Goal: Transaction & Acquisition: Purchase product/service

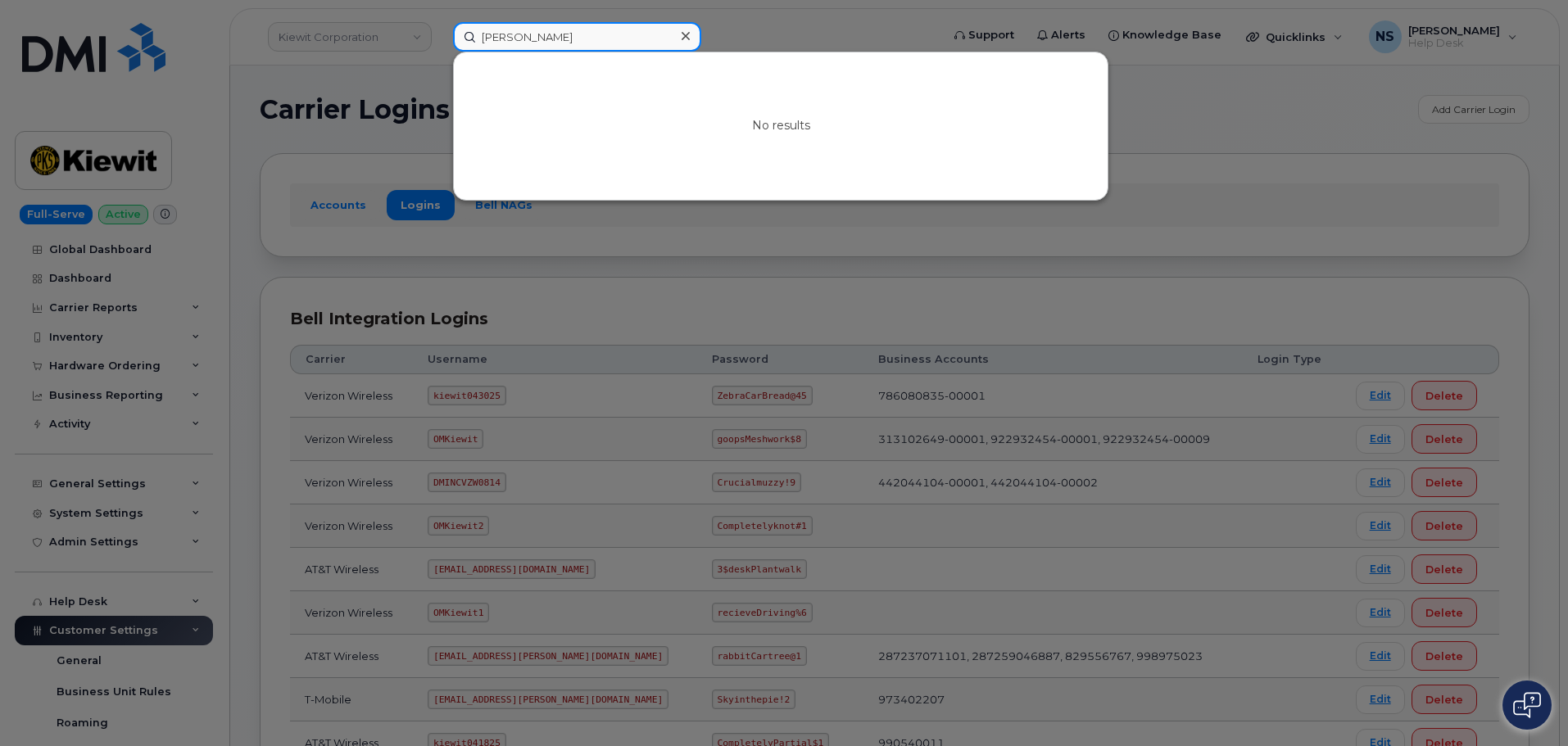
click at [589, 41] on input "Leena Adiroubane" at bounding box center [577, 36] width 249 height 30
paste input "Jamie Smith"
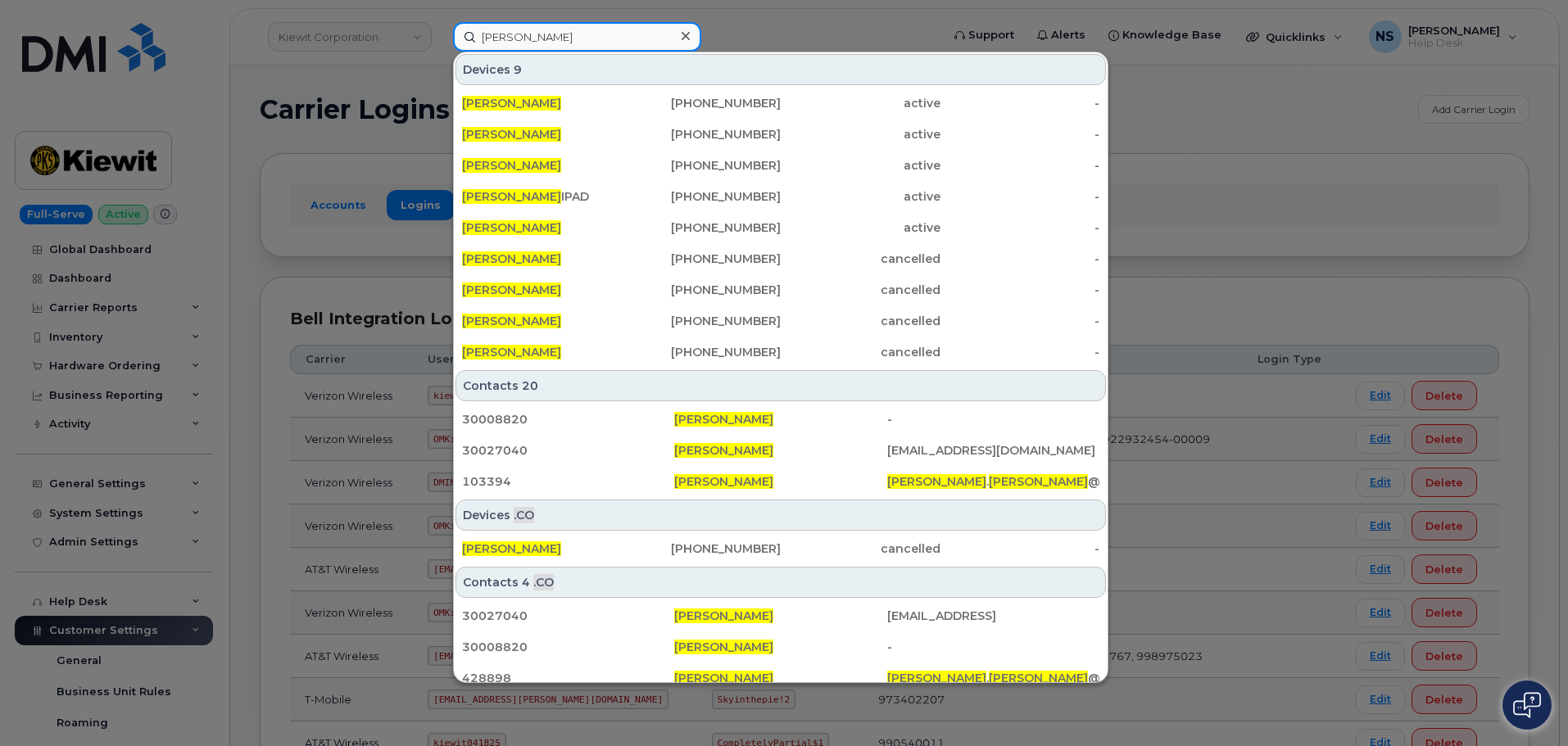
drag, startPoint x: 546, startPoint y: 40, endPoint x: 540, endPoint y: 27, distance: 14.3
click at [440, 22] on div "Jamie Smith Devices 9 JAMIE SMITH 832-459-0686 active - JAMIE SMITH 225-480-680…" at bounding box center [691, 36] width 503 height 30
paste input "9188645439"
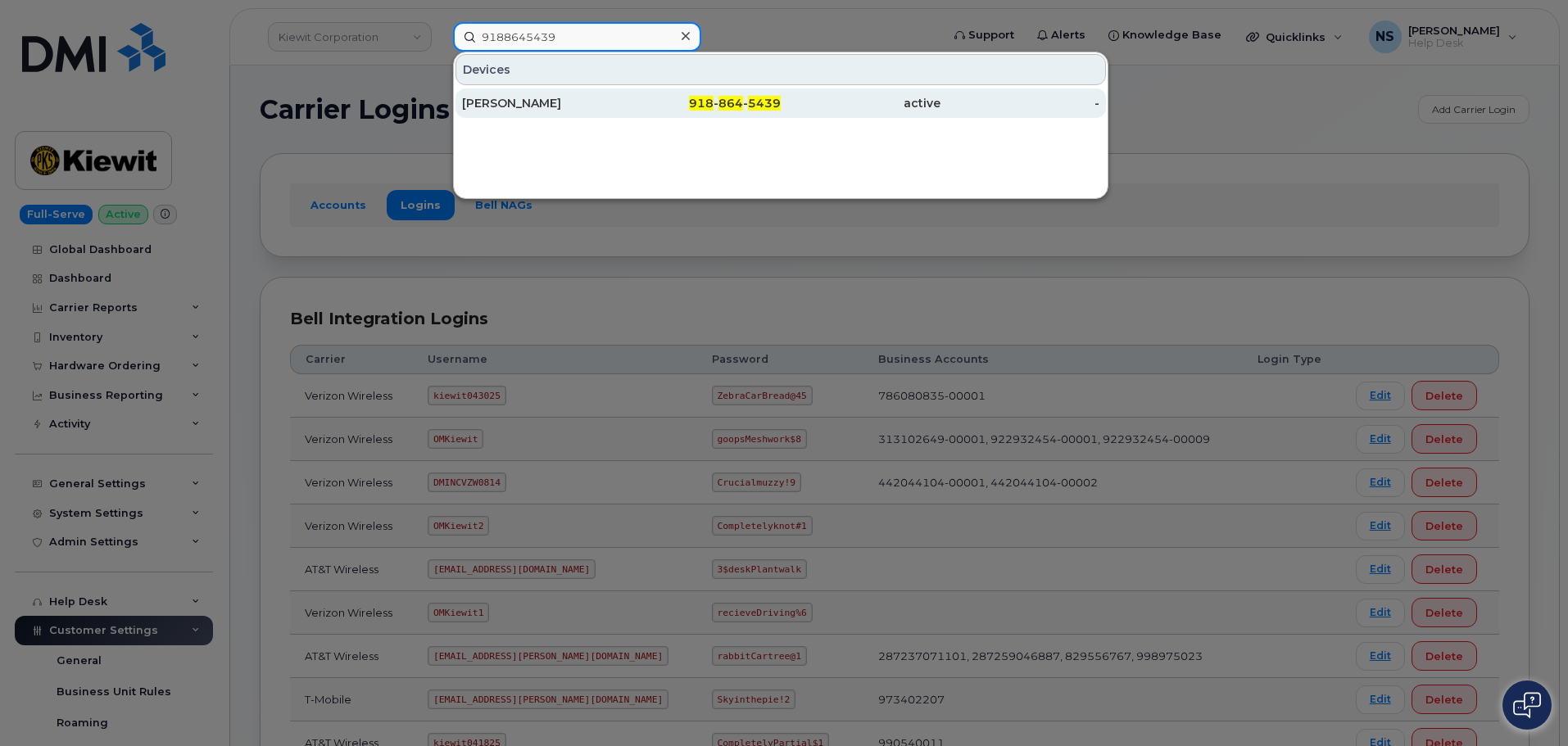
type input "9188645439"
click at [621, 114] on div "[PERSON_NAME]" at bounding box center [701, 103] width 160 height 30
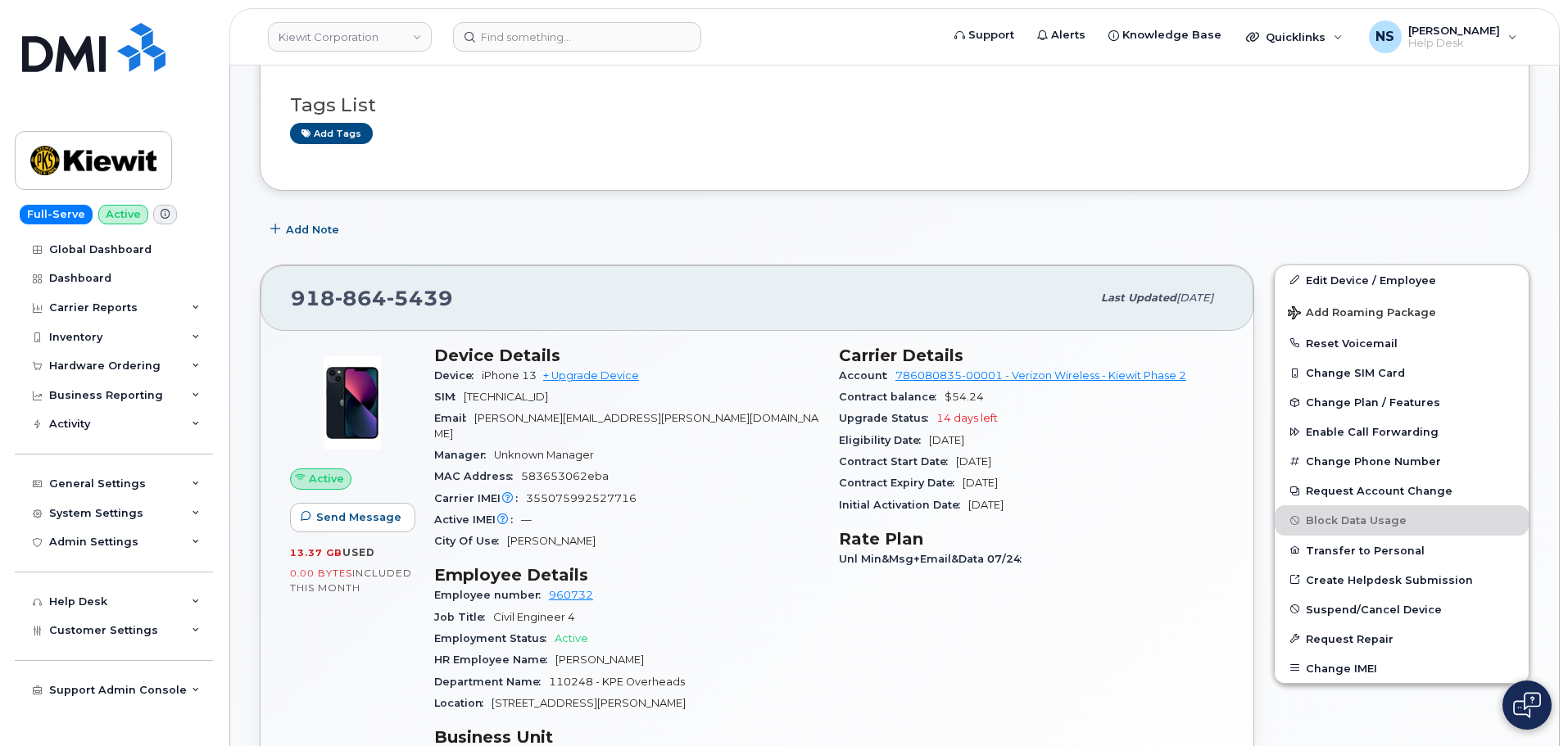
scroll to position [246, 0]
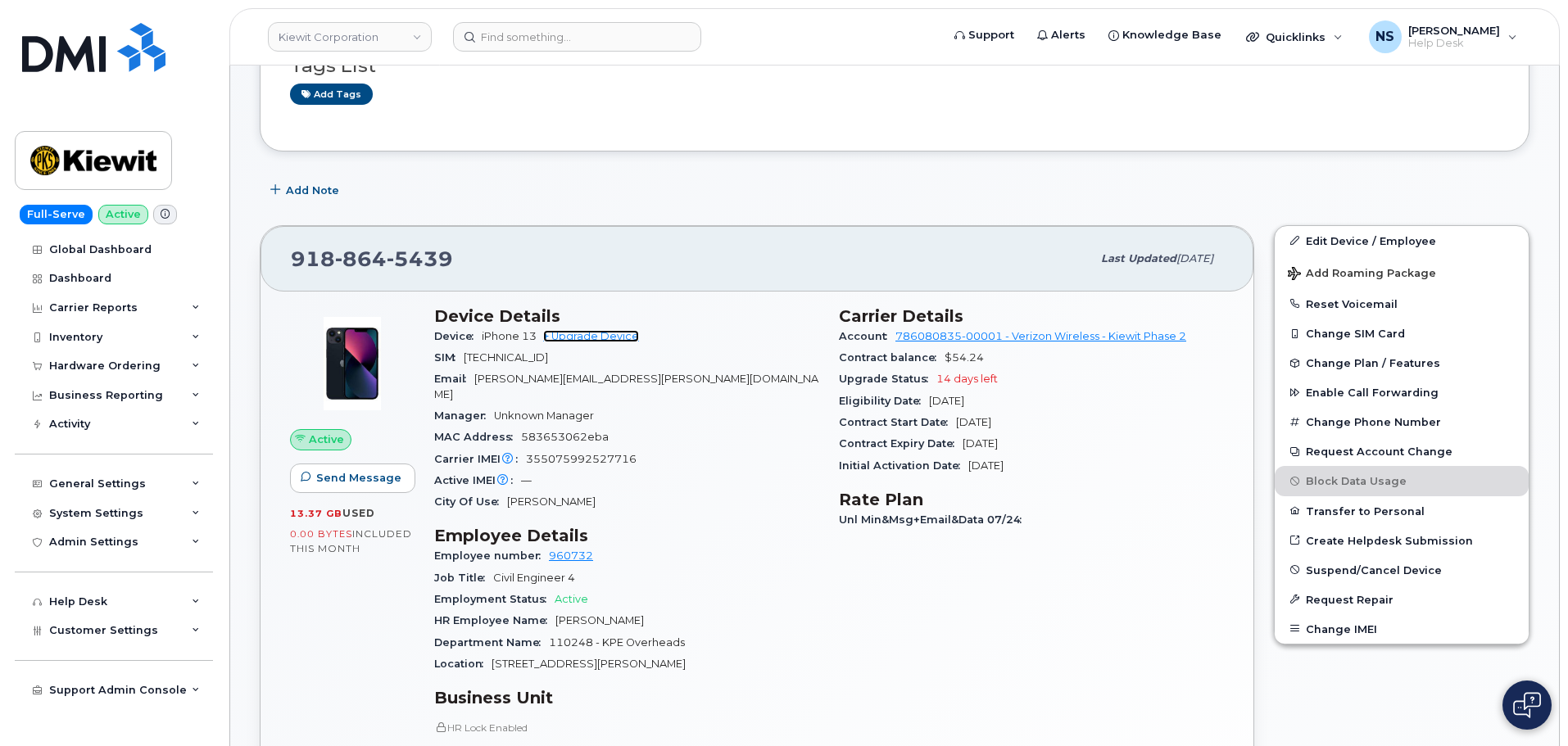
drag, startPoint x: 581, startPoint y: 333, endPoint x: 573, endPoint y: 357, distance: 25.3
click at [581, 333] on link "+ Upgrade Device" at bounding box center [590, 336] width 96 height 13
click at [412, 268] on span "5439" at bounding box center [419, 259] width 66 height 25
click at [412, 266] on span "5439" at bounding box center [419, 259] width 66 height 25
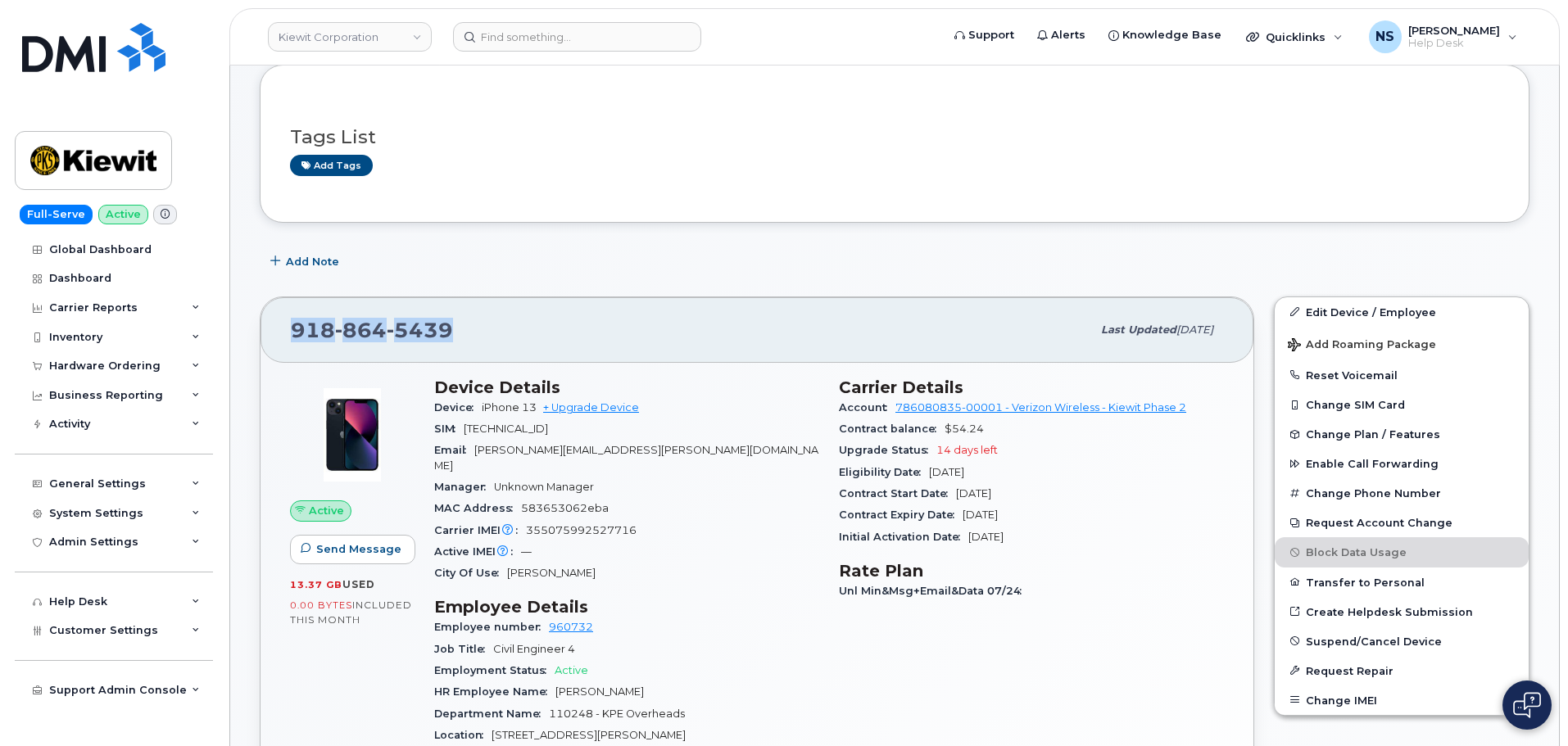
scroll to position [82, 0]
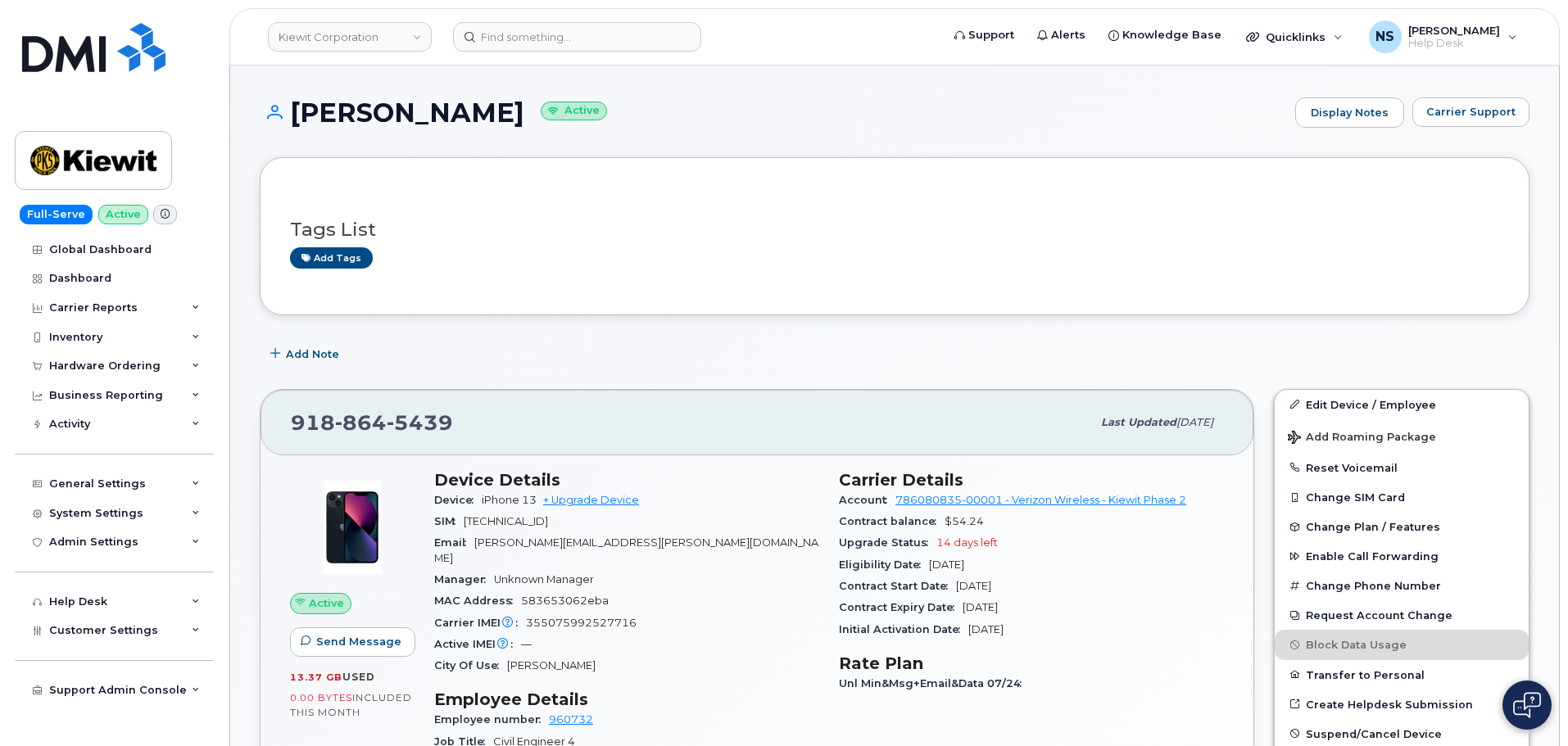
click at [399, 127] on h1 "JAMIE COZZIE Active" at bounding box center [773, 112] width 1027 height 29
copy h1 "[PERSON_NAME]"
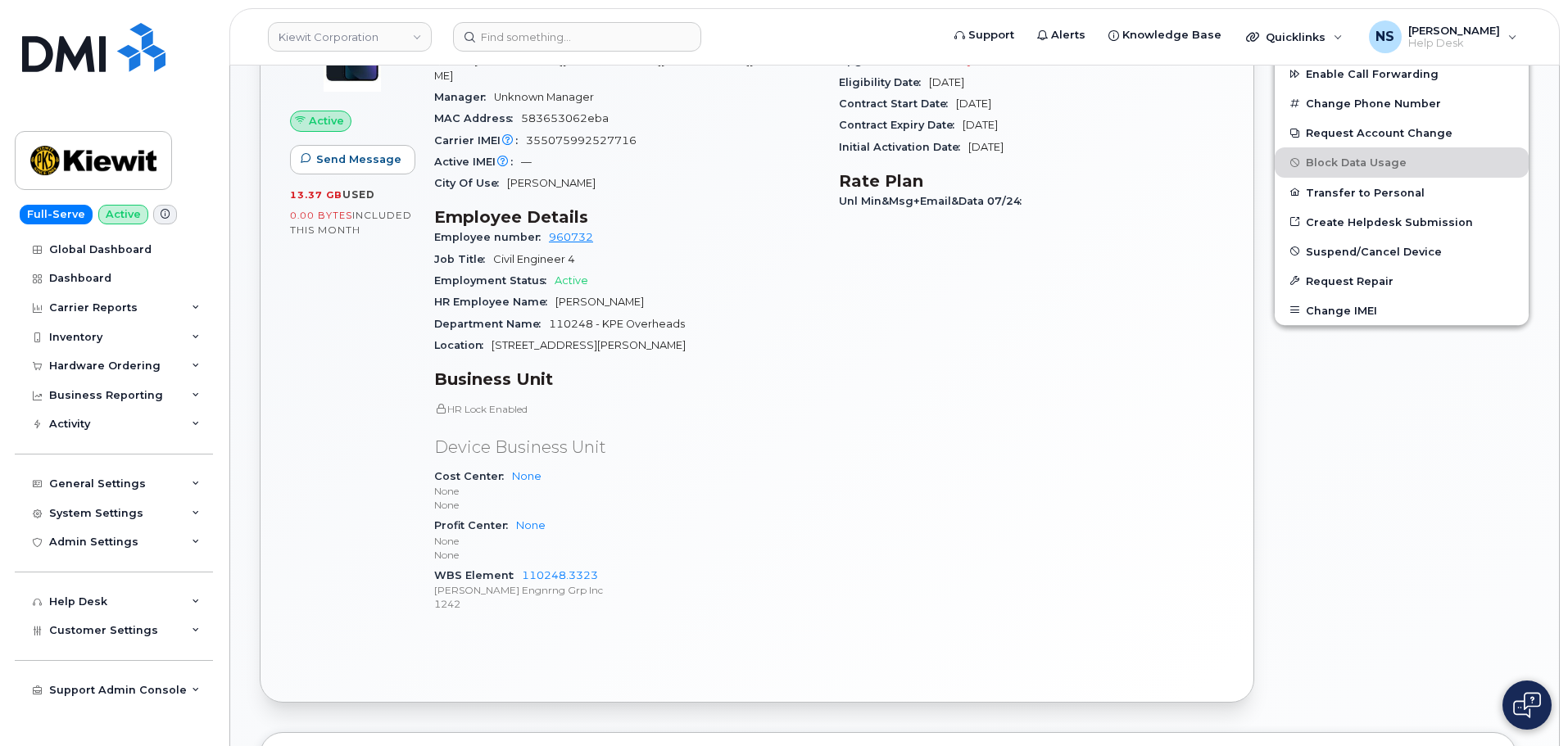
scroll to position [573, 0]
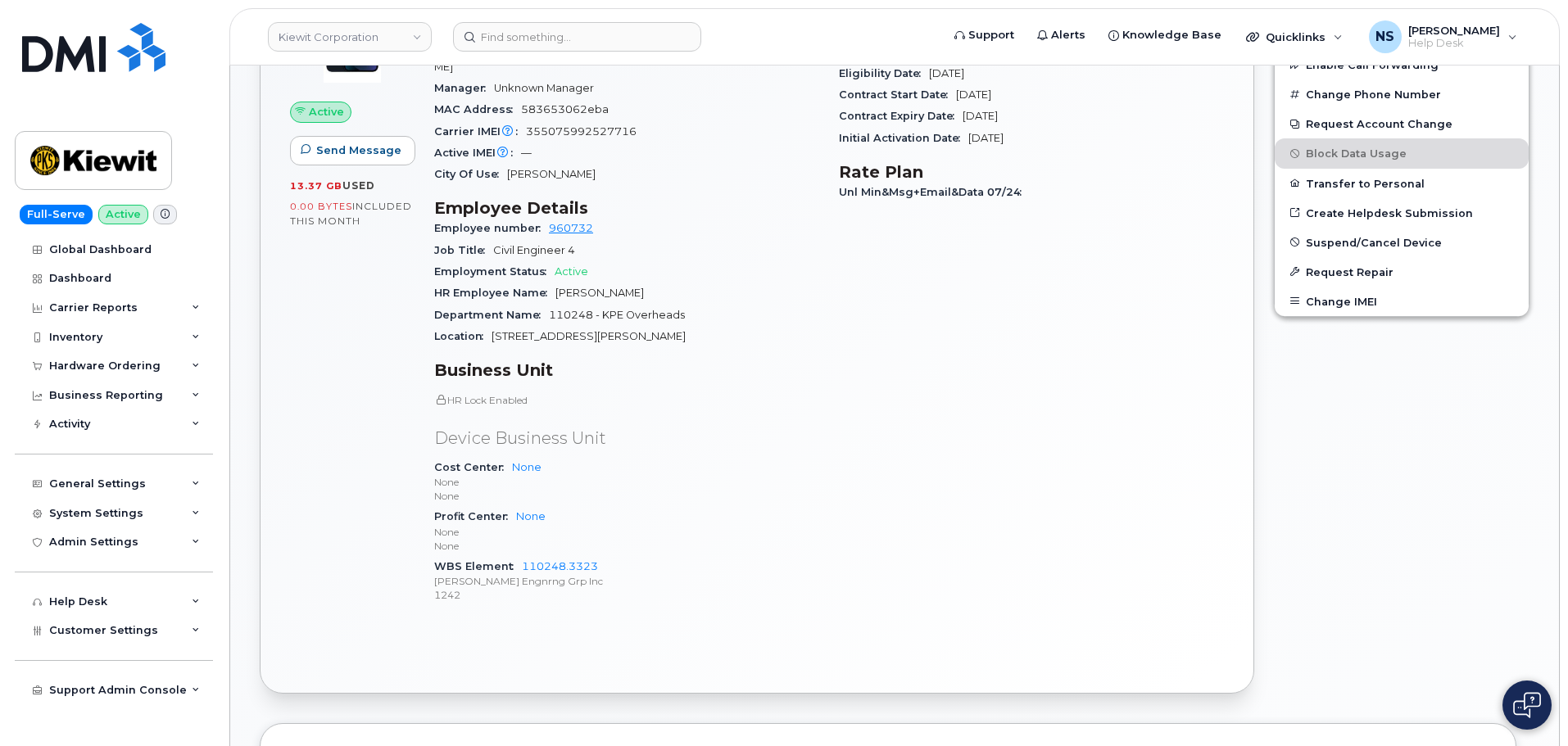
click at [556, 330] on span "8900 Renner Blvd" at bounding box center [588, 336] width 194 height 13
drag, startPoint x: 552, startPoint y: 320, endPoint x: 520, endPoint y: 319, distance: 32.0
click at [551, 330] on span "8900 Renner Blvd" at bounding box center [588, 336] width 194 height 13
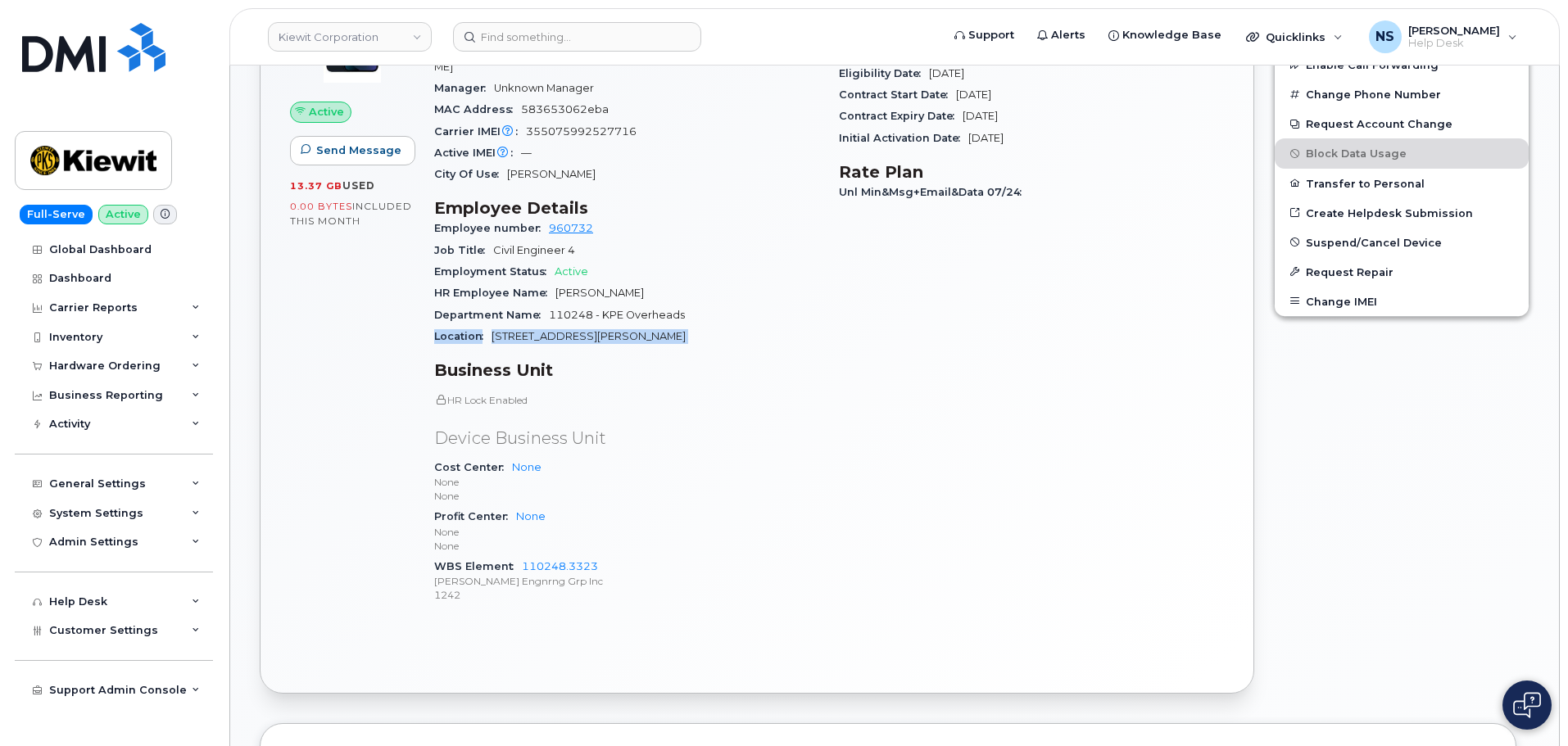
click at [520, 330] on span "8900 Renner Blvd" at bounding box center [588, 336] width 194 height 13
drag, startPoint x: 492, startPoint y: 321, endPoint x: 606, endPoint y: 313, distance: 114.3
click at [606, 326] on div "Location 8900 Renner Blvd" at bounding box center [626, 336] width 385 height 21
copy span "8900 Renner Blvd"
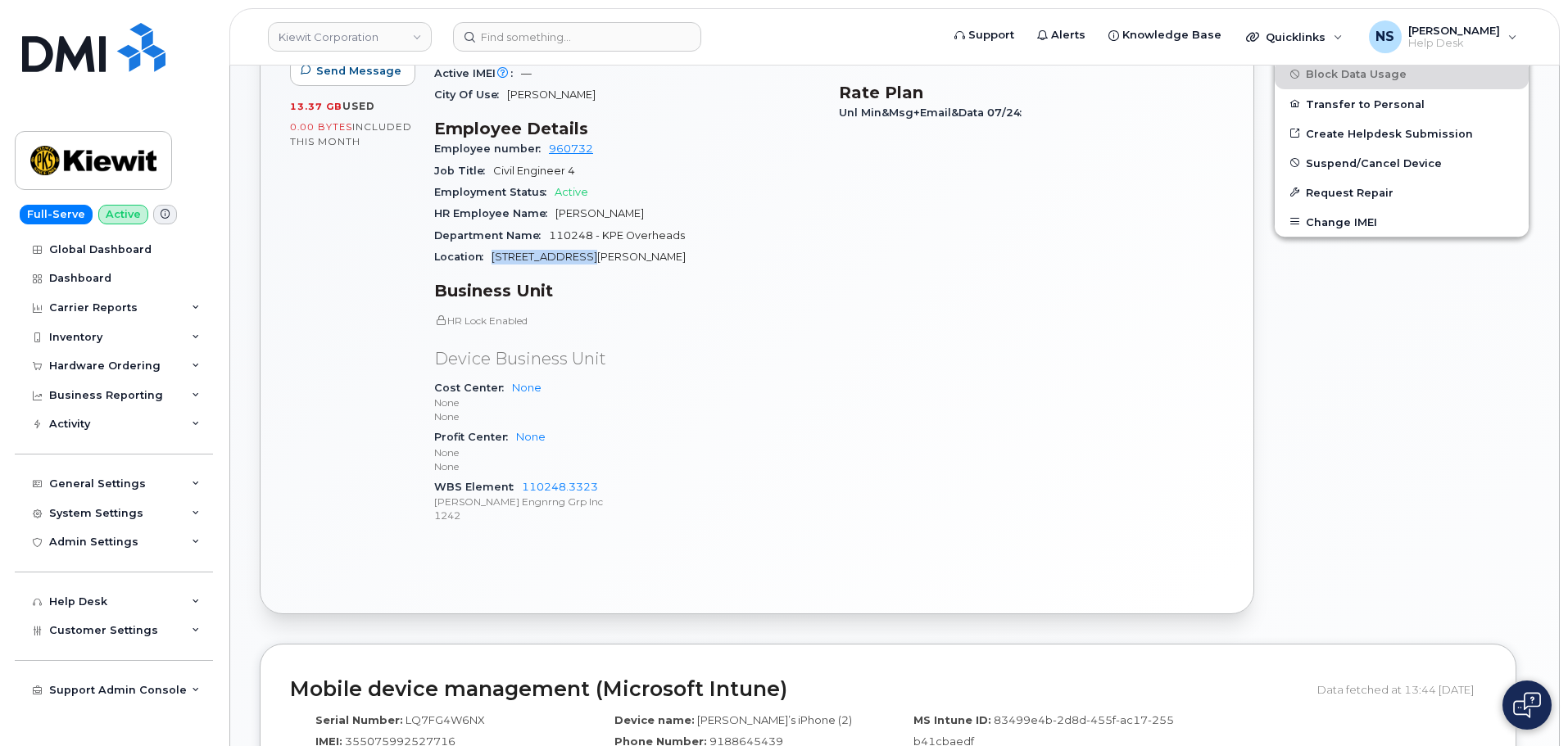
scroll to position [819, 0]
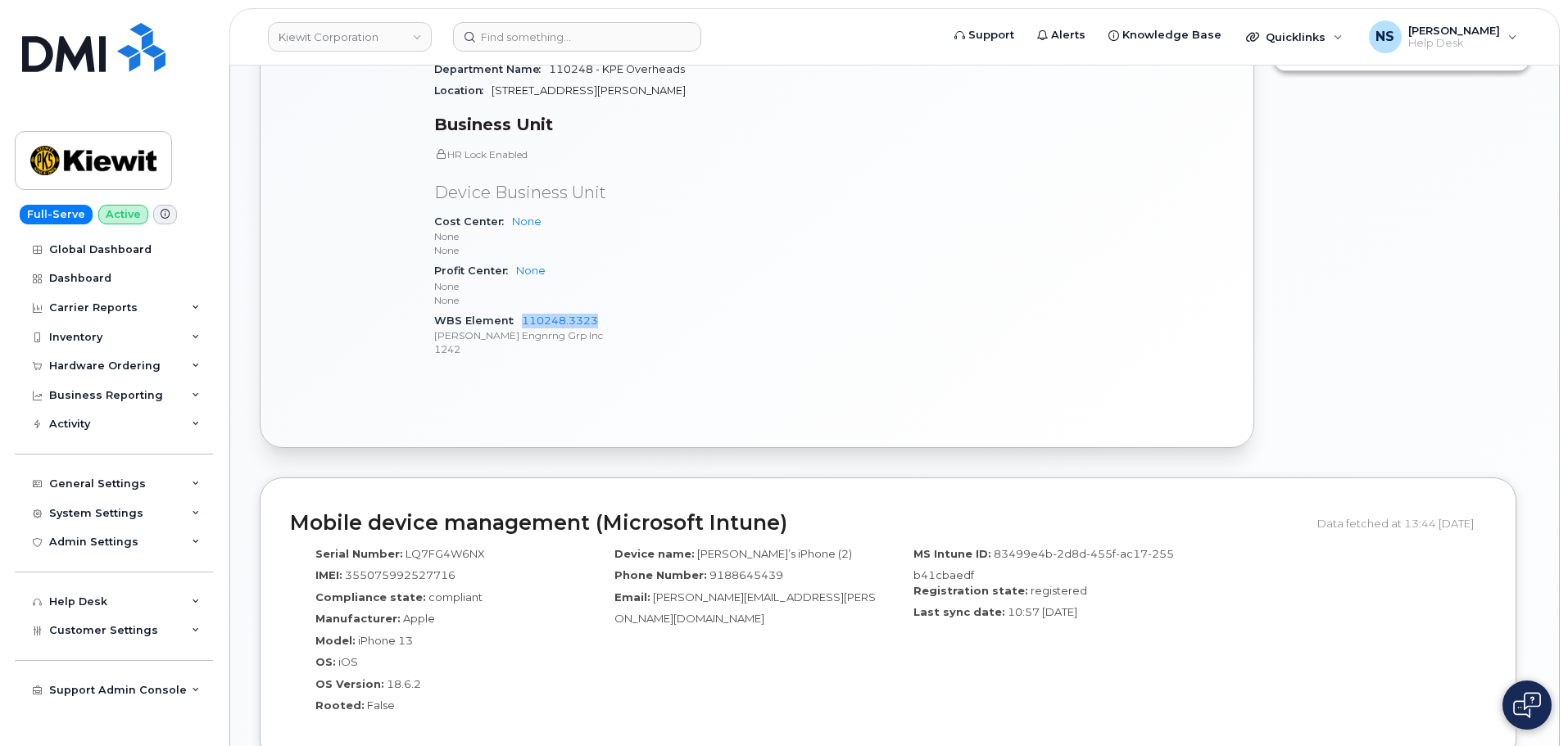
drag, startPoint x: 618, startPoint y: 308, endPoint x: 633, endPoint y: 90, distance: 218.5
click at [526, 310] on div "WBS Element 110248.3323 Kiewit Engnrng Grp Inc 1242" at bounding box center [626, 335] width 385 height 50
copy link "10248.3323"
click at [660, 279] on p "None" at bounding box center [626, 286] width 385 height 14
drag, startPoint x: 604, startPoint y: 308, endPoint x: 568, endPoint y: 14, distance: 296.2
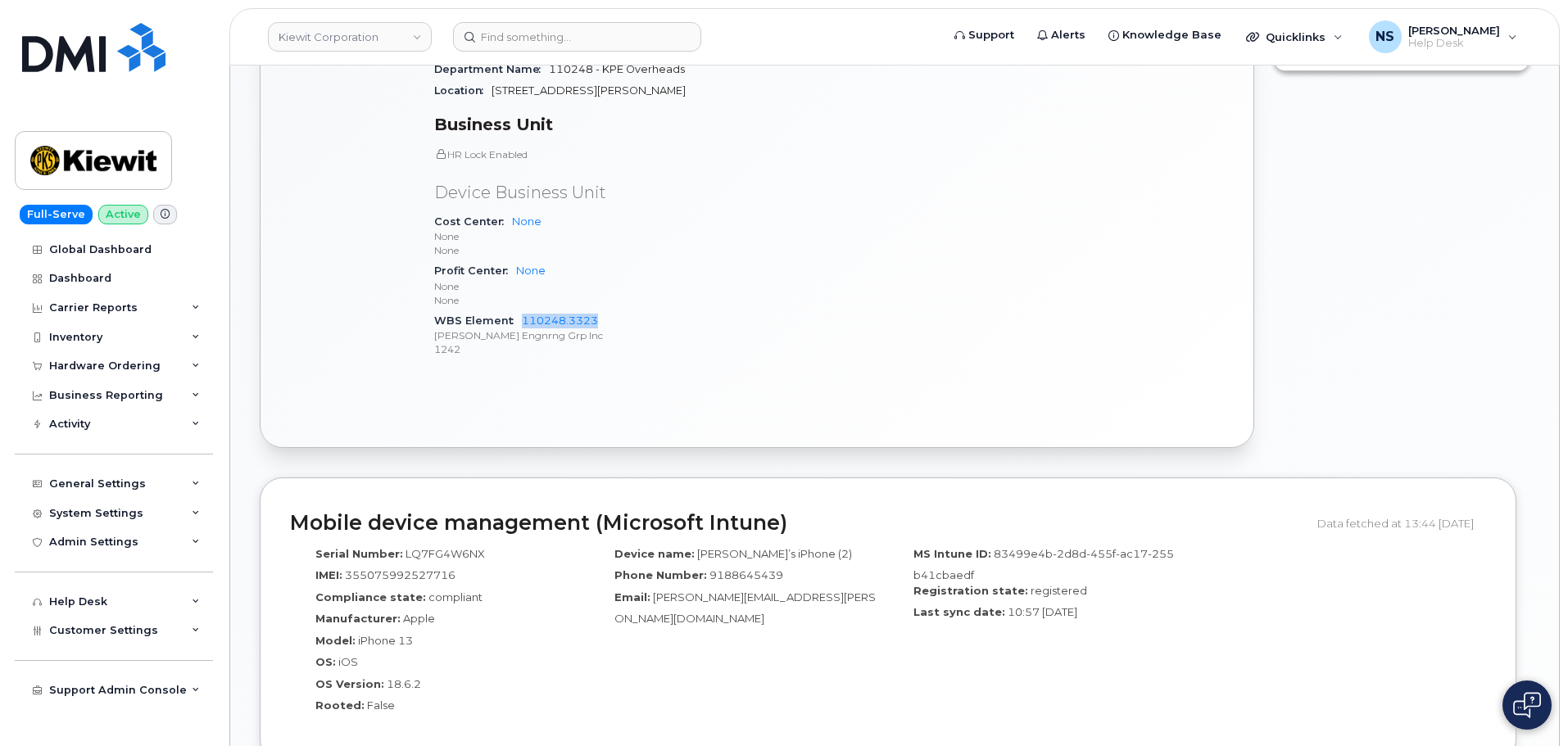
click at [523, 310] on div "WBS Element 110248.3323 Kiewit Engnrng Grp Inc 1242" at bounding box center [626, 335] width 385 height 50
copy link "110248.3323"
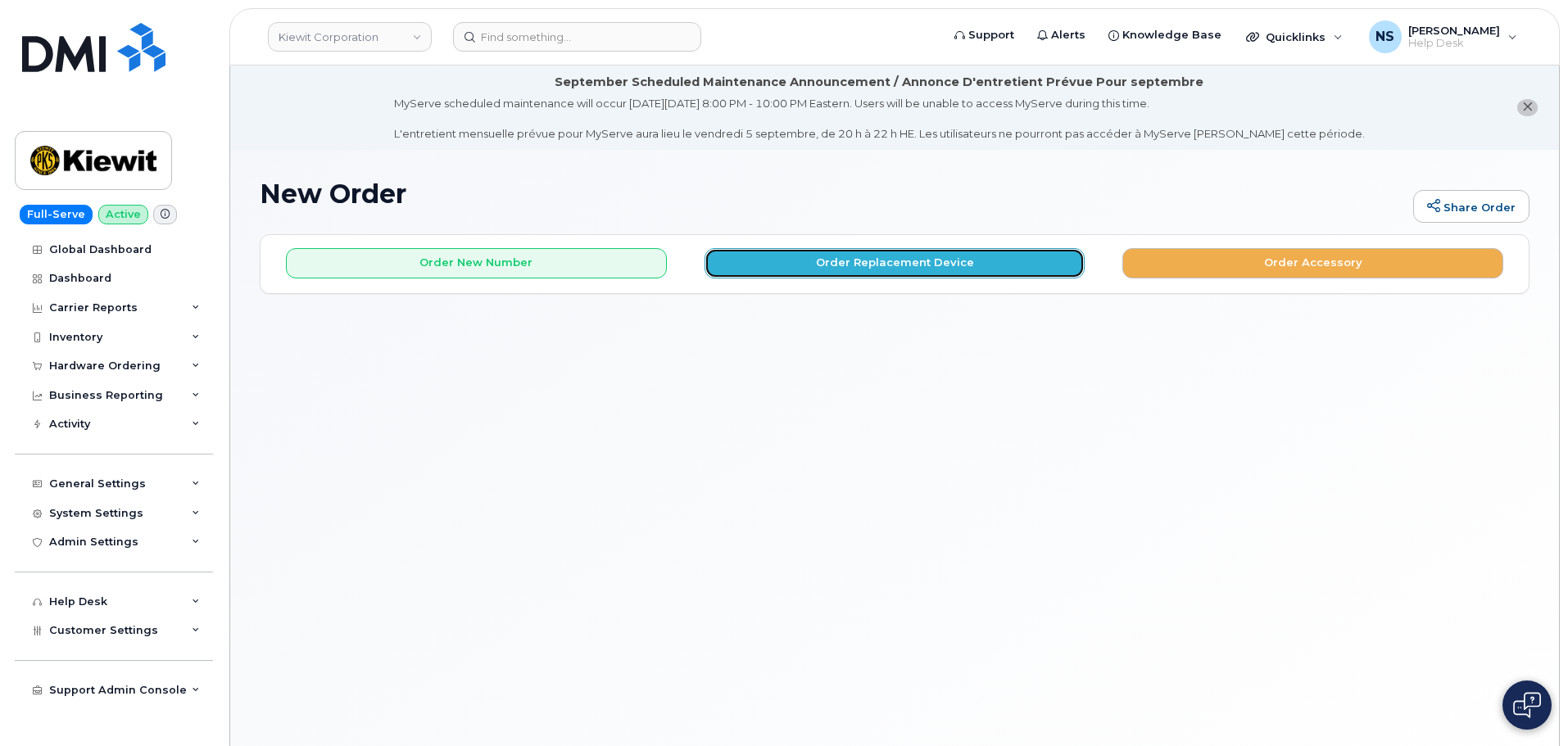
click at [762, 257] on button "Order Replacement Device" at bounding box center [894, 264] width 381 height 30
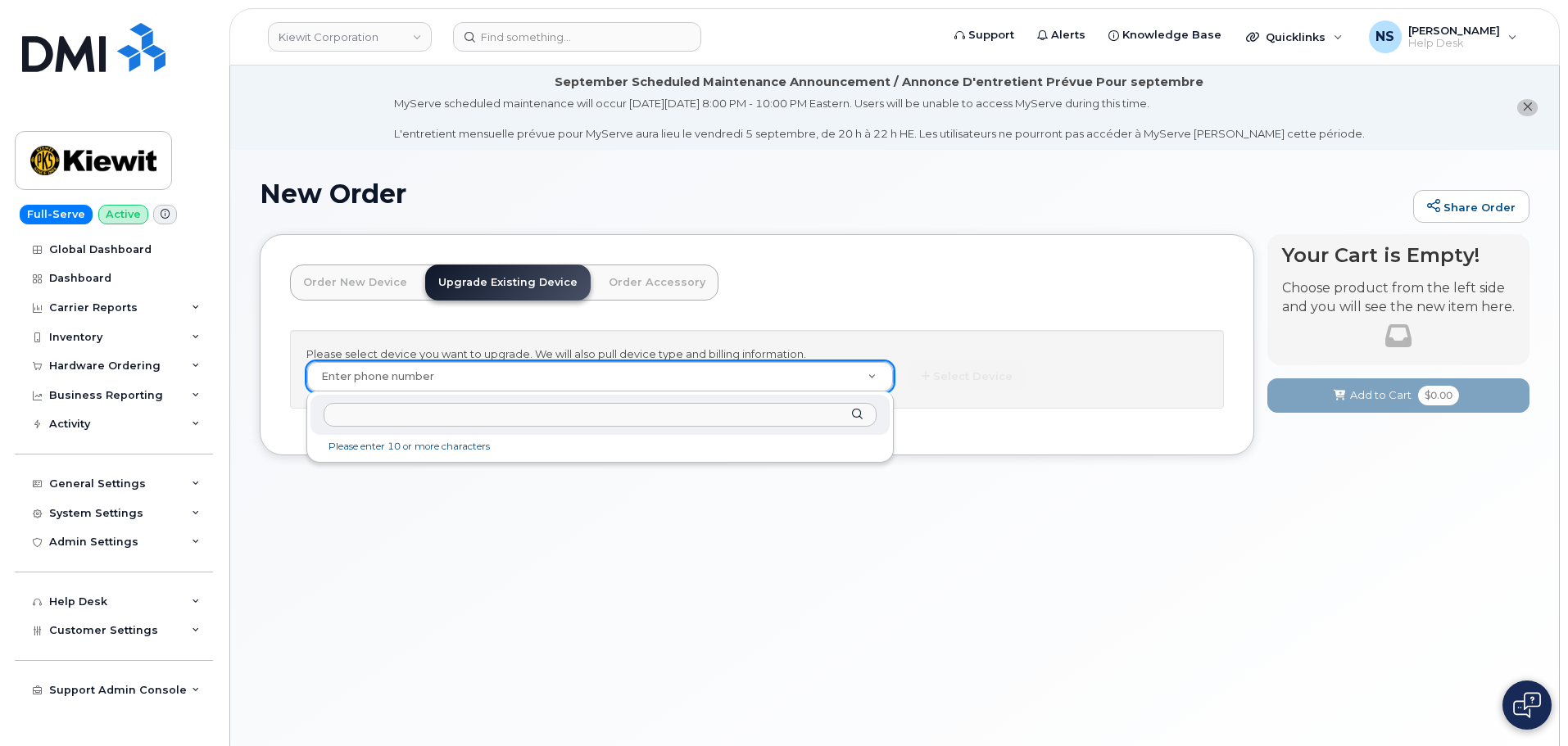
paste input "9188645439"
type input "9188645439"
type input "1174447"
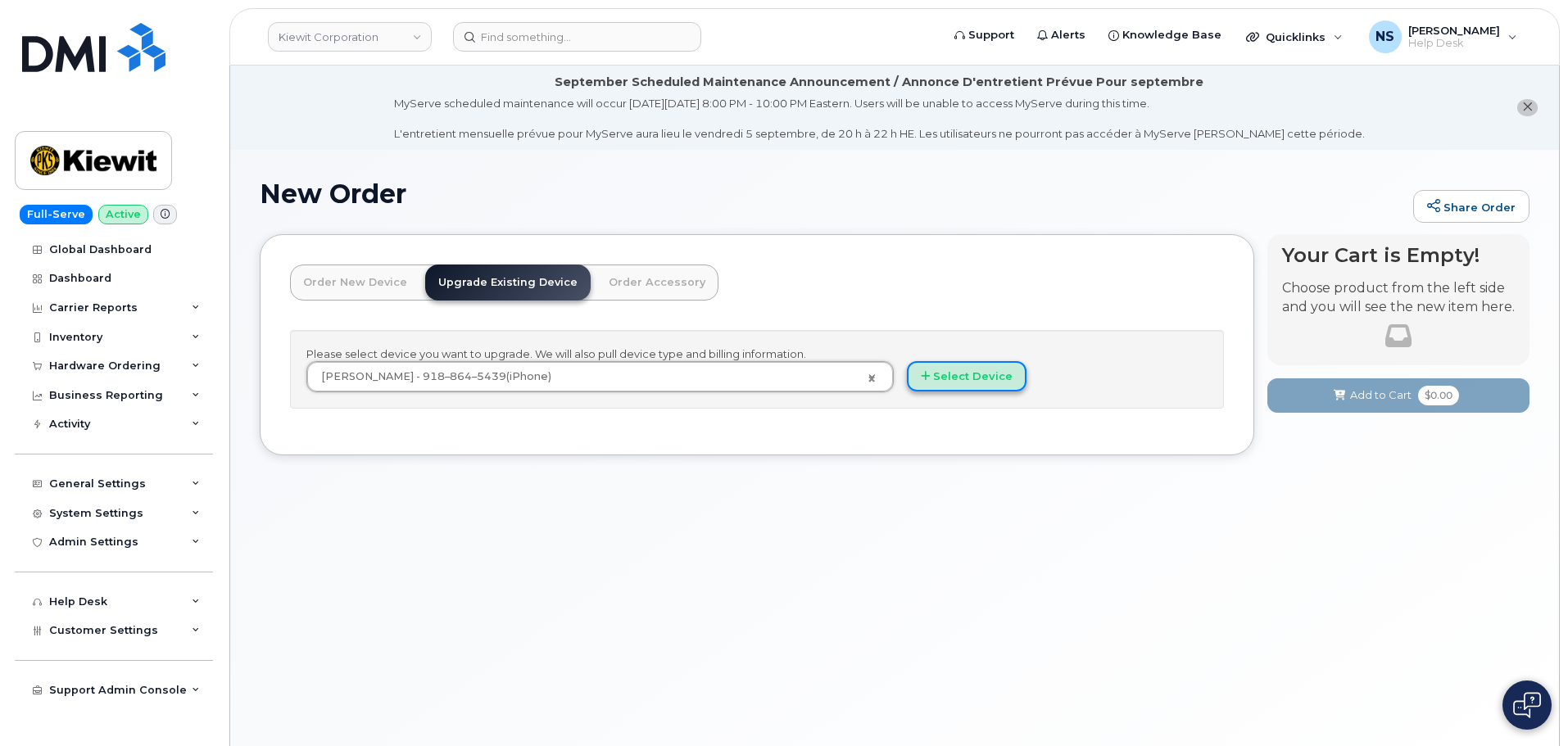
click at [942, 380] on button "Select Device" at bounding box center [966, 376] width 119 height 30
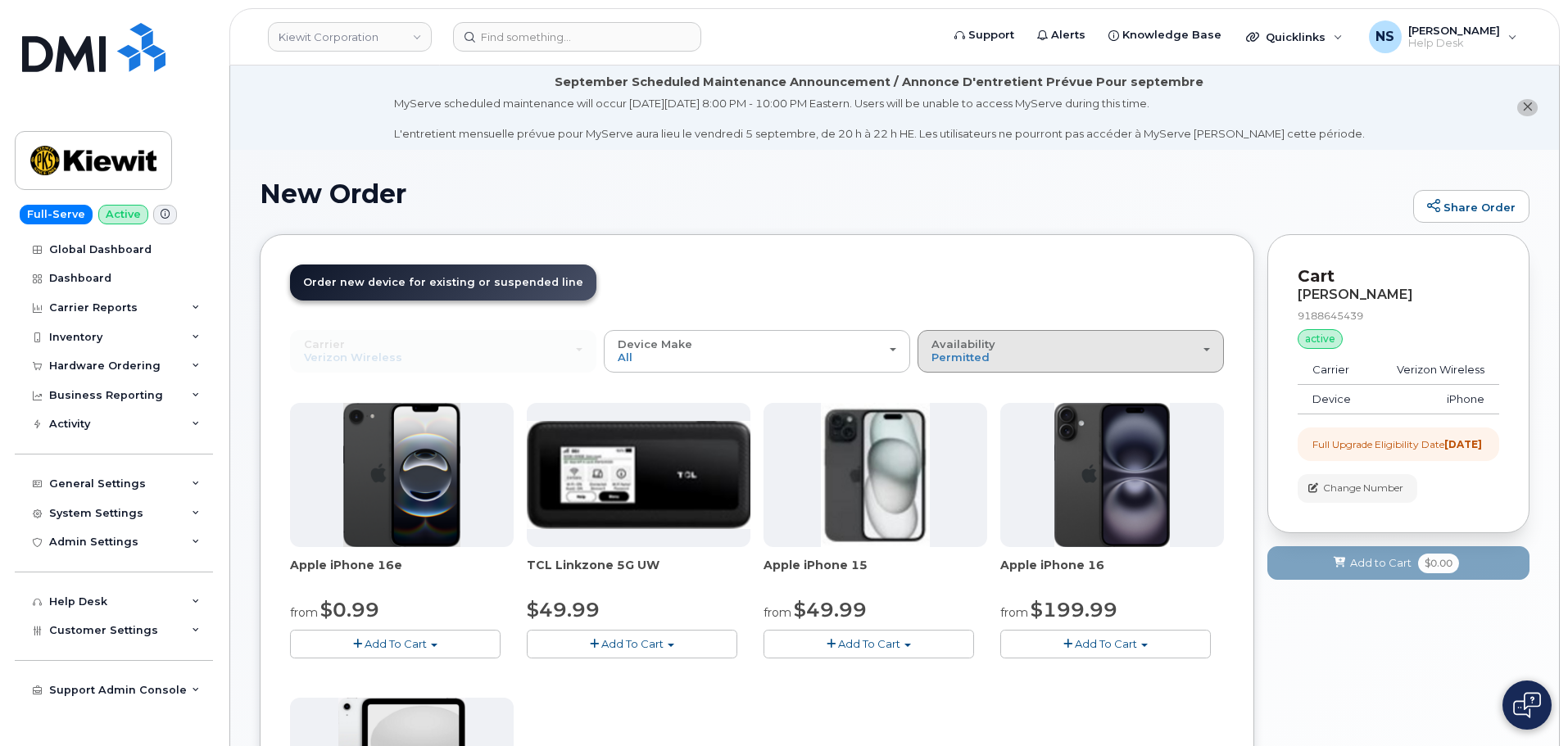
click at [988, 360] on div "Availability Permitted All" at bounding box center [1070, 351] width 278 height 25
click at [953, 422] on label "All" at bounding box center [938, 416] width 35 height 19
click at [0, 0] on input "All" at bounding box center [0, 0] width 0 height 0
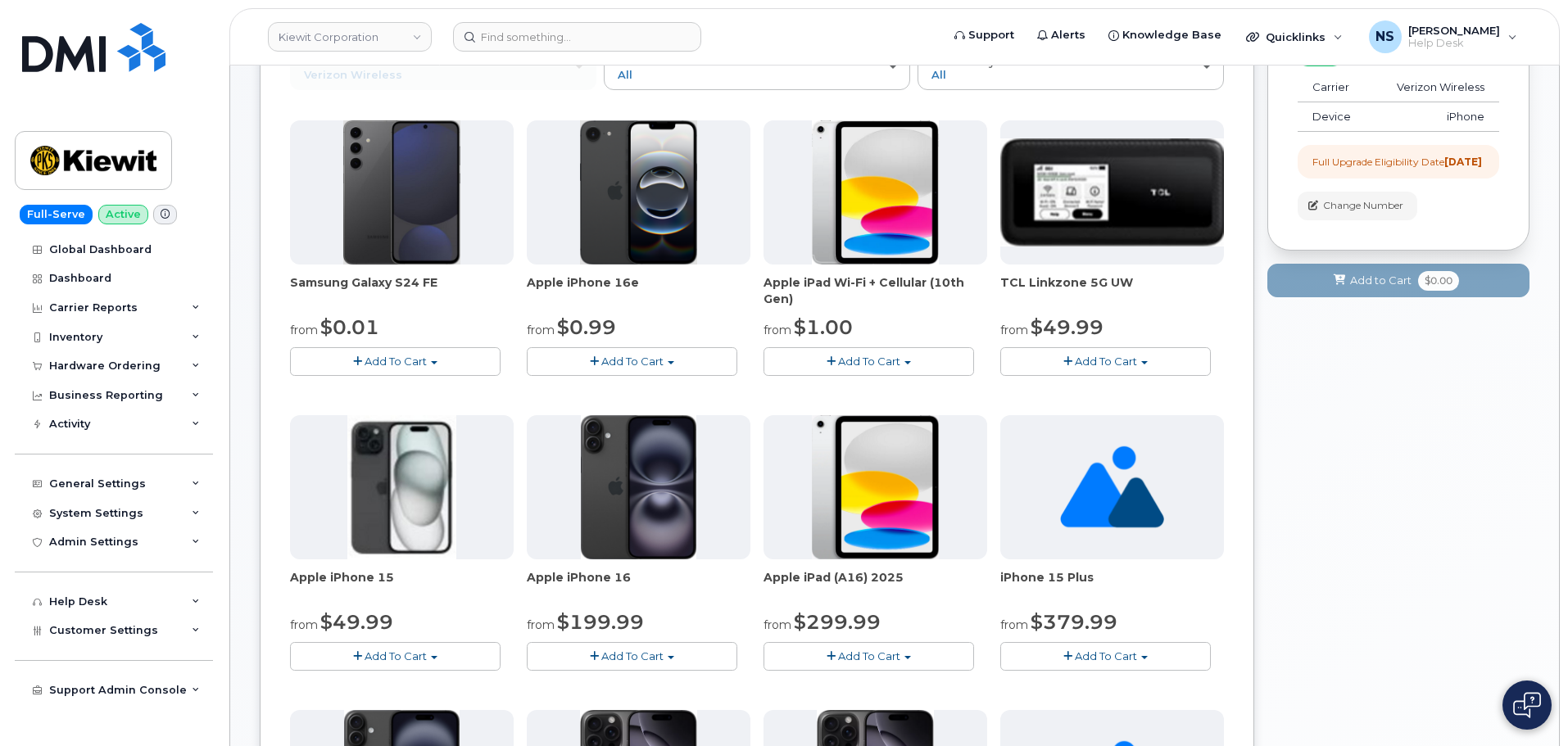
scroll to position [256, 0]
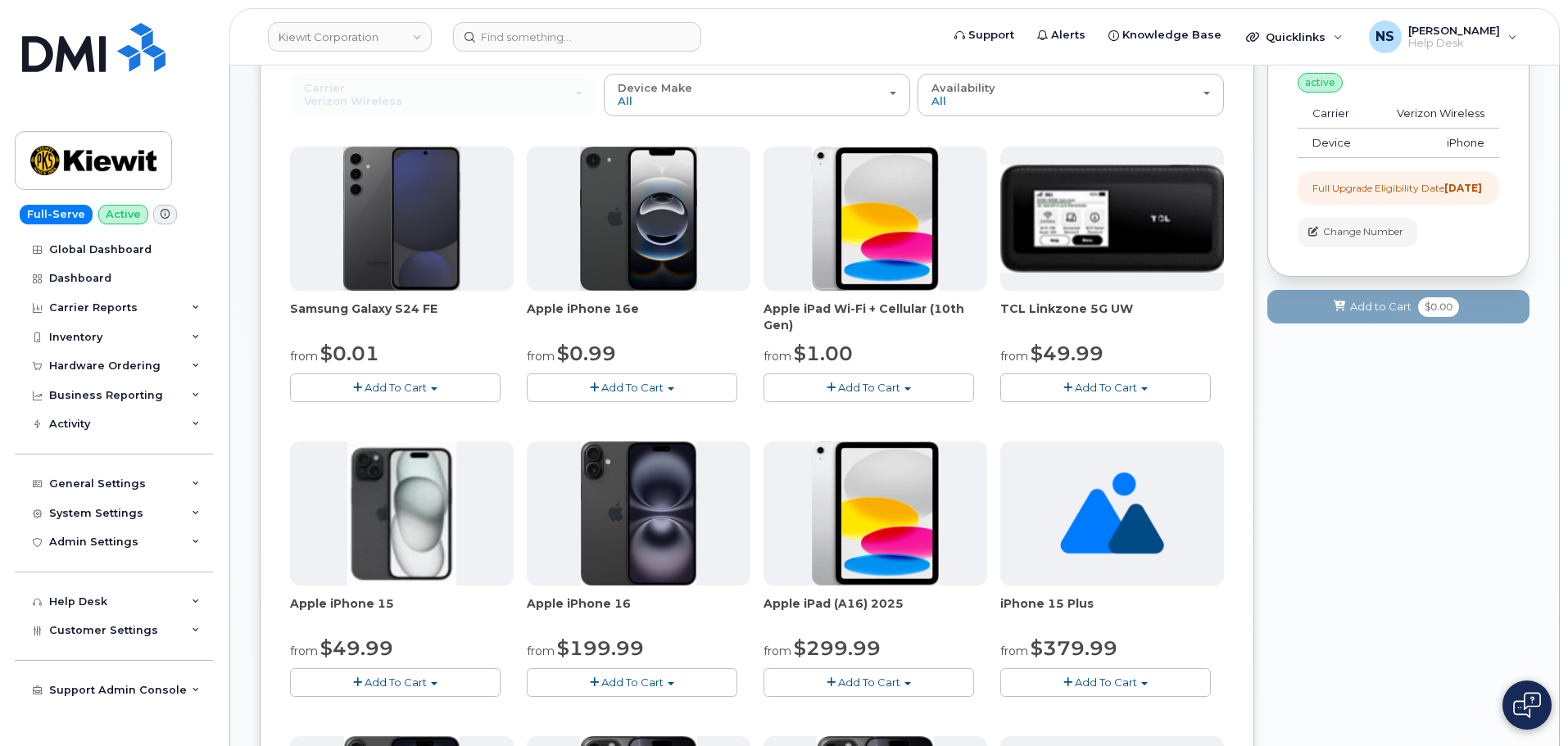
click at [670, 384] on button "Add To Cart" at bounding box center [631, 388] width 210 height 29
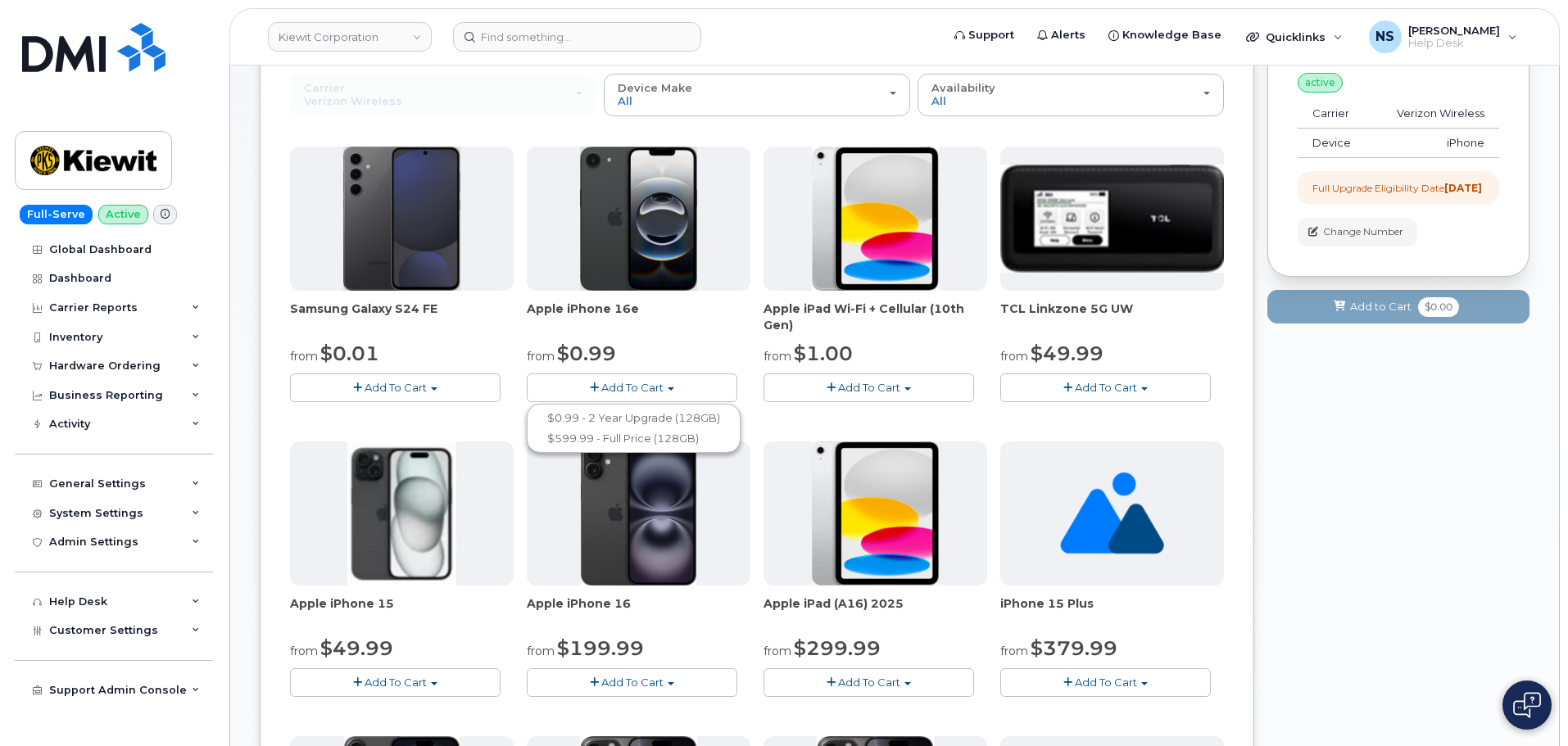
click at [669, 391] on button "Add To Cart" at bounding box center [631, 388] width 210 height 29
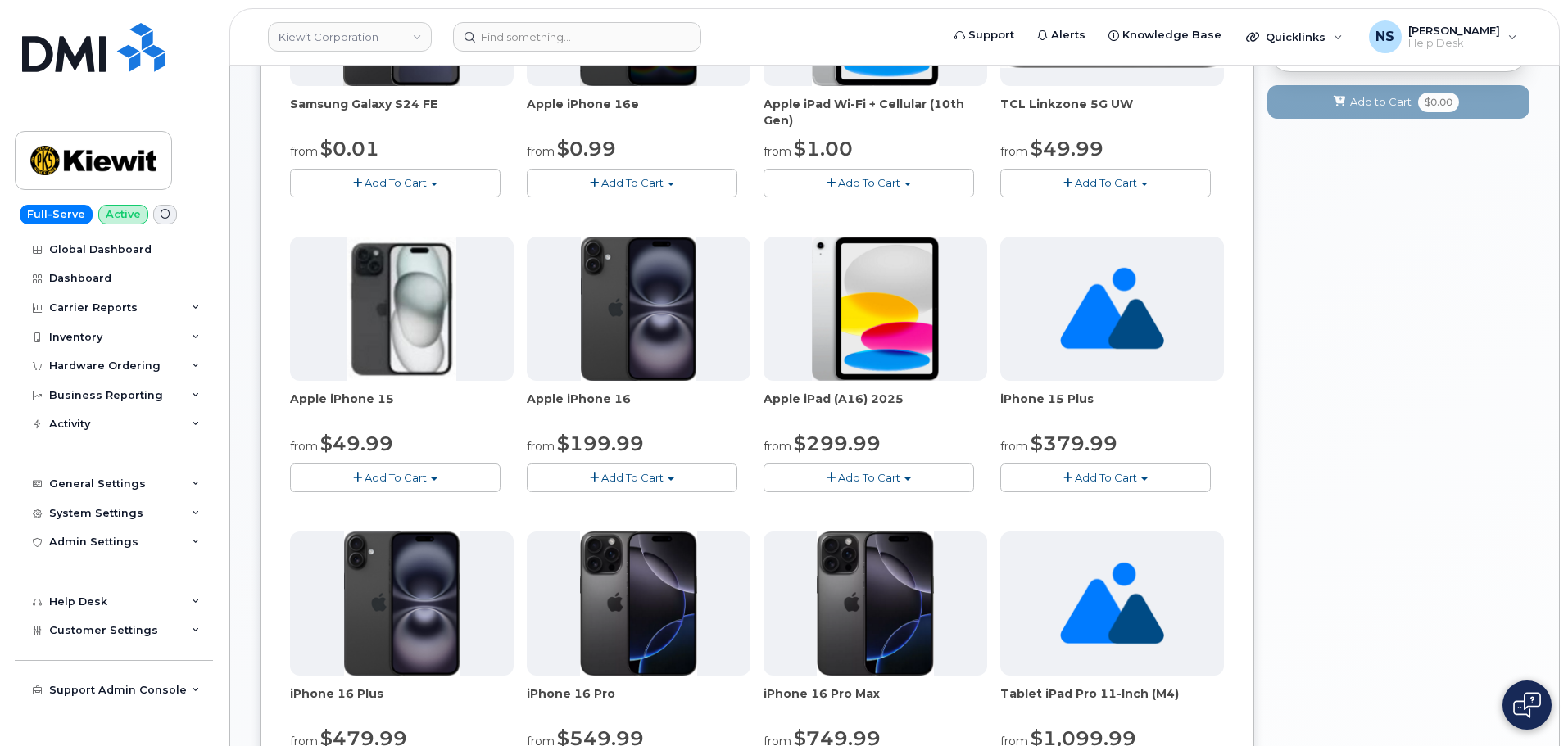
scroll to position [502, 0]
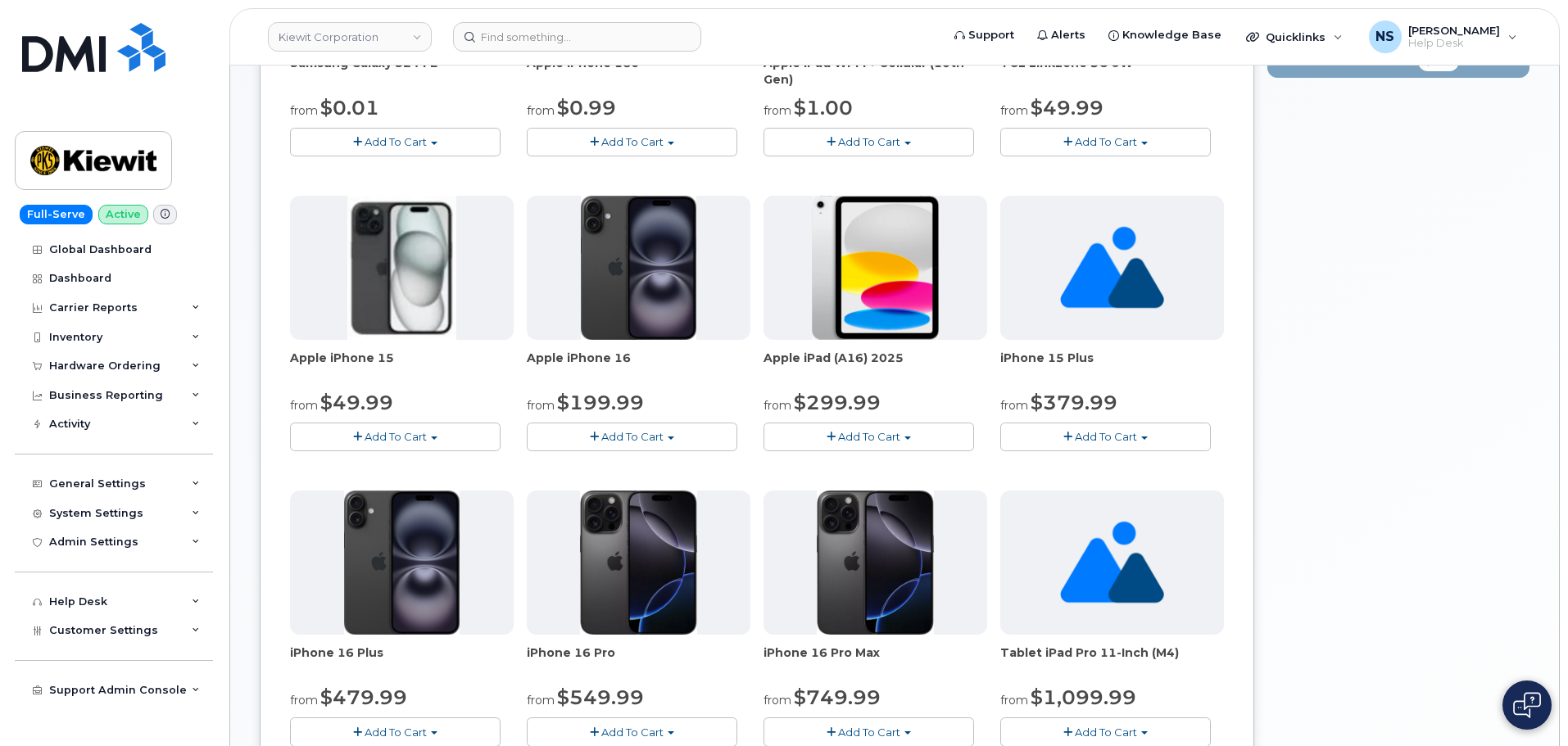
click at [410, 426] on button "Add To Cart" at bounding box center [395, 437] width 210 height 29
click at [408, 430] on span "Add To Cart" at bounding box center [396, 437] width 63 height 14
drag, startPoint x: 397, startPoint y: 438, endPoint x: 513, endPoint y: 455, distance: 117.2
click at [403, 440] on span "Add To Cart" at bounding box center [396, 437] width 63 height 14
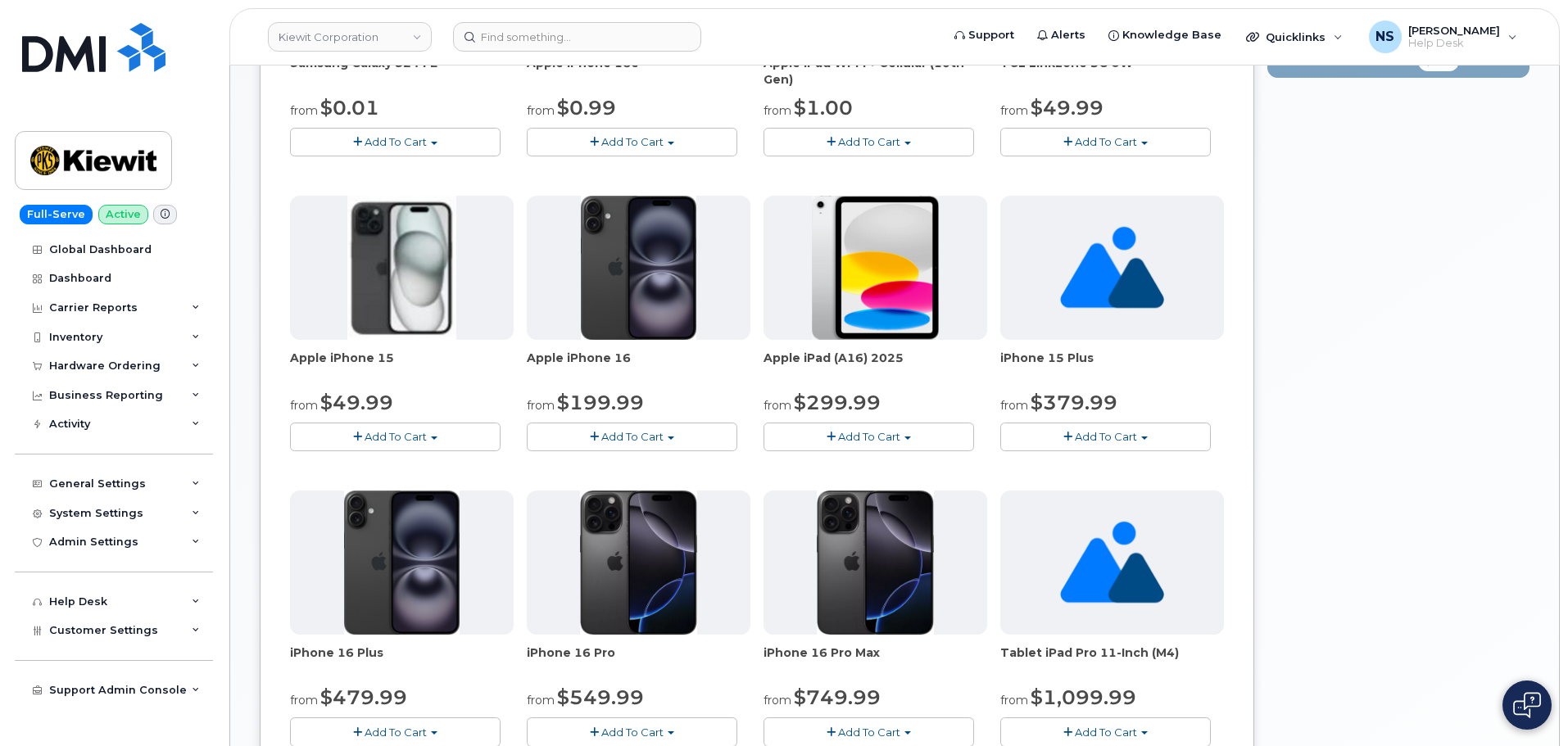
click at [634, 438] on span "Add To Cart" at bounding box center [632, 437] width 63 height 14
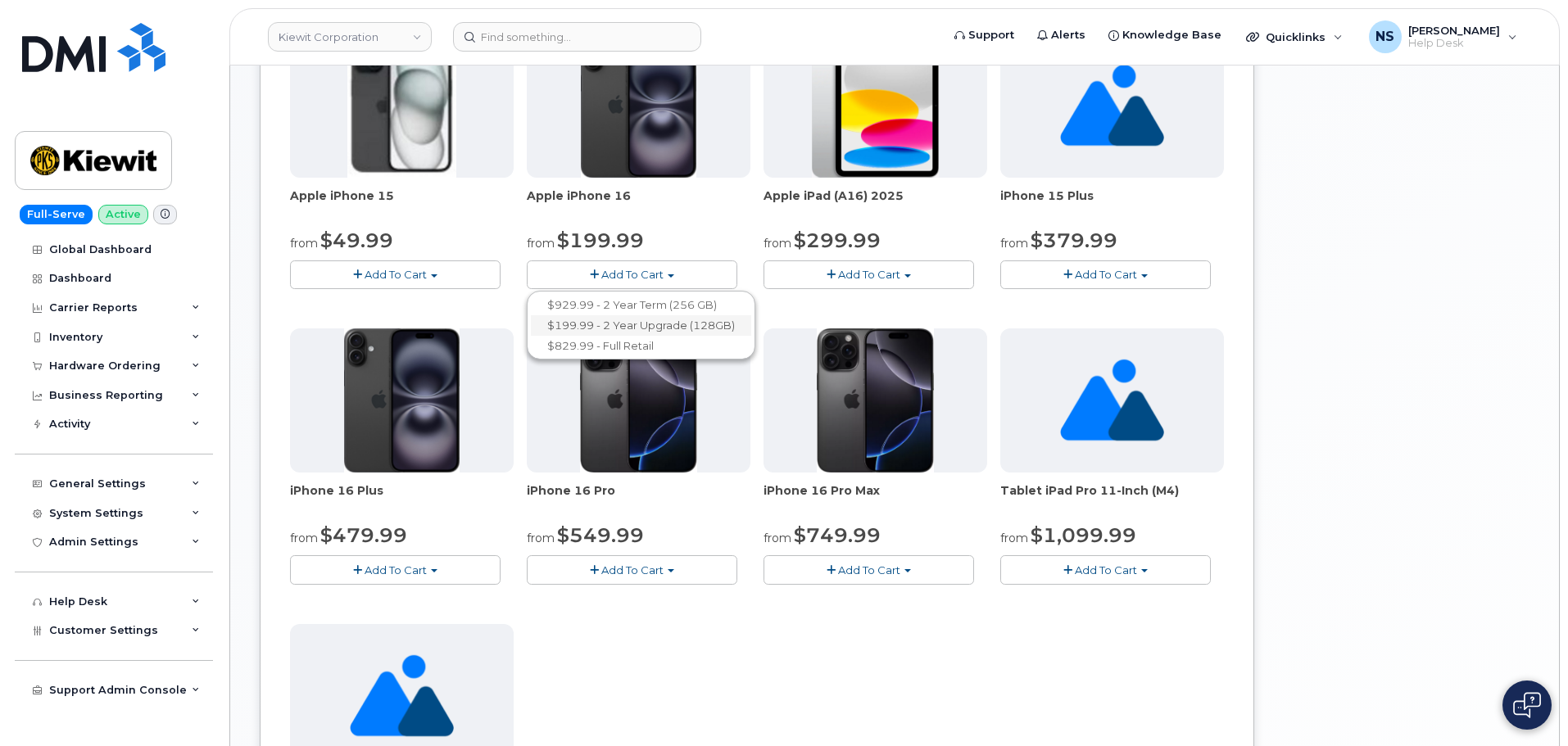
scroll to position [666, 0]
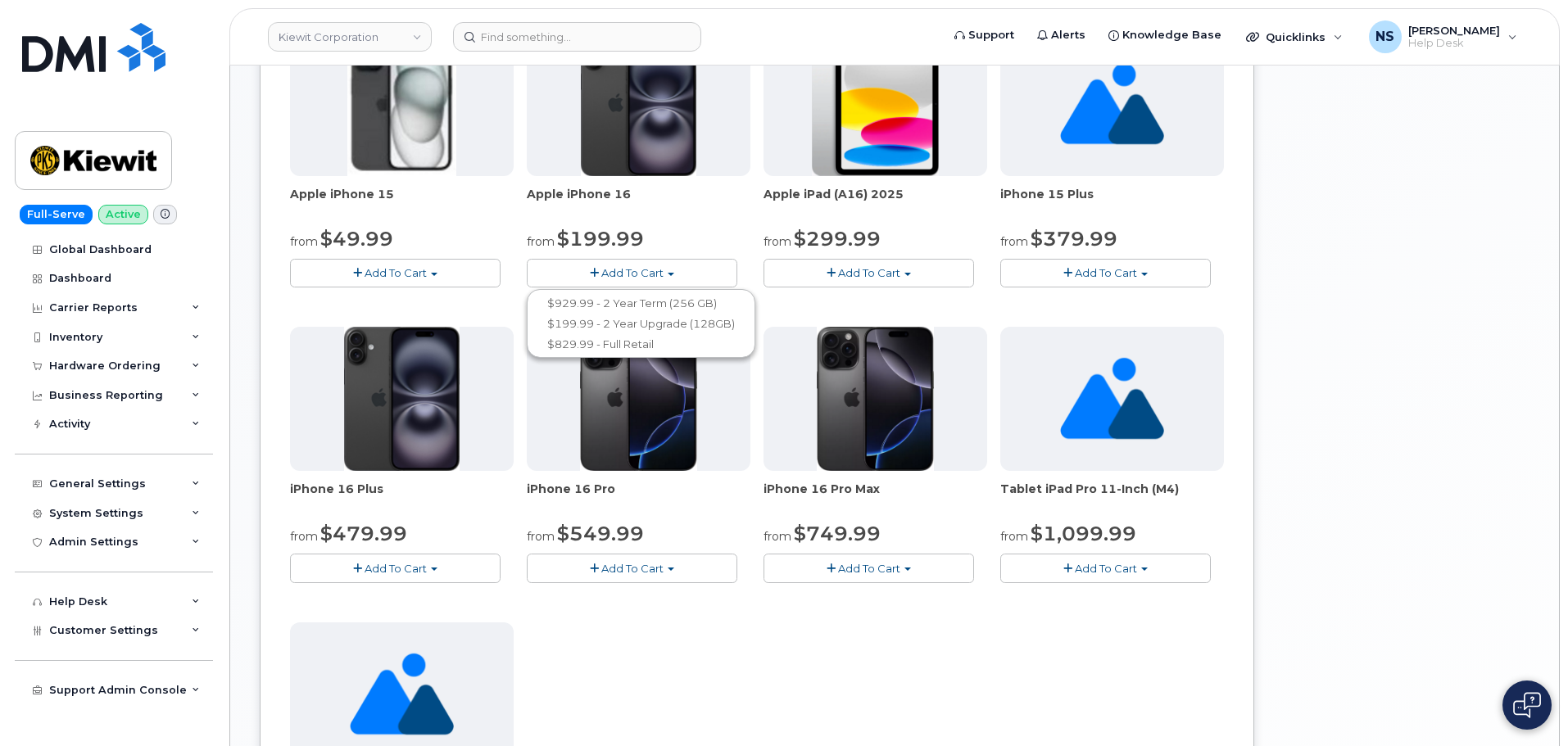
click at [804, 625] on div "Samsung Galaxy S24 FE from $0.01 Add To Cart $0.01 - 2 year Upgrade $649.99 - F…" at bounding box center [757, 320] width 934 height 1166
click at [1072, 277] on button "Add To Cart" at bounding box center [1105, 273] width 210 height 29
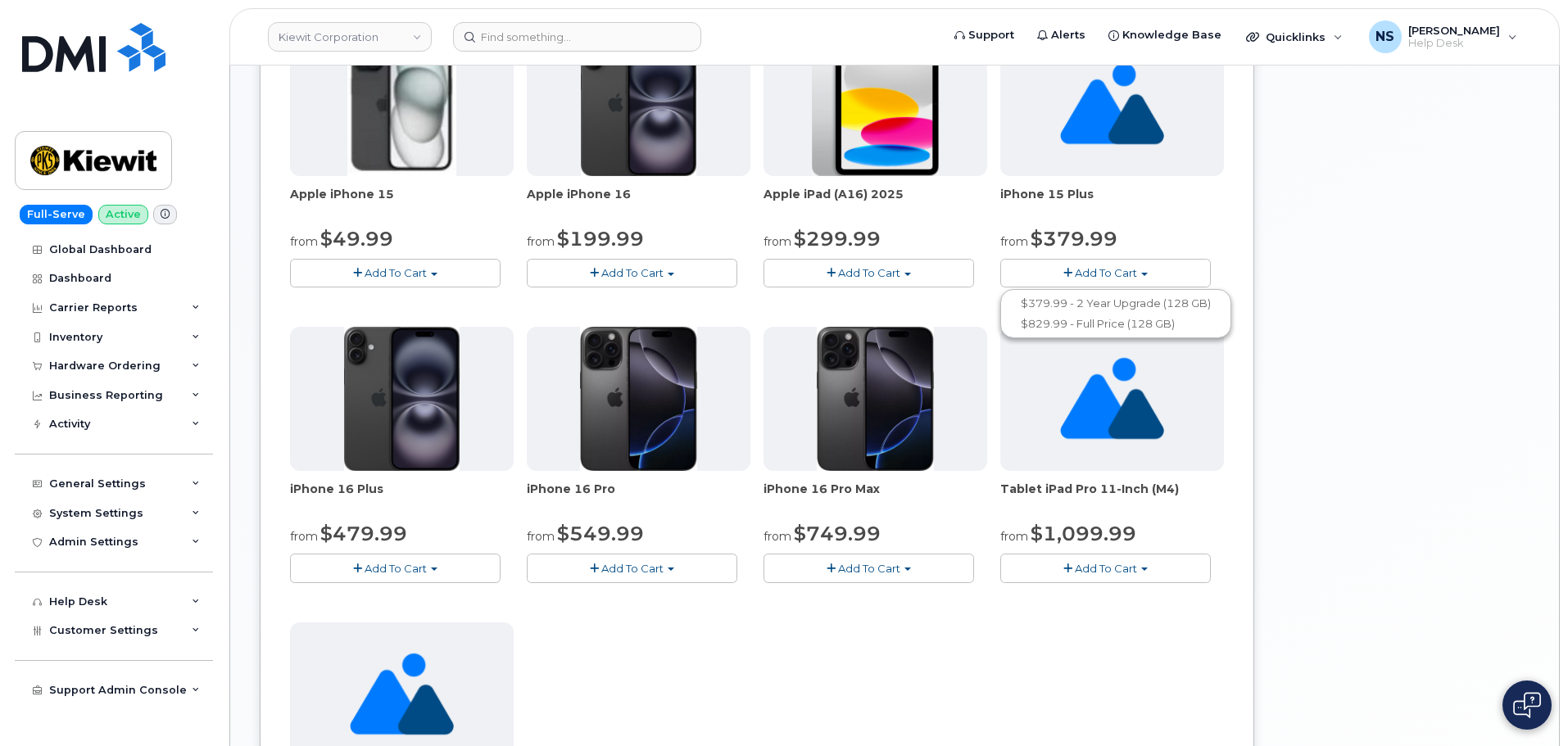
click at [1076, 273] on span "Add To Cart" at bounding box center [1106, 273] width 63 height 14
click at [371, 575] on button "Add To Cart" at bounding box center [395, 568] width 210 height 29
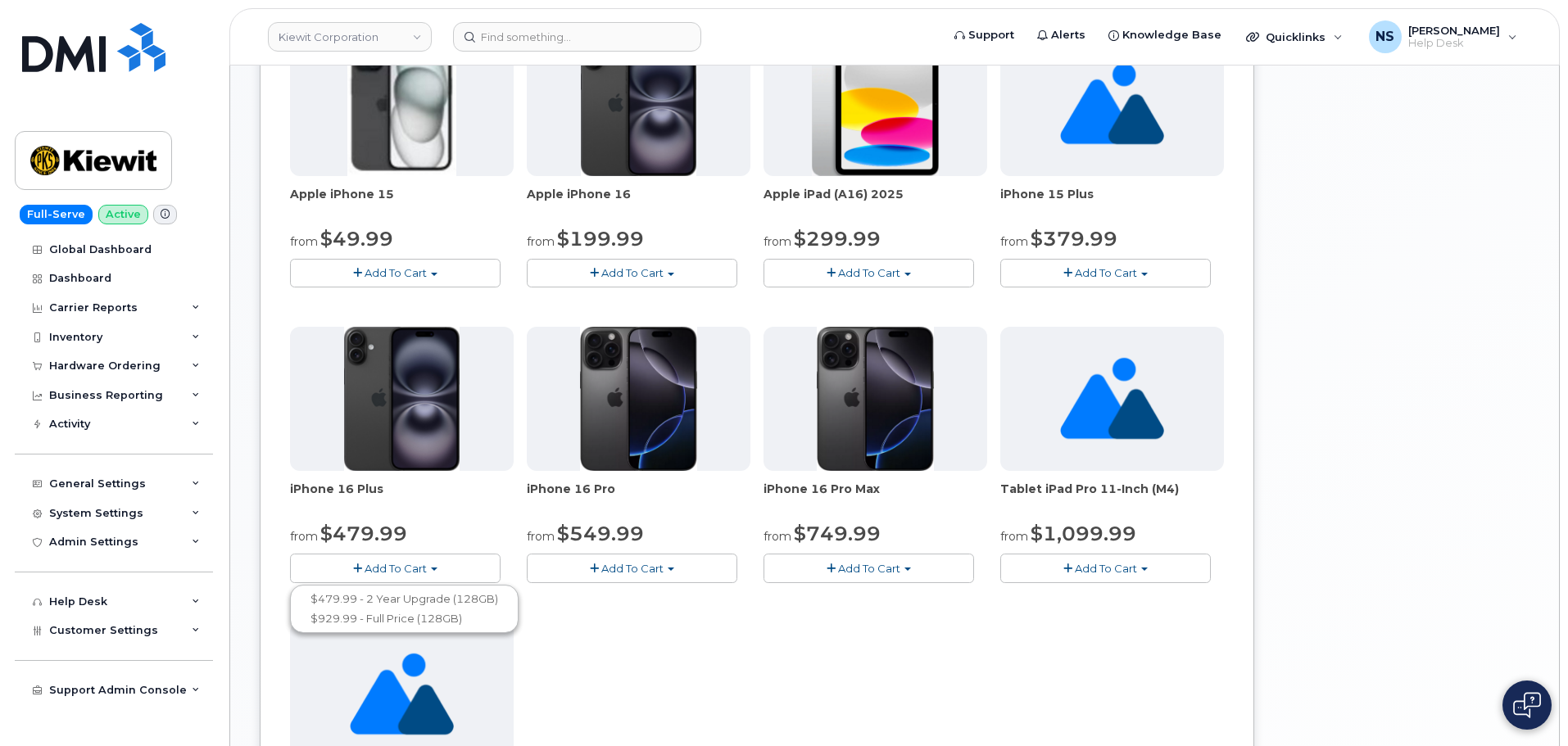
click at [407, 553] on button "Add To Cart" at bounding box center [395, 568] width 210 height 29
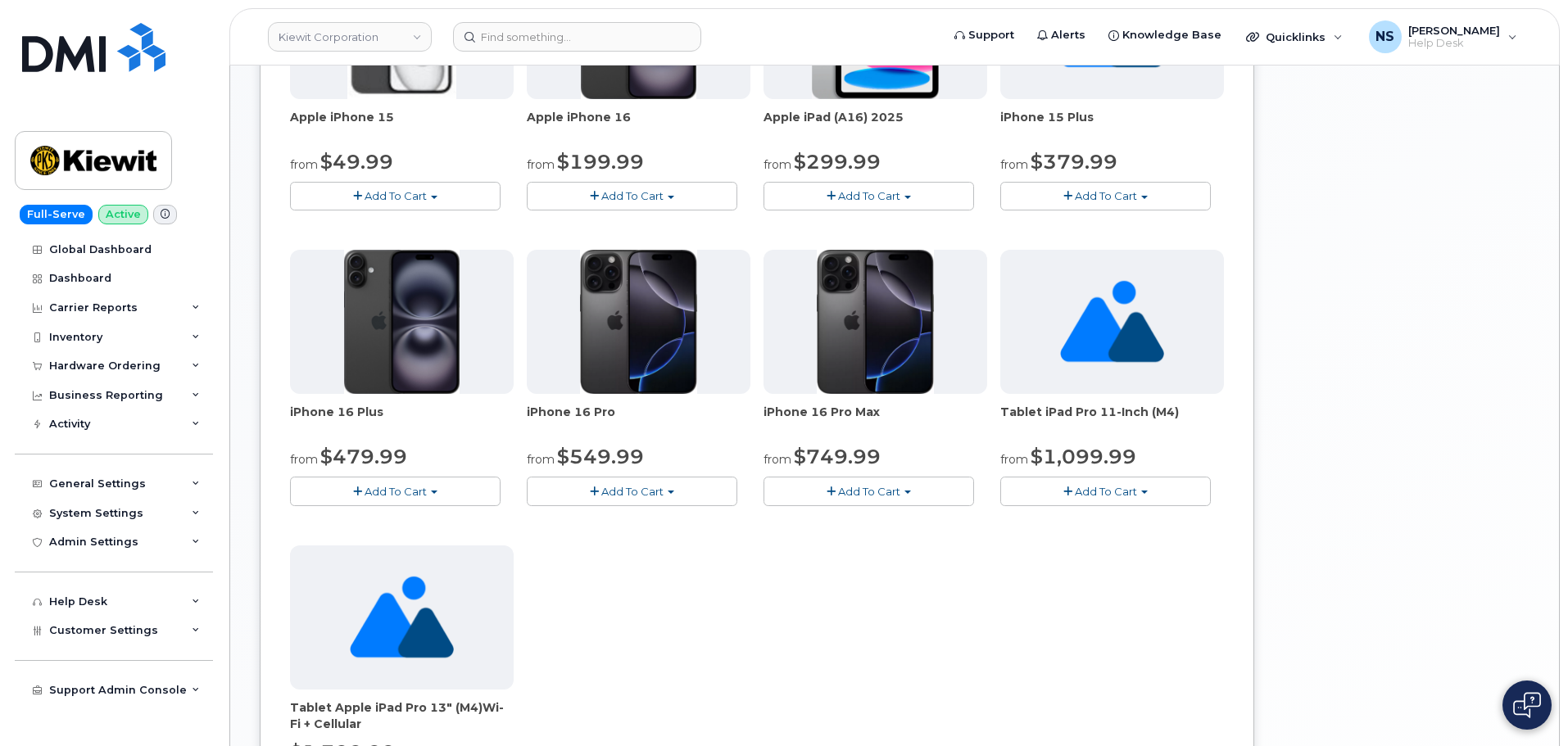
scroll to position [748, 0]
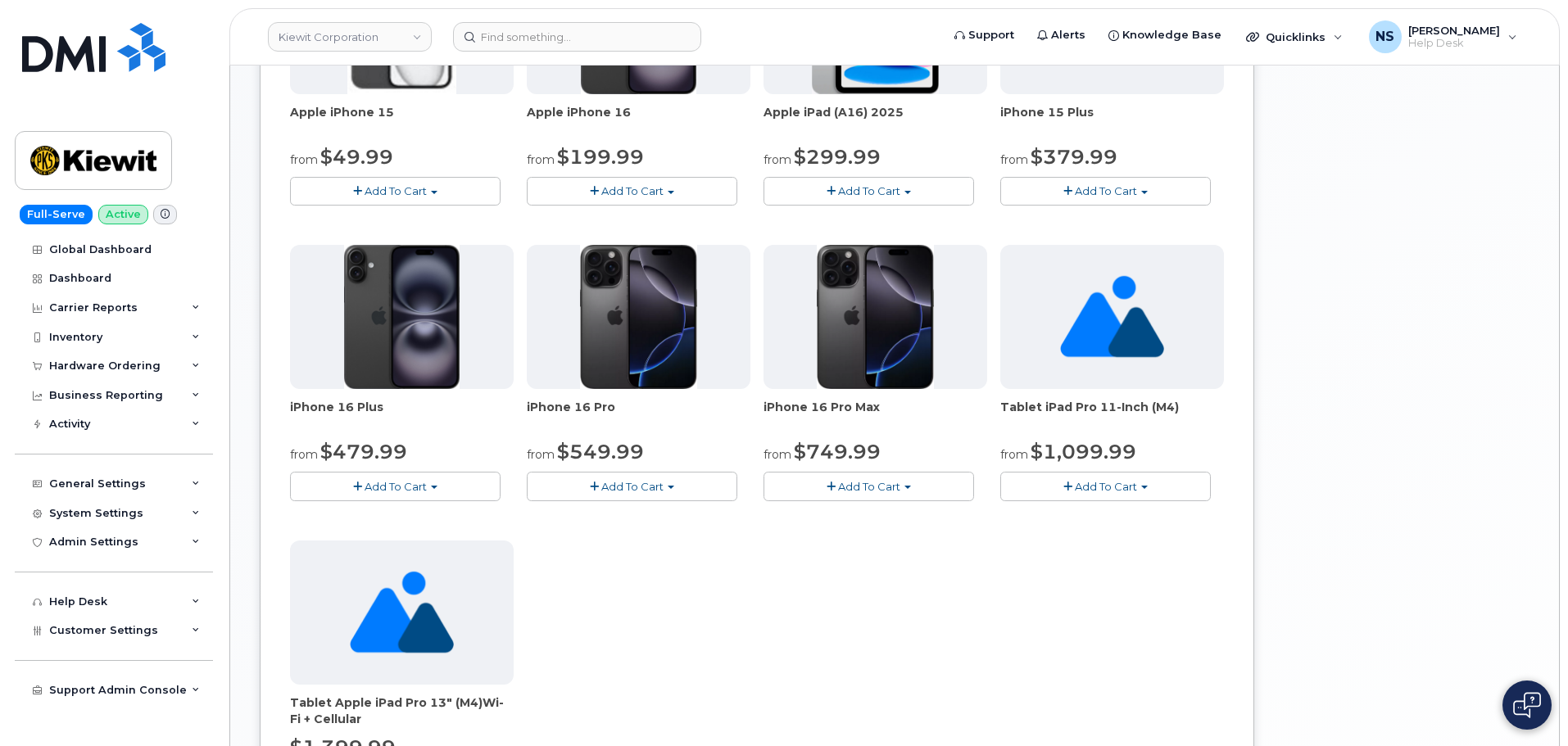
click at [863, 483] on span "Add To Cart" at bounding box center [869, 487] width 63 height 14
click at [862, 483] on span "Add To Cart" at bounding box center [869, 487] width 63 height 14
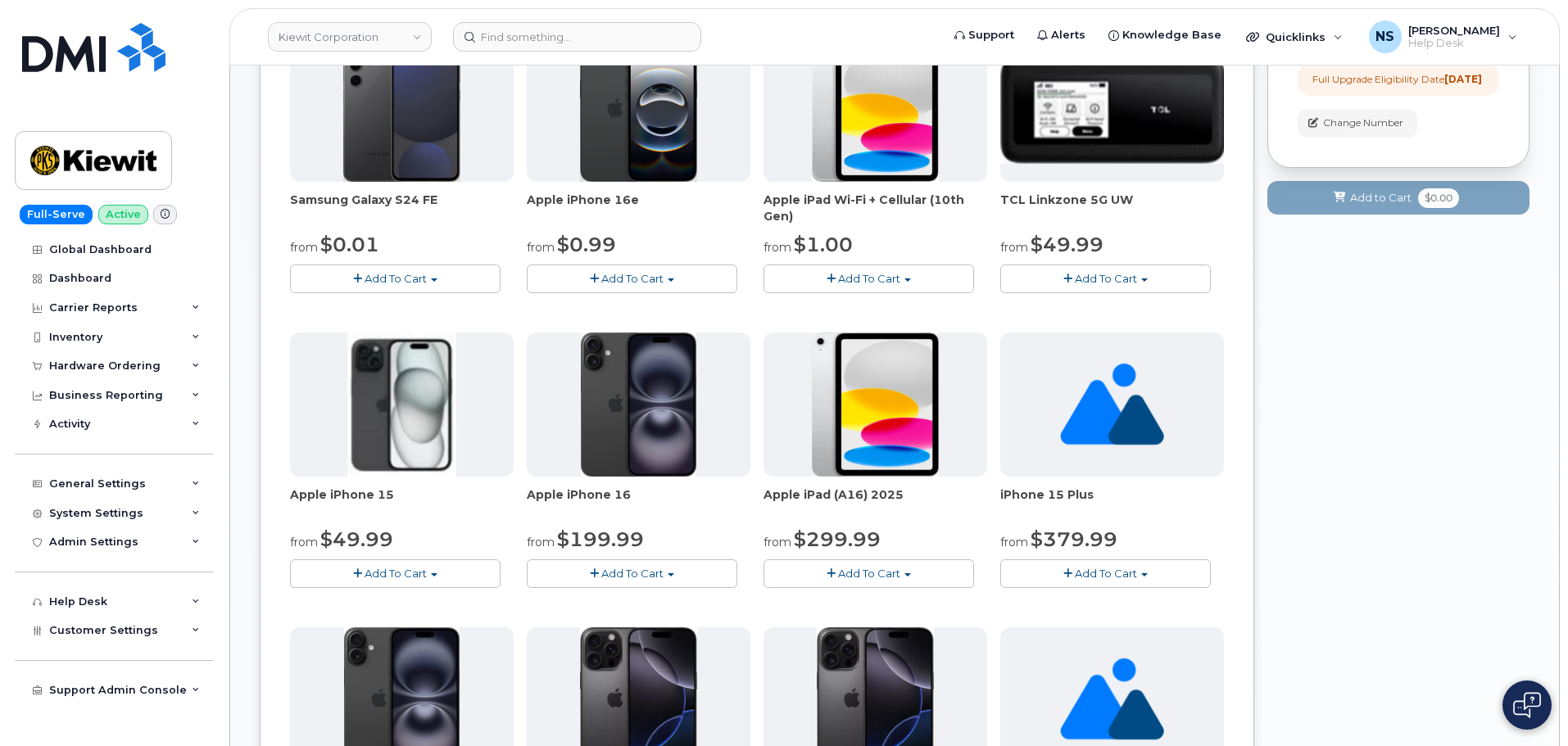
scroll to position [338, 0]
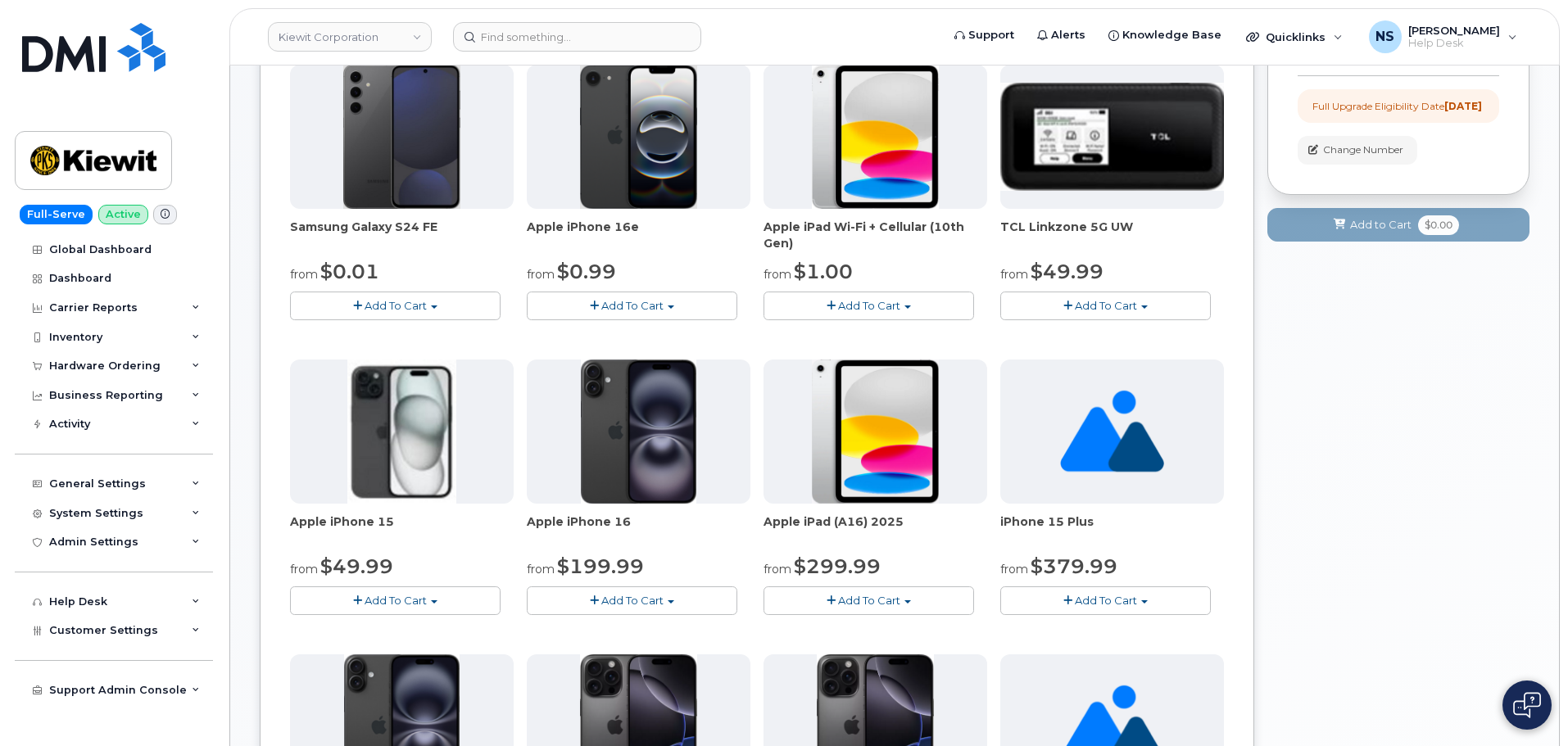
click at [400, 592] on button "Add To Cart" at bounding box center [395, 601] width 210 height 29
click at [380, 673] on link "$49.99 - 2 Year Upgrade (128GB)" at bounding box center [401, 672] width 213 height 20
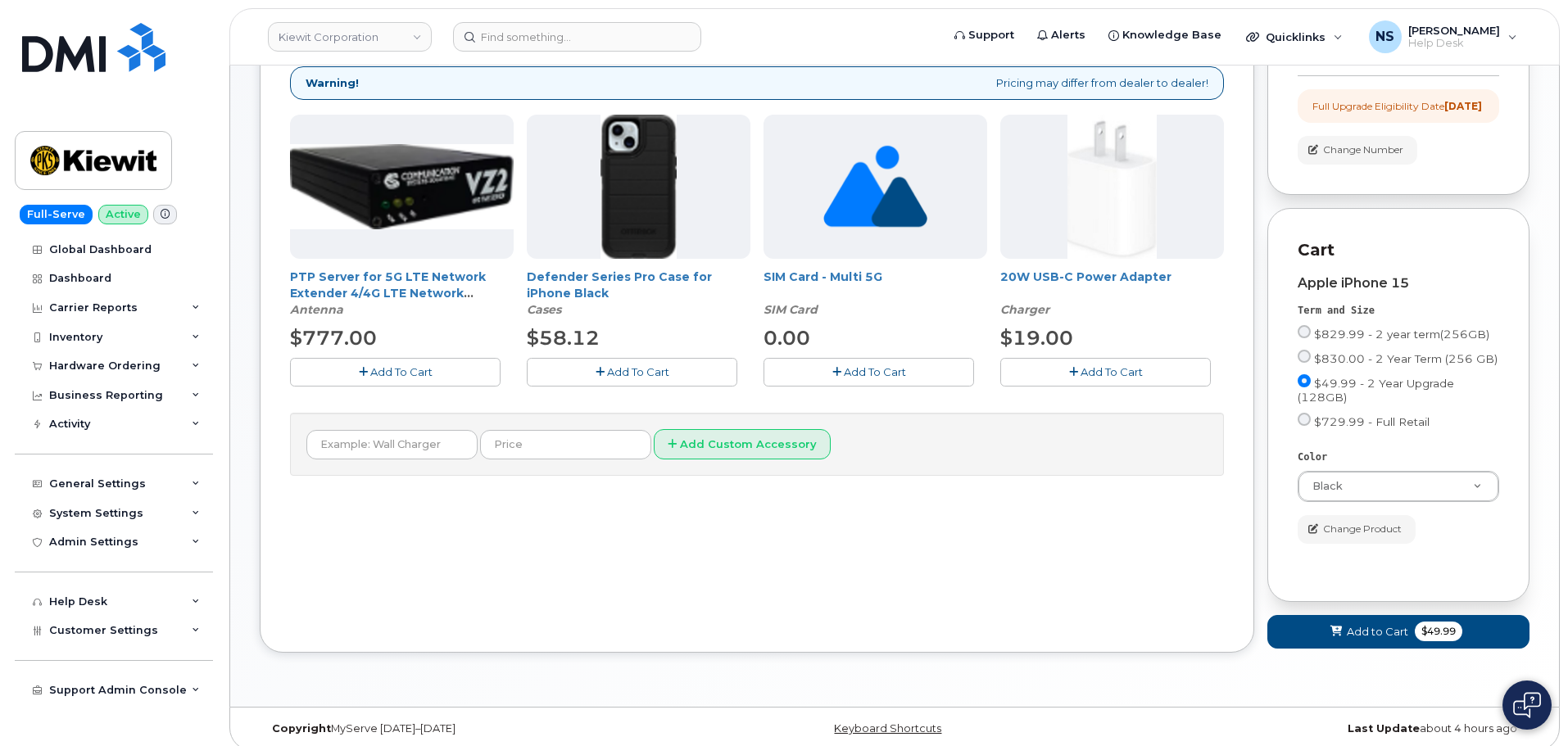
drag, startPoint x: 682, startPoint y: 378, endPoint x: 1083, endPoint y: 368, distance: 401.1
click at [682, 378] on button "Add To Cart" at bounding box center [631, 372] width 210 height 29
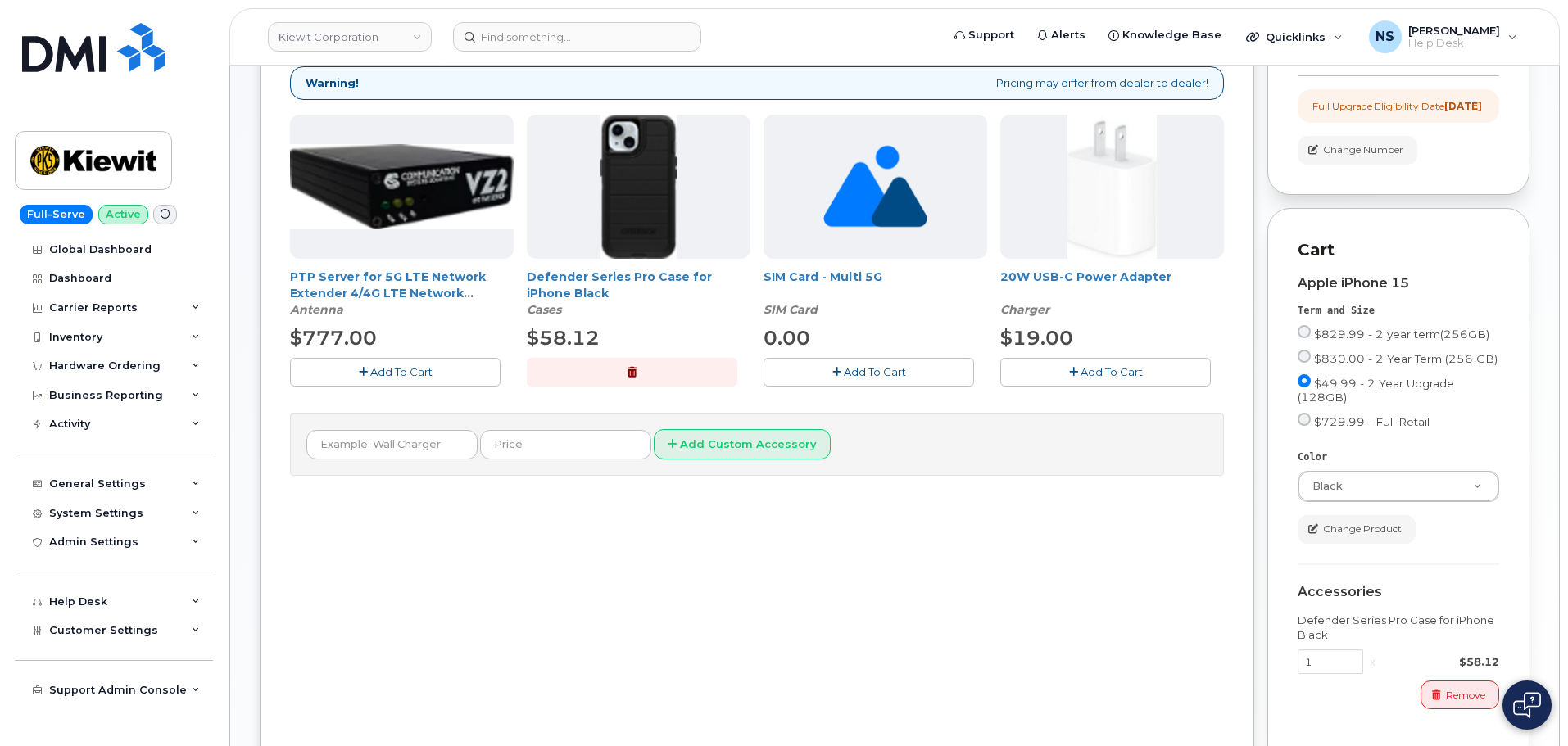
click at [1153, 366] on button "Add To Cart" at bounding box center [1105, 372] width 210 height 29
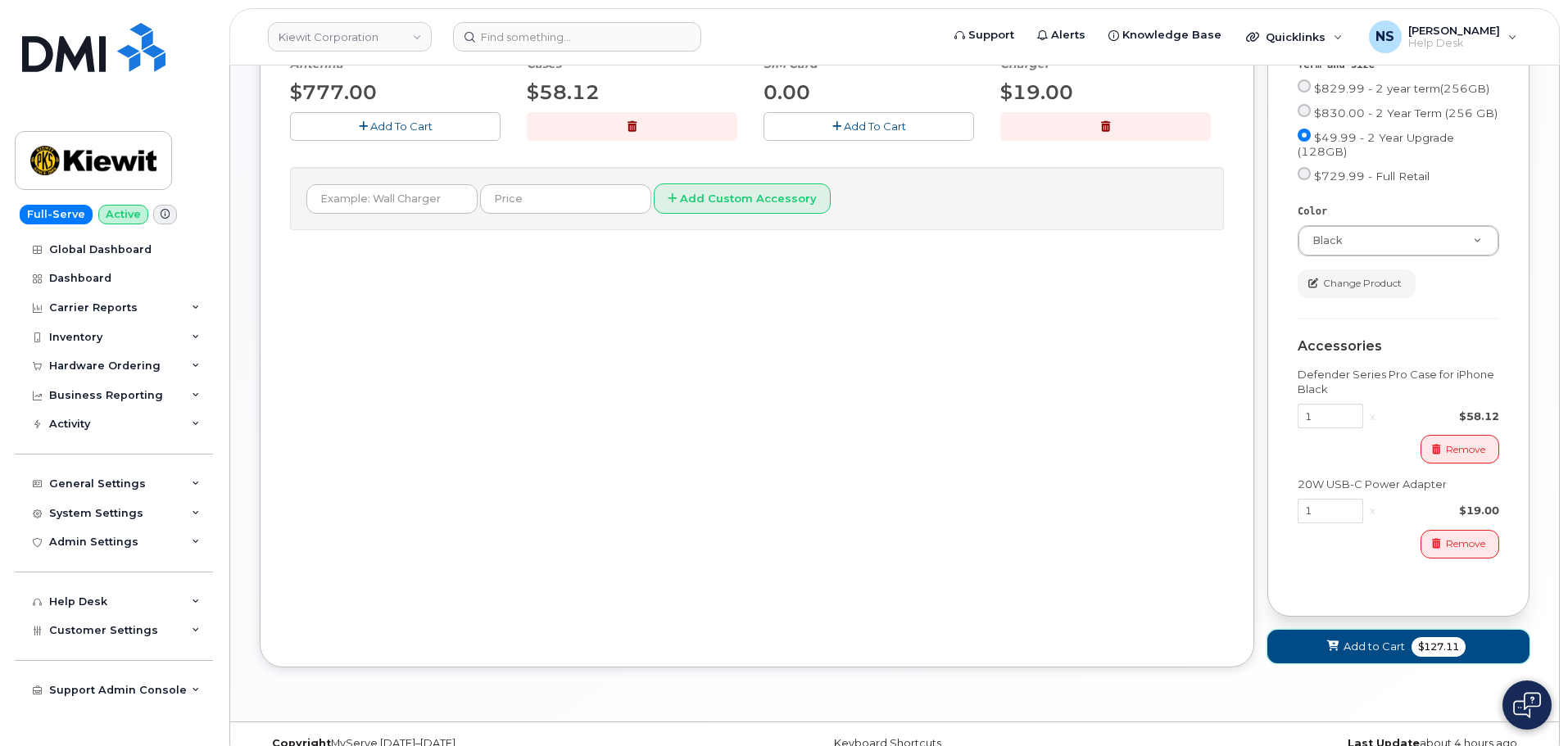
click at [1371, 654] on span "Add to Cart" at bounding box center [1374, 646] width 62 height 15
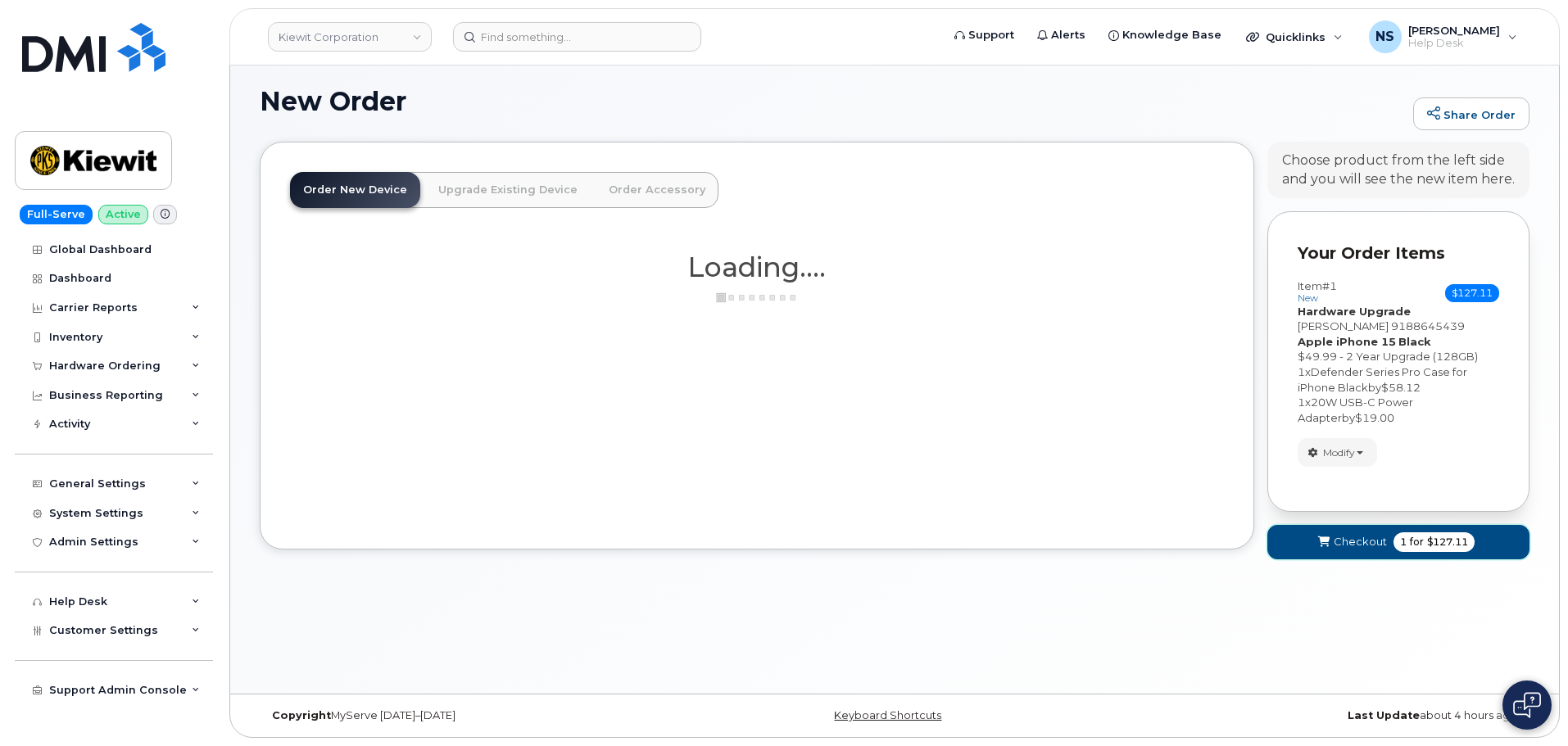
click at [1366, 545] on span "Checkout" at bounding box center [1360, 542] width 53 height 15
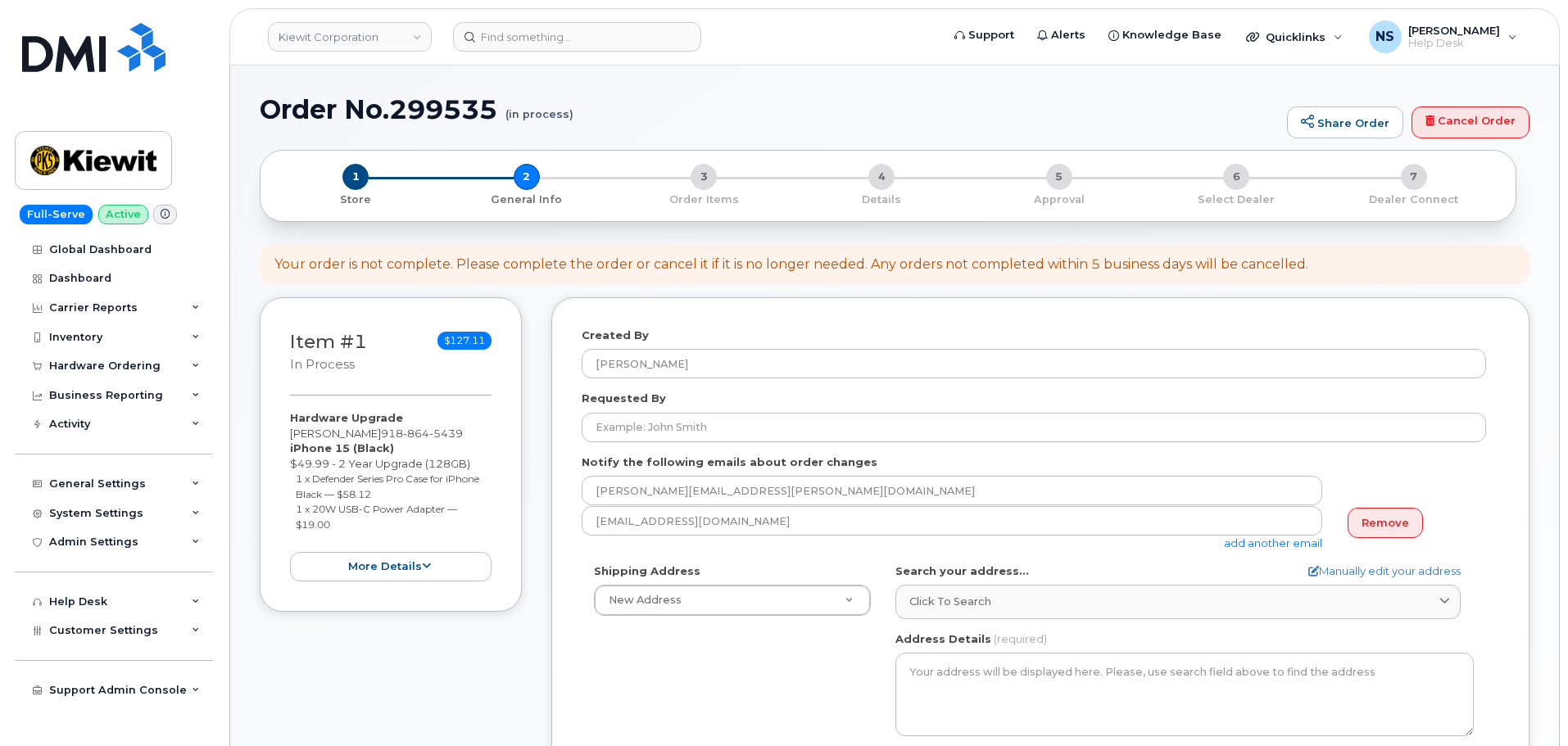
select select
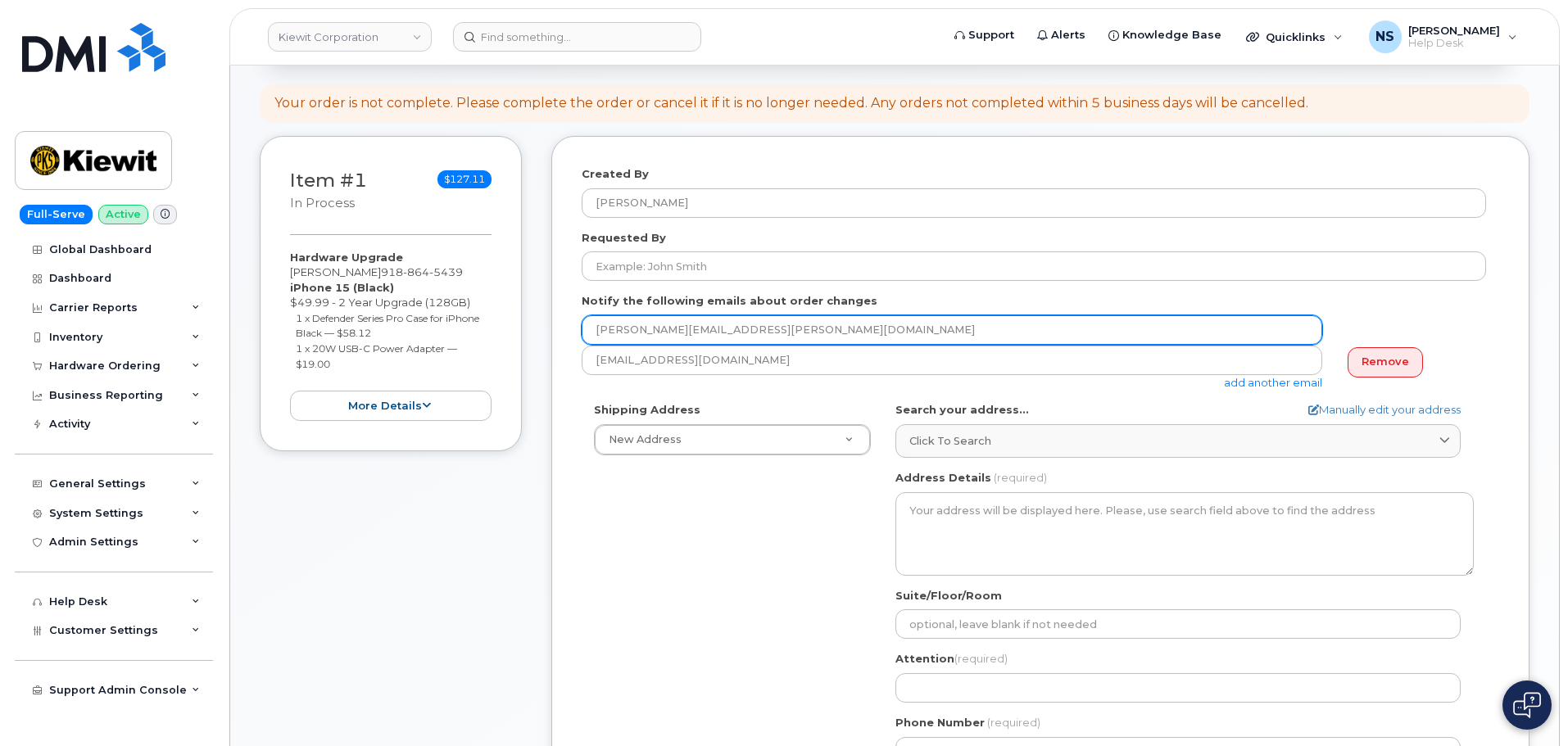
scroll to position [246, 0]
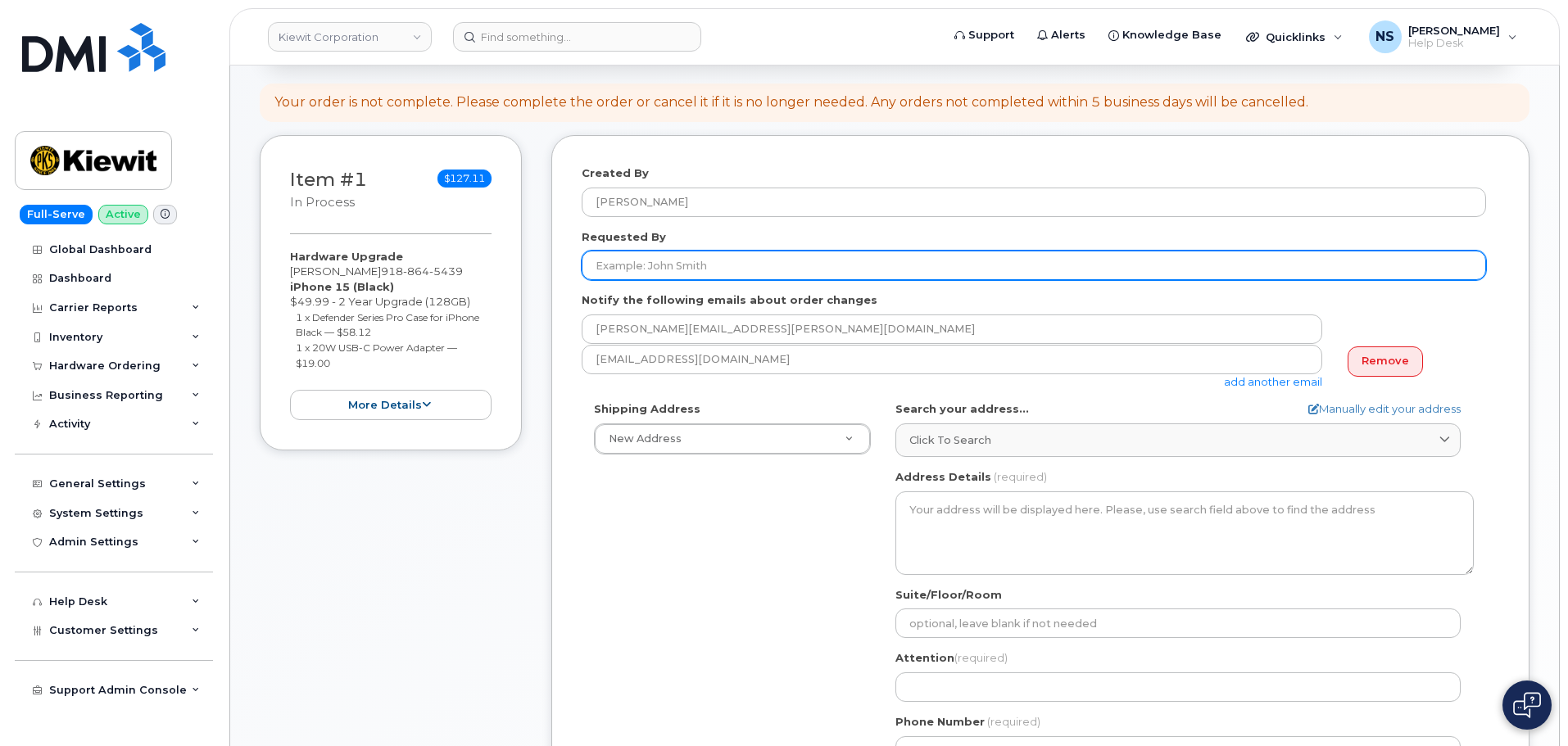
click at [653, 259] on input "Requested By" at bounding box center [1034, 265] width 904 height 30
click at [655, 279] on form "Created By Noah Shelton Requested By Notify the following emails about order ch…" at bounding box center [1040, 493] width 917 height 654
click at [657, 277] on input "Requested By" at bounding box center [1034, 265] width 904 height 30
paste input "[PERSON_NAME]"
type input "[PERSON_NAME]"
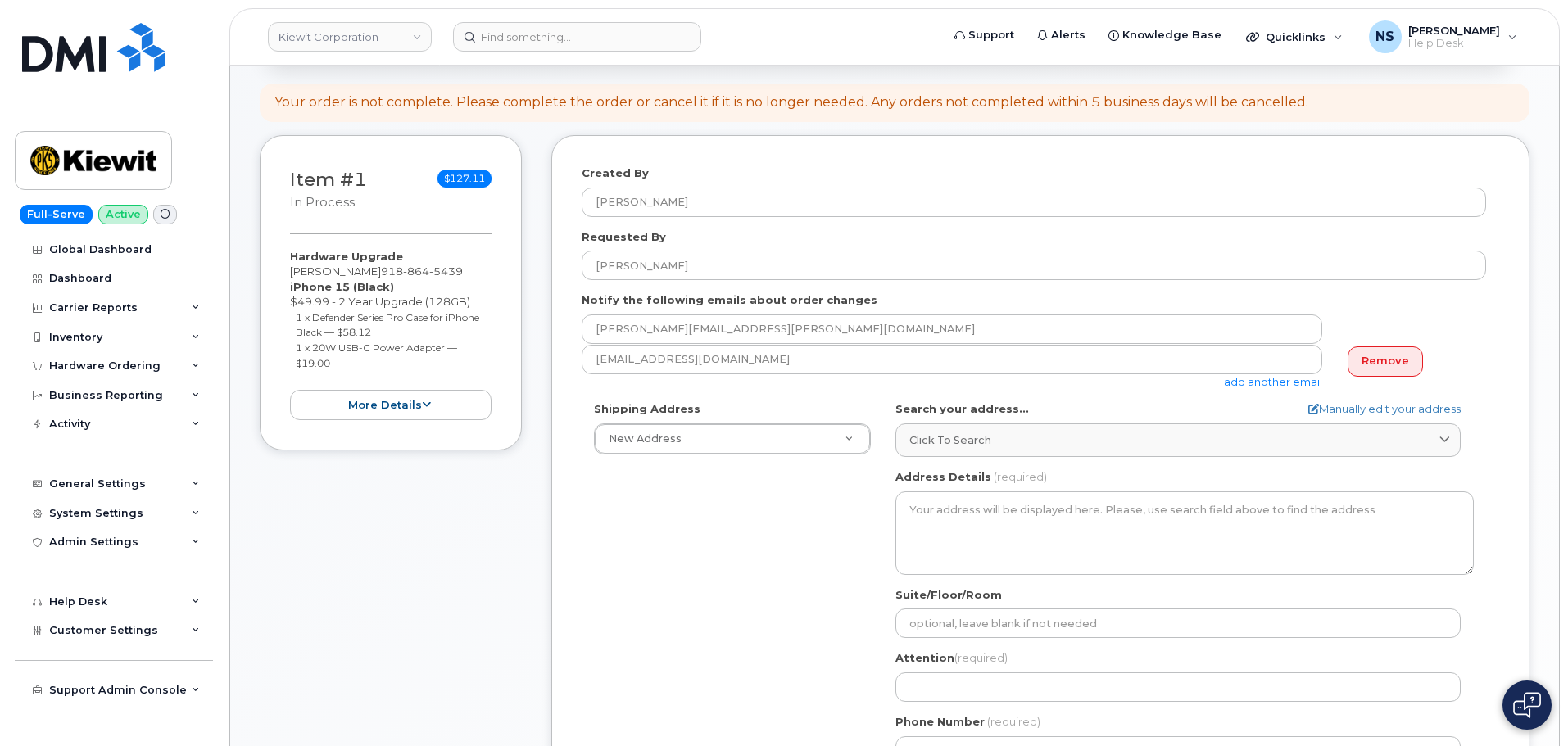
click at [632, 589] on div "Shipping Address New Address New Address 8880 Penrose Ln 4650 Business Center D…" at bounding box center [1034, 589] width 904 height 376
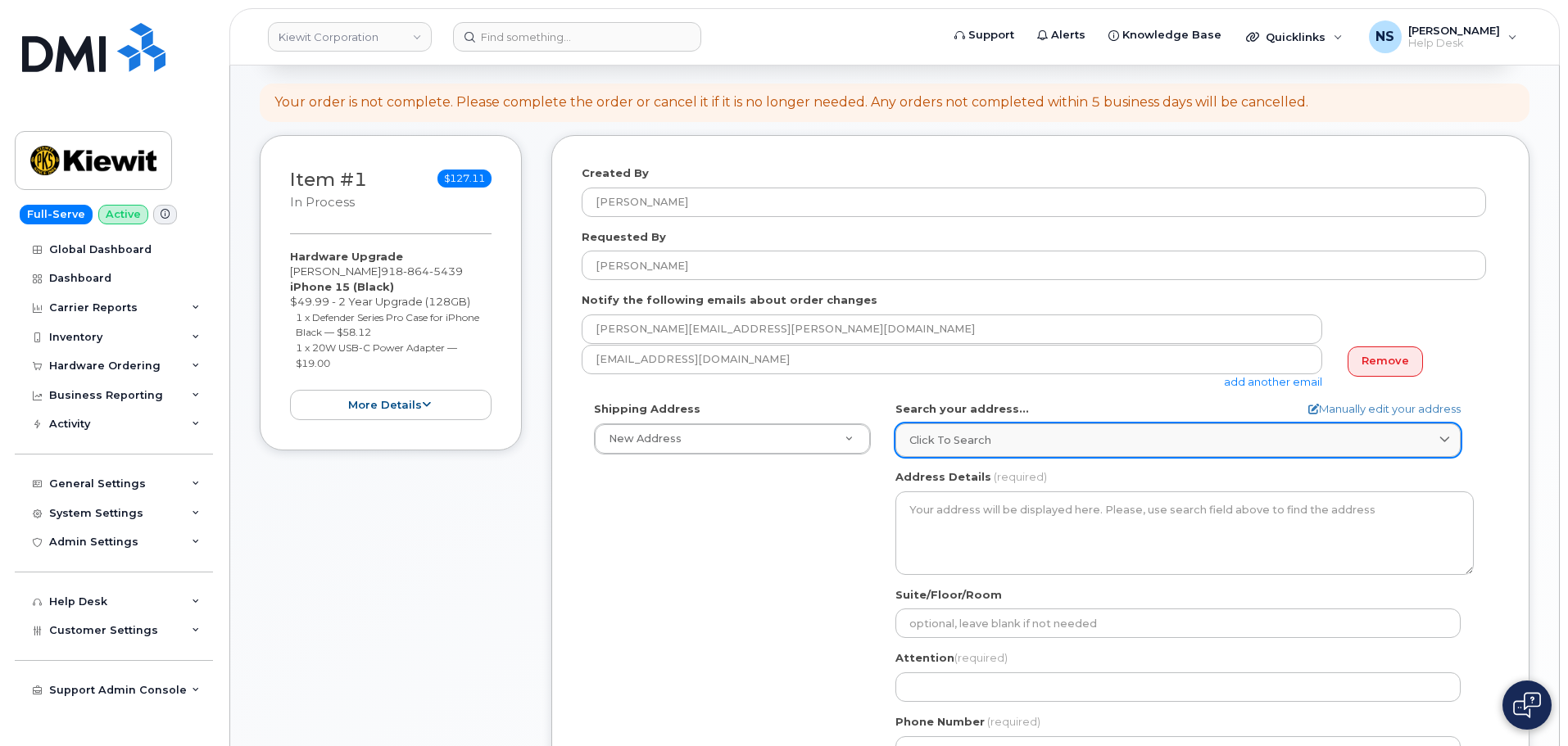
click at [947, 444] on span "Click to search" at bounding box center [950, 440] width 82 height 15
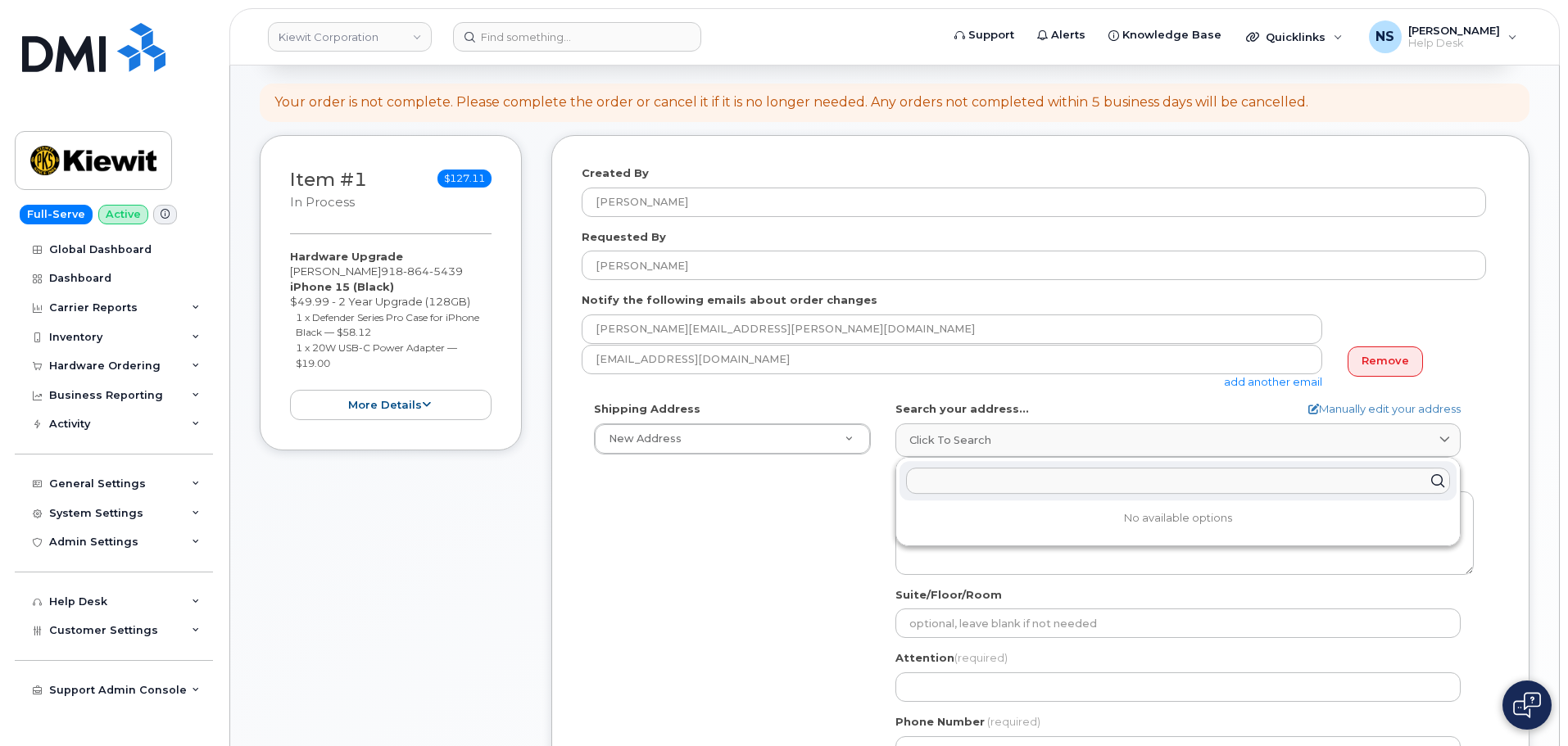
click at [932, 467] on input "text" at bounding box center [1177, 480] width 544 height 26
paste input "190 Keestone Dr Belgrade montana 59714"
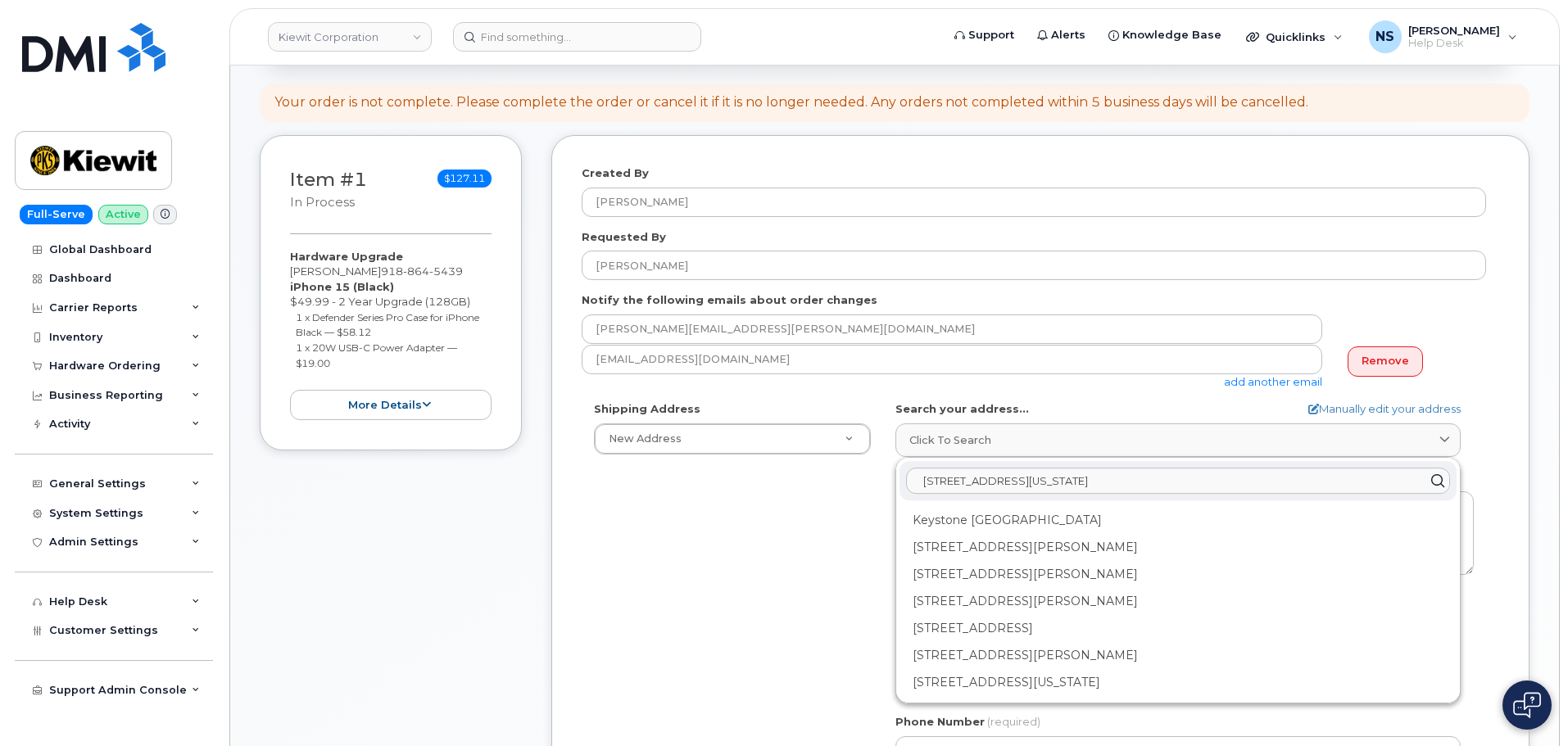
type input "190 Keestone Dr Belgrade montana 59714"
click at [1354, 417] on div "Search your address... Manually edit your address Click to search 190 Keestone …" at bounding box center [1184, 429] width 578 height 56
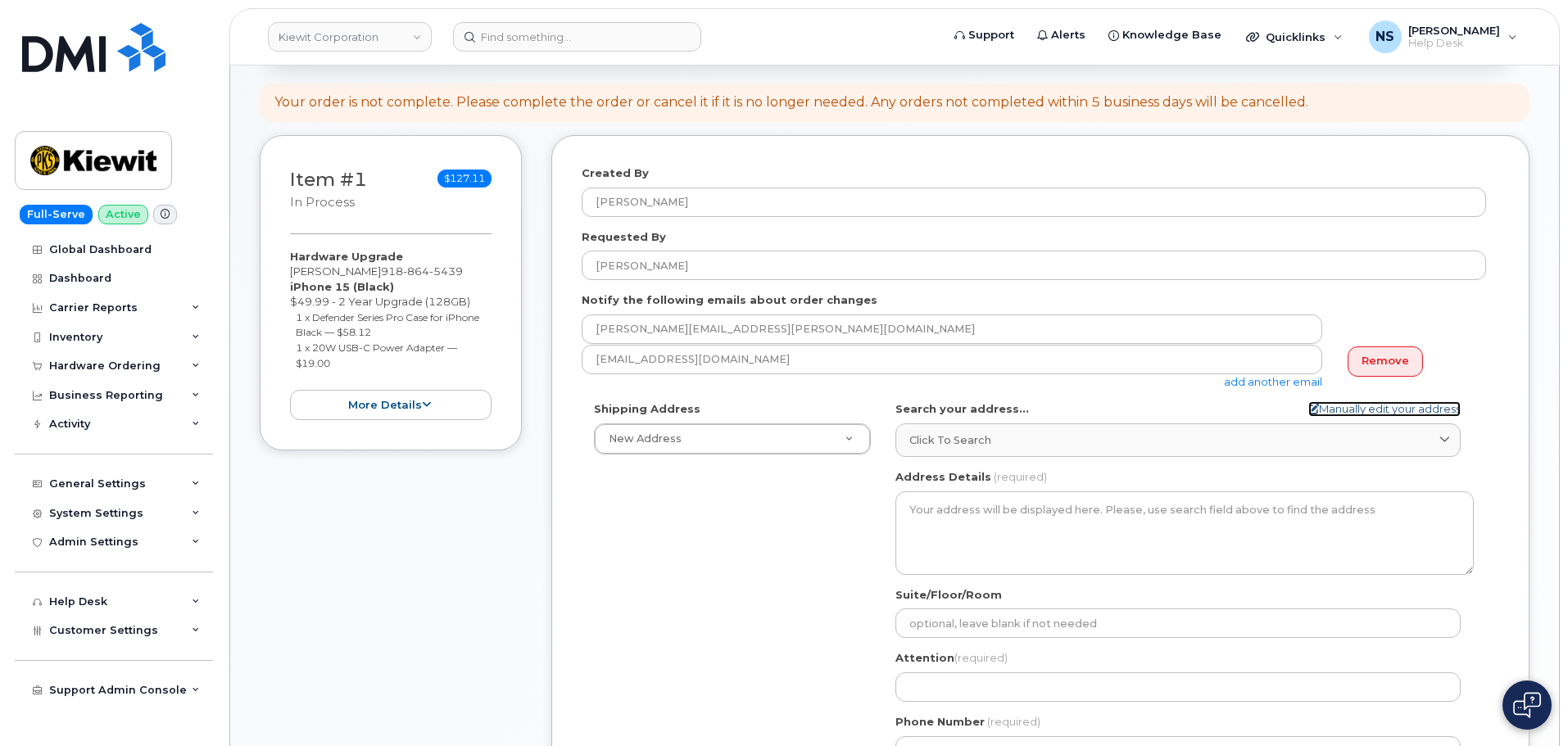
click at [1350, 409] on link "Manually edit your address" at bounding box center [1384, 409] width 152 height 15
select select
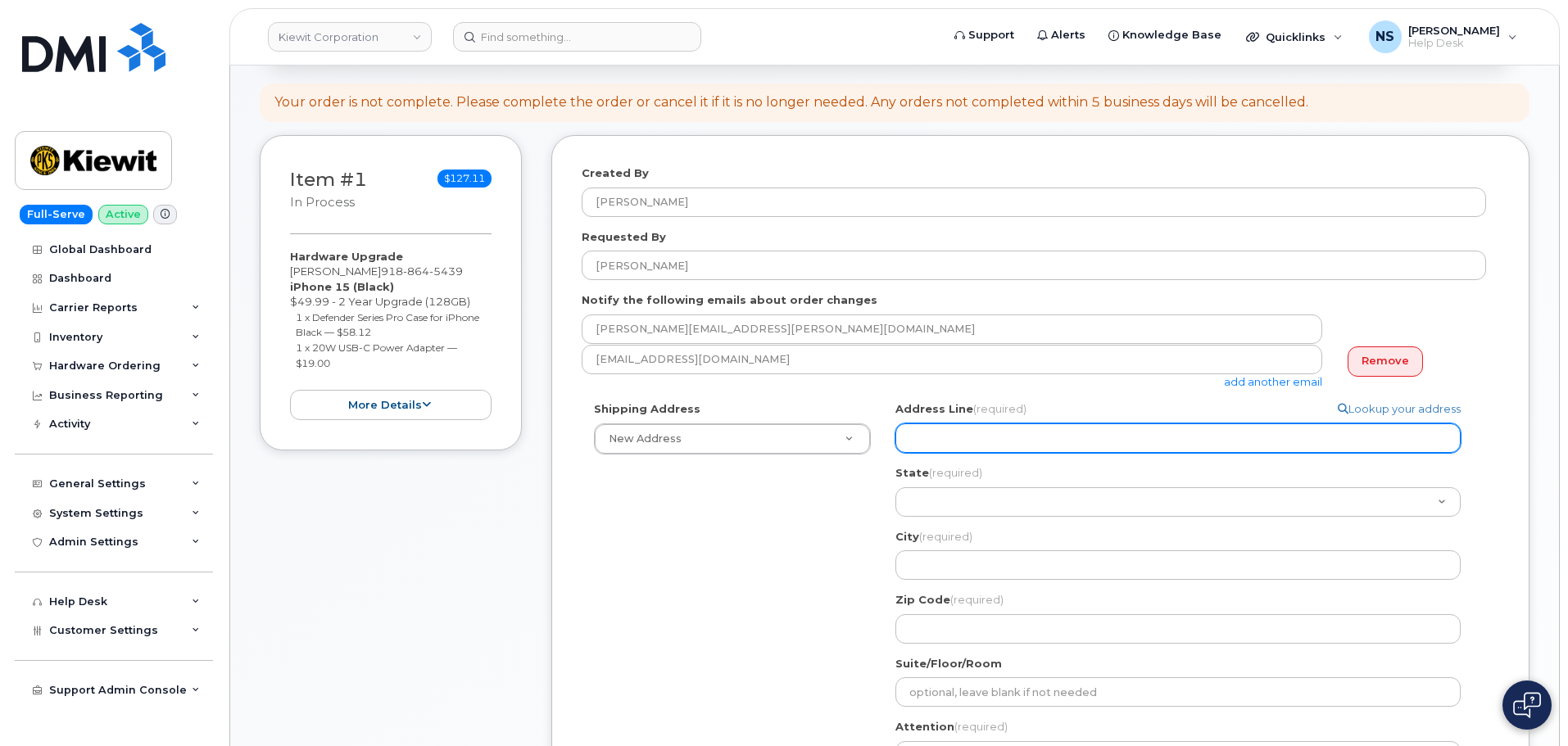
click at [959, 432] on input "Address Line (required)" at bounding box center [1177, 438] width 565 height 30
paste input "190 Keestone Dr Belgrade montana 59714"
select select
type input "190 Keestone Dr Belgrade montana 59714"
drag, startPoint x: 1173, startPoint y: 443, endPoint x: 1060, endPoint y: 456, distance: 113.7
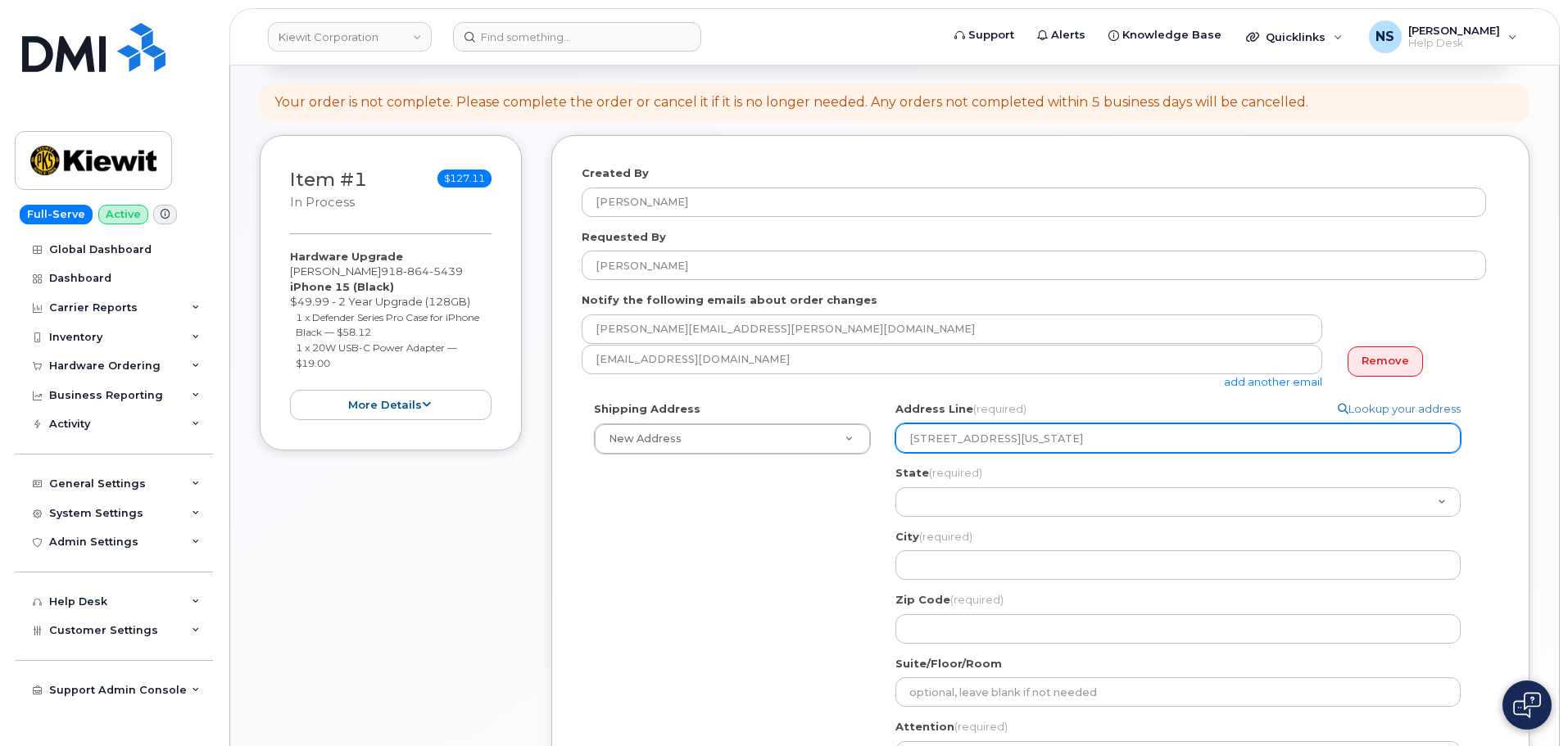
click at [1059, 454] on div "Address Line (required) Lookup your address 190 Keestone Dr Belgrade montana 59…" at bounding box center [1184, 522] width 578 height 242
click at [1145, 437] on input "190 Keestone Dr Belgrade montana 59714" at bounding box center [1177, 438] width 565 height 30
click at [1150, 438] on input "190 Keestone Dr Belgrade montana 59714" at bounding box center [1177, 438] width 565 height 30
click at [1156, 440] on input "190 Keestone Dr Belgrade montana 59714" at bounding box center [1177, 438] width 565 height 30
drag, startPoint x: 1156, startPoint y: 440, endPoint x: 1058, endPoint y: 440, distance: 98.0
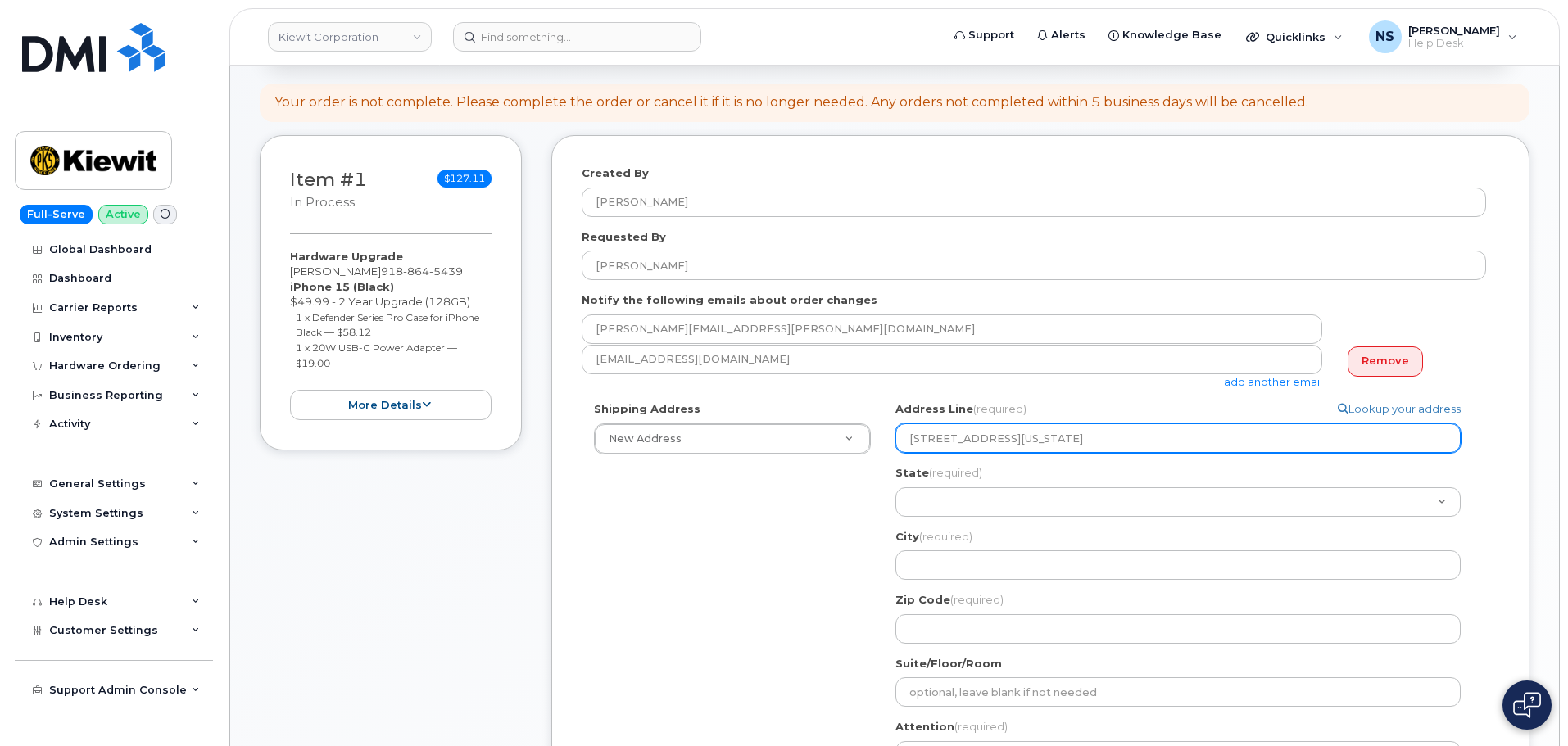
click at [1058, 440] on input "190 Keestone Dr Belgrade montana 59714" at bounding box center [1177, 438] width 565 height 30
select select
type input "190 Keestone Dr Belgrade"
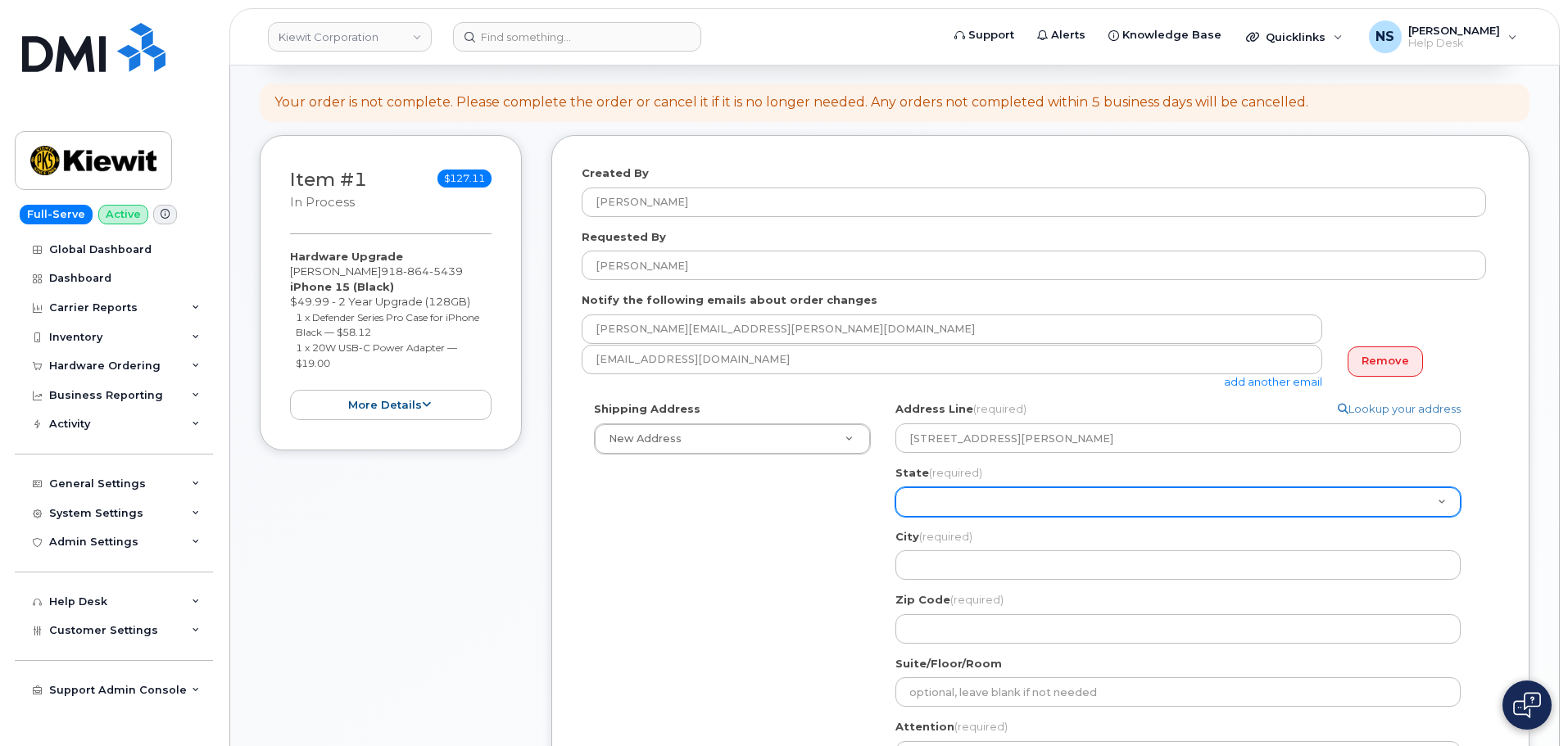
drag, startPoint x: 995, startPoint y: 507, endPoint x: 988, endPoint y: 498, distance: 11.4
click at [995, 507] on select "Alabama Alaska American Samoa Arizona Arkansas California Colorado Connecticut …" at bounding box center [1177, 502] width 565 height 30
select select "MT"
click at [895, 487] on select "Alabama Alaska American Samoa Arizona Arkansas California Colorado Connecticut …" at bounding box center [1177, 502] width 565 height 30
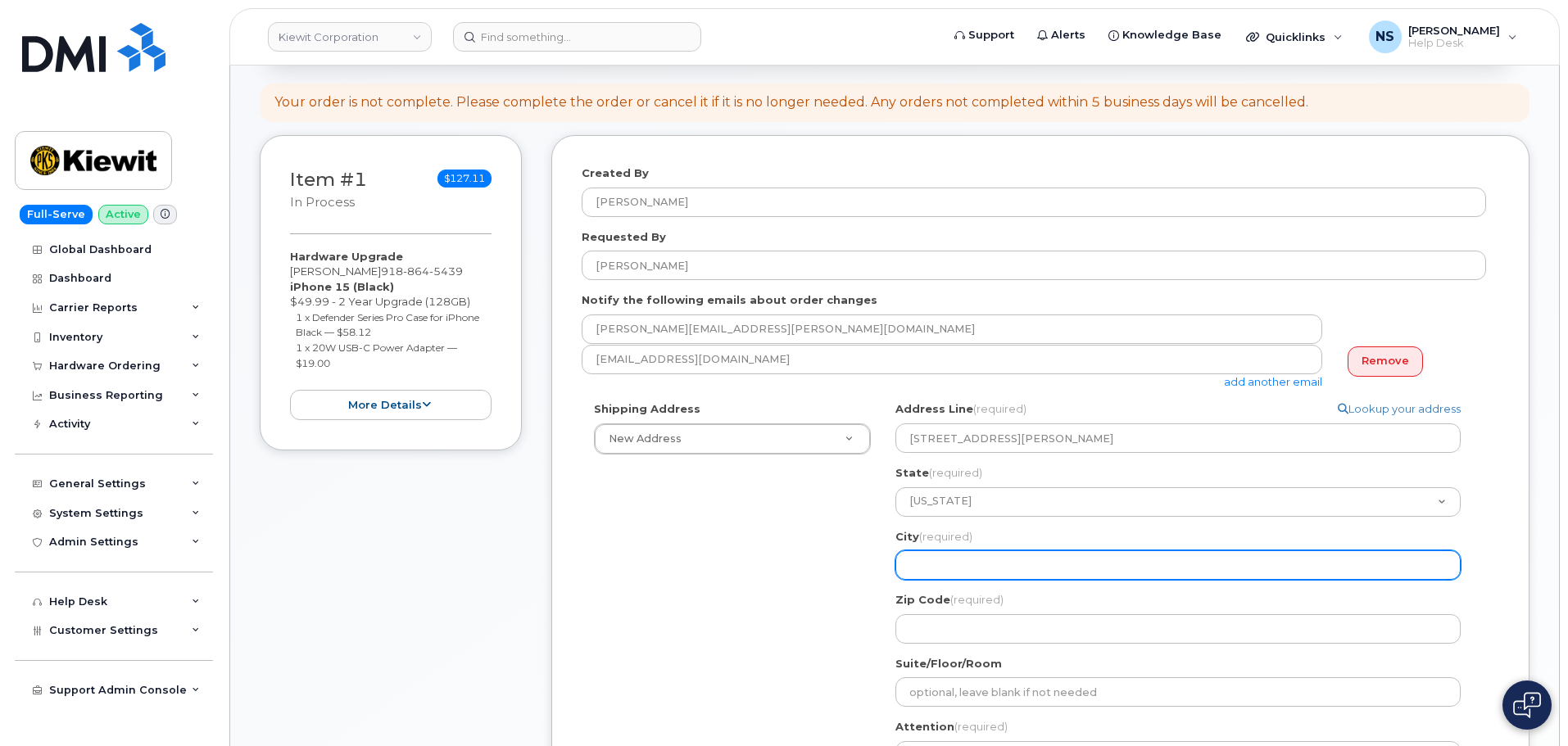
click at [956, 564] on input "City (required)" at bounding box center [1177, 564] width 565 height 30
paste input "montana 59714"
select select
type input "montana 59714"
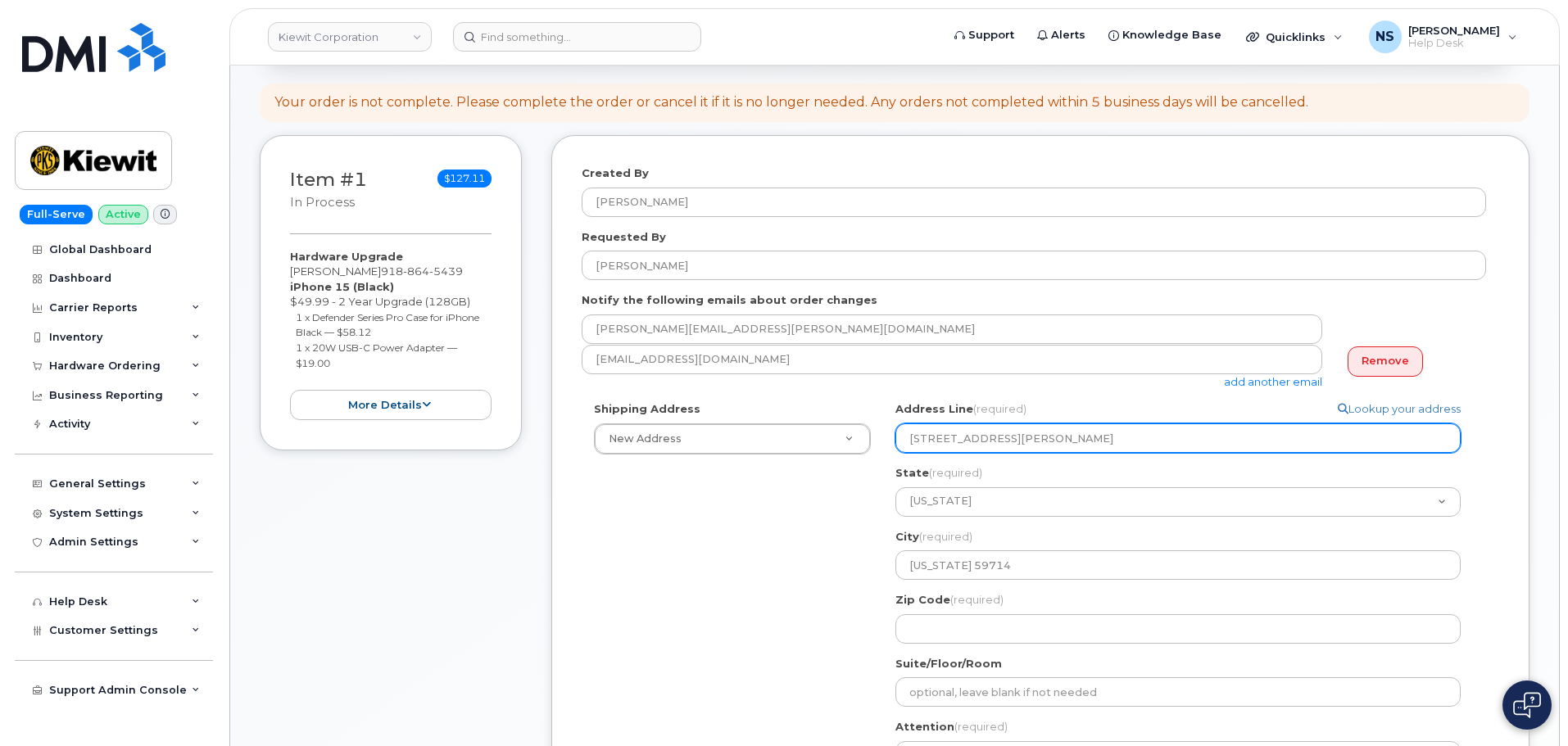
click at [1043, 441] on input "190 Keestone Dr Belgrade" at bounding box center [1177, 438] width 565 height 30
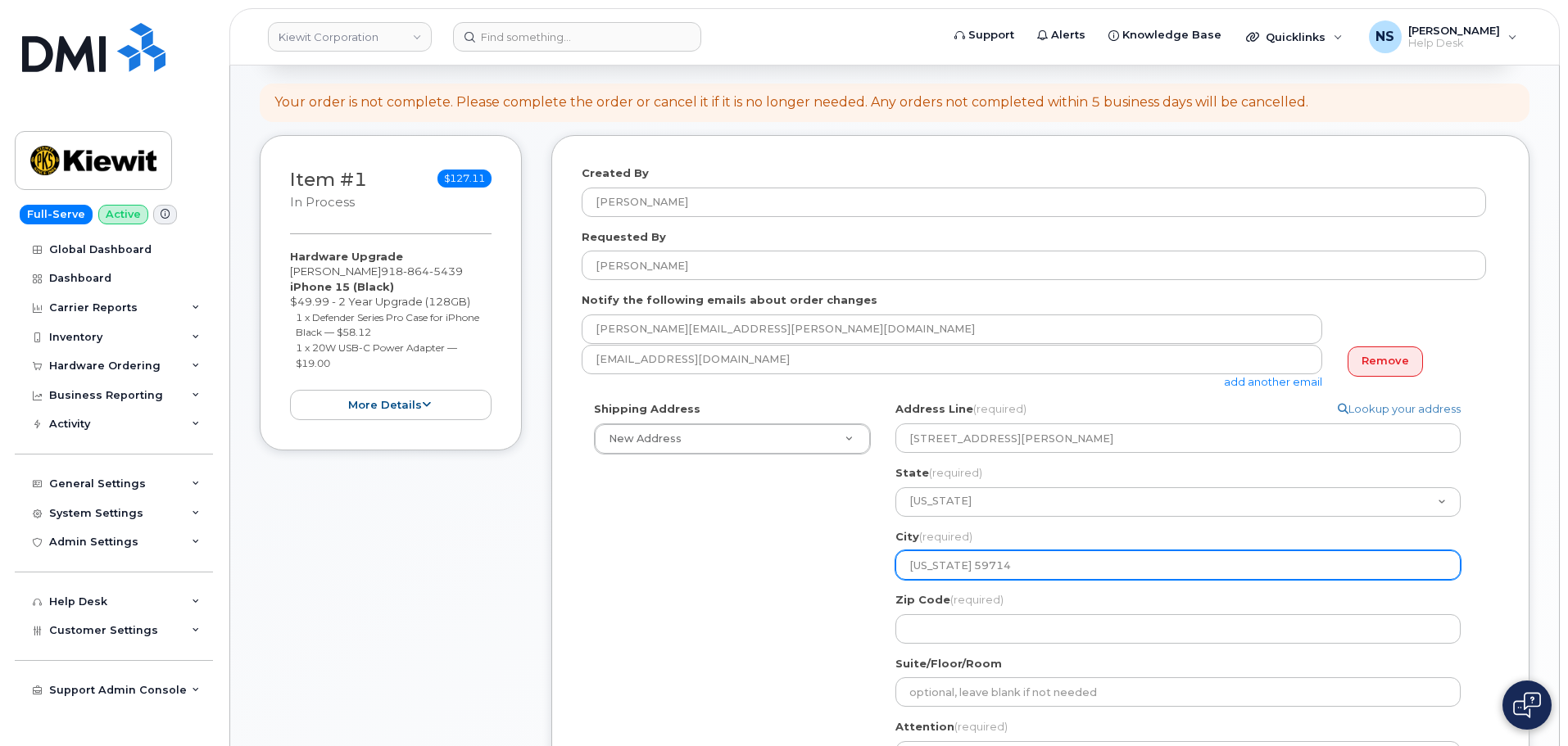
click at [949, 569] on input "montana 59714" at bounding box center [1177, 564] width 565 height 30
click at [949, 569] on input "montana 59714" at bounding box center [1177, 564] width 565 height 30
paste input "Belgrade"
select select
type input "Belgrade 59714"
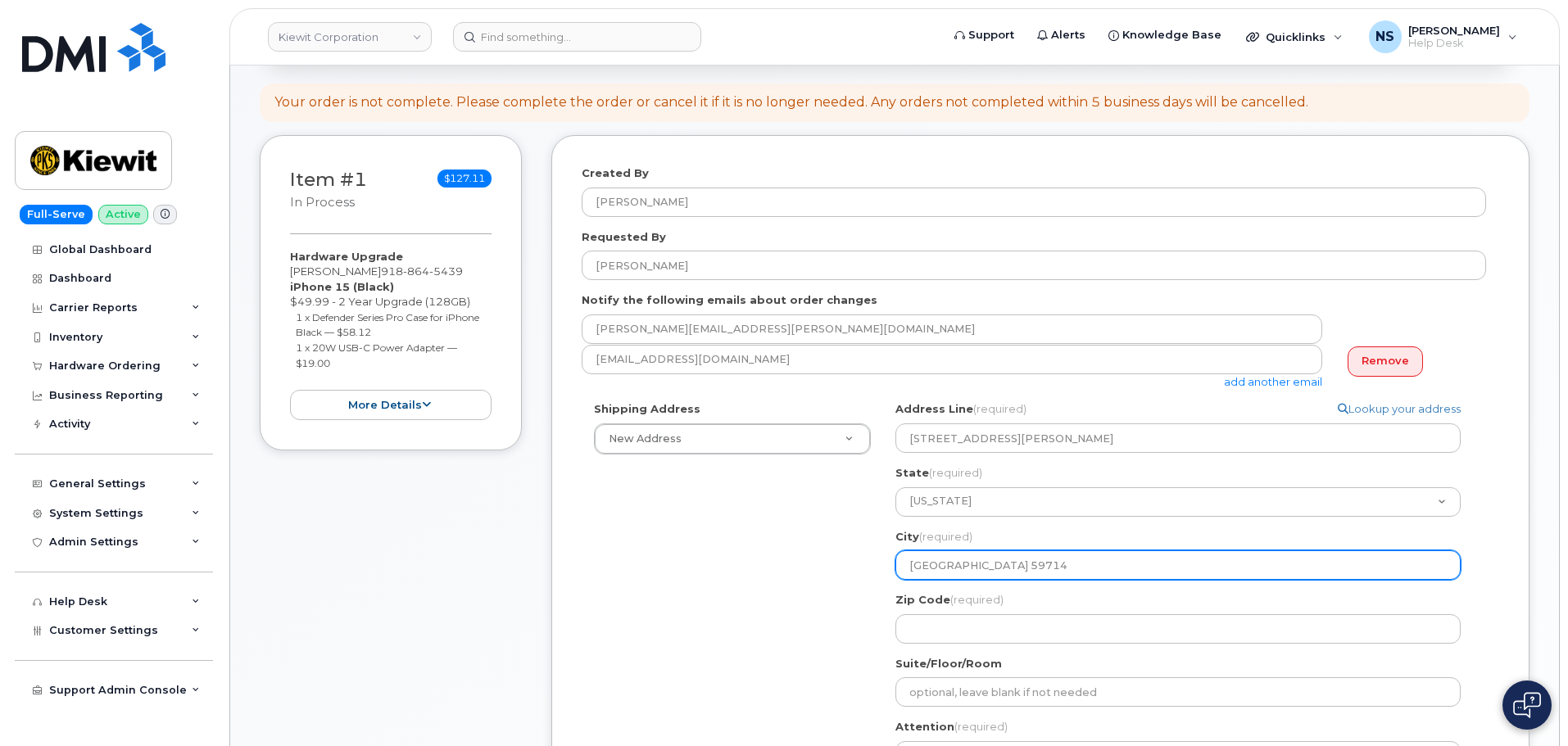
click at [975, 572] on input "Belgrade 59714" at bounding box center [1177, 564] width 565 height 30
select select
type input "Belgrade"
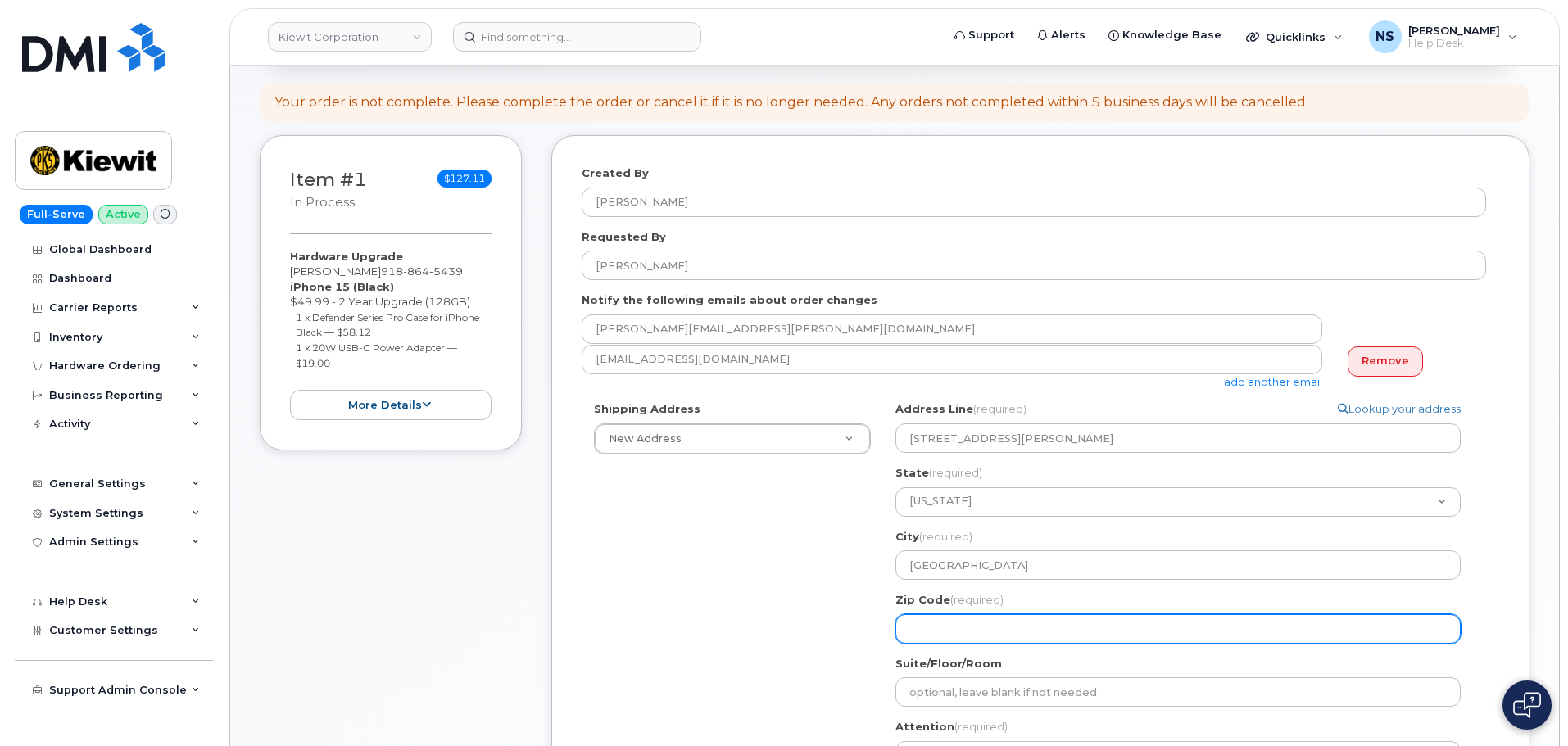
click at [949, 621] on input "Zip Code (required)" at bounding box center [1177, 629] width 565 height 30
paste input "59714"
select select
type input "59714"
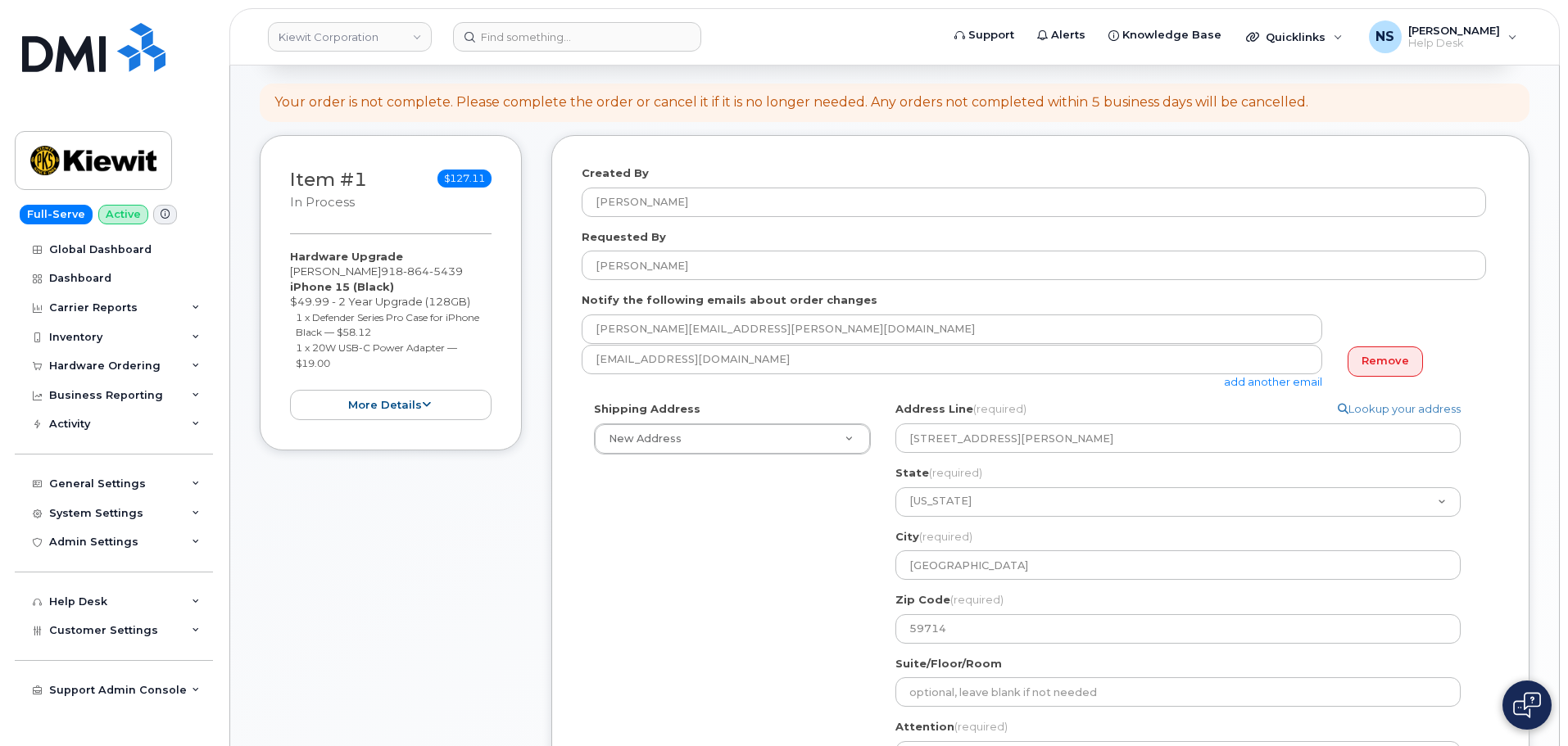
click at [752, 614] on div "Shipping Address New Address New Address 8880 Penrose Ln 4650 Business Center D…" at bounding box center [1034, 623] width 904 height 444
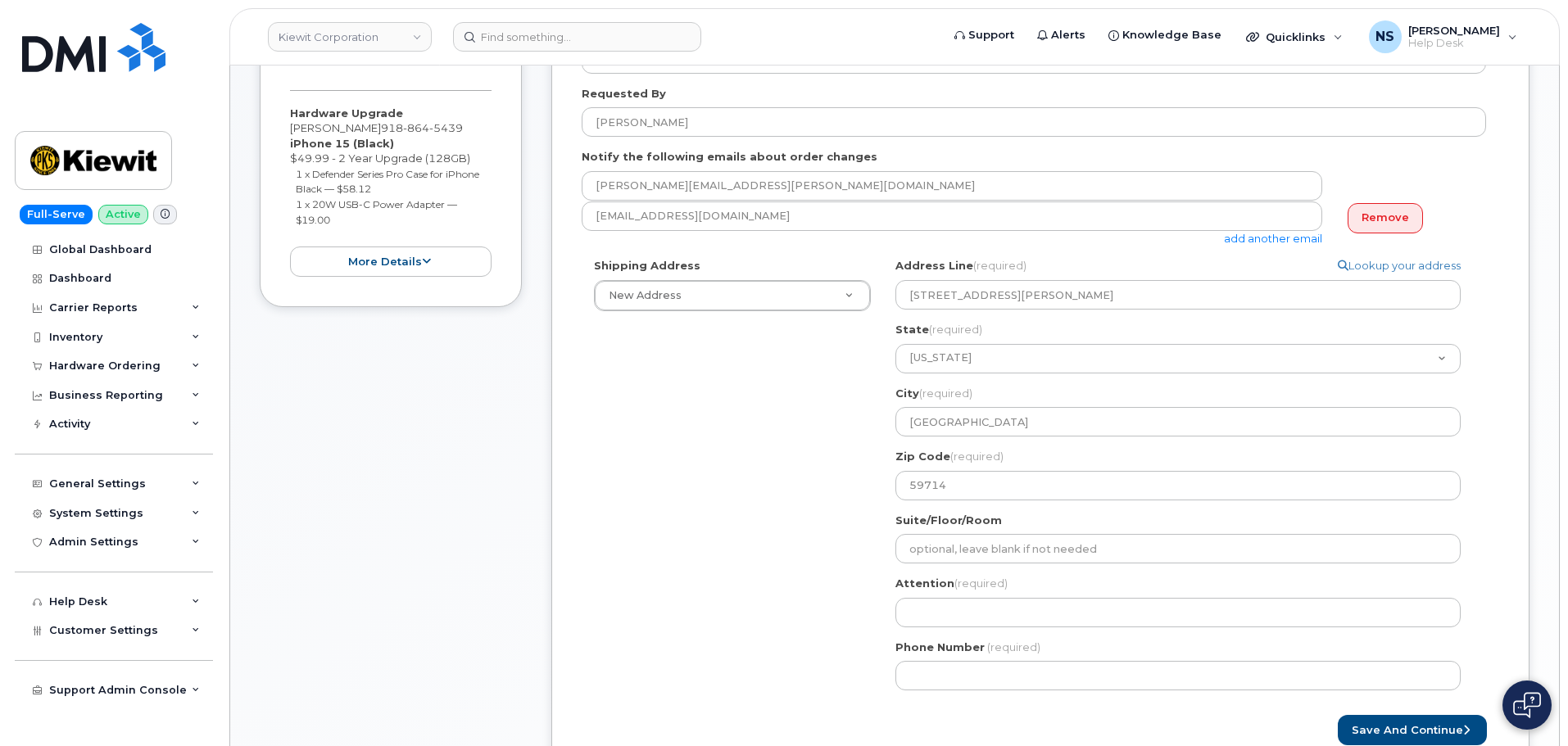
scroll to position [491, 0]
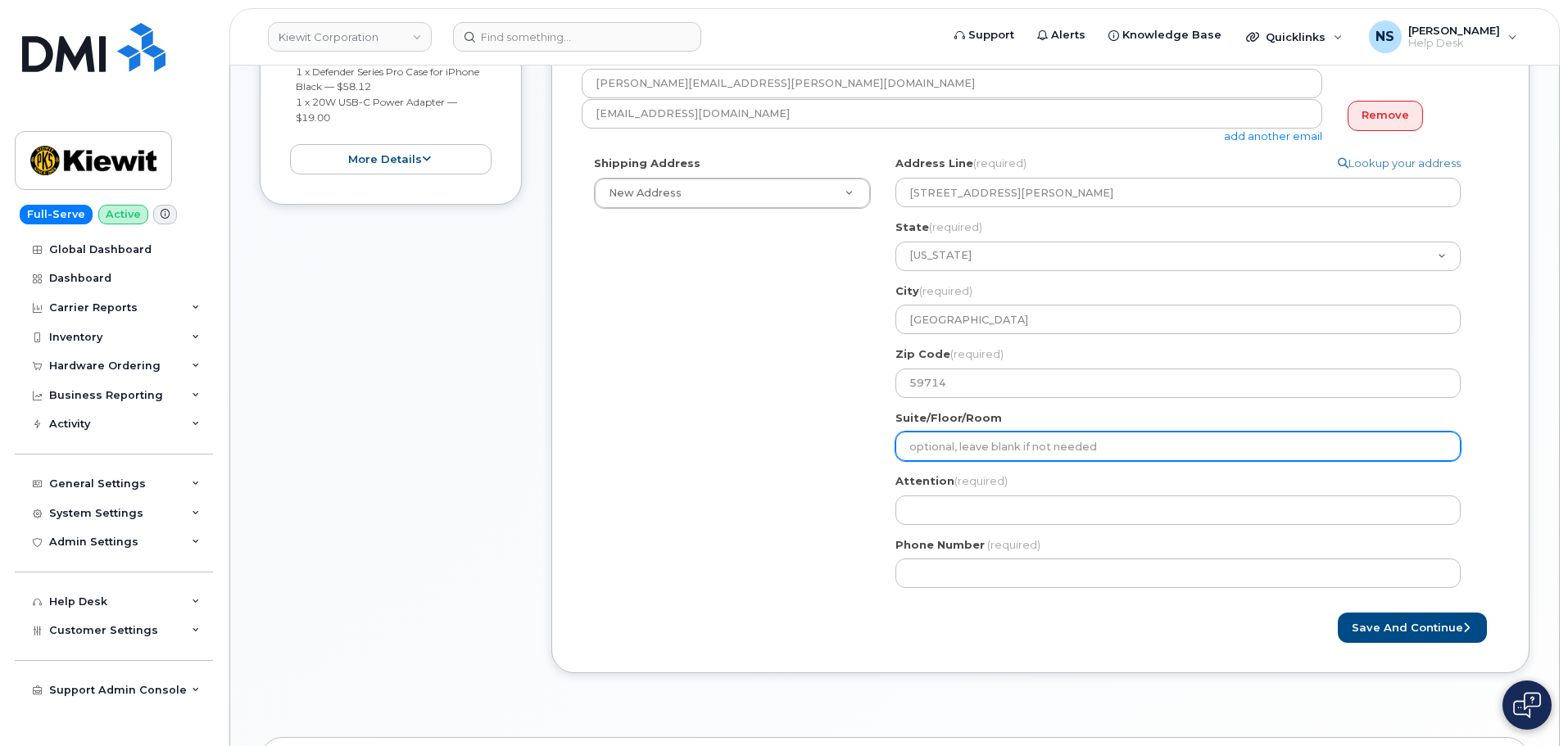
click at [982, 444] on input "Suite/Floor/Room" at bounding box center [1177, 446] width 565 height 30
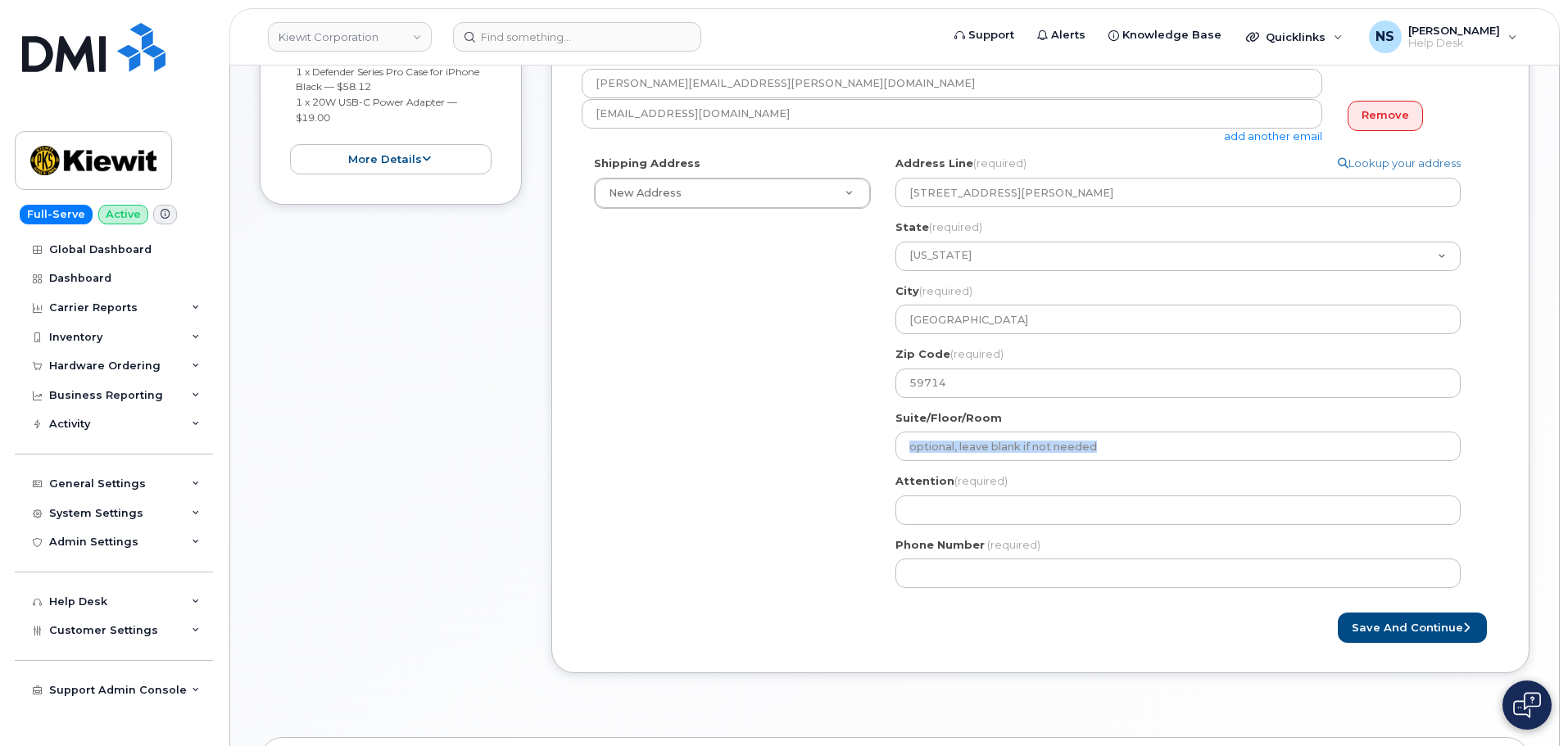
click at [835, 460] on div "Shipping Address New Address New Address 8880 Penrose Ln 4650 Business Center D…" at bounding box center [1034, 378] width 904 height 444
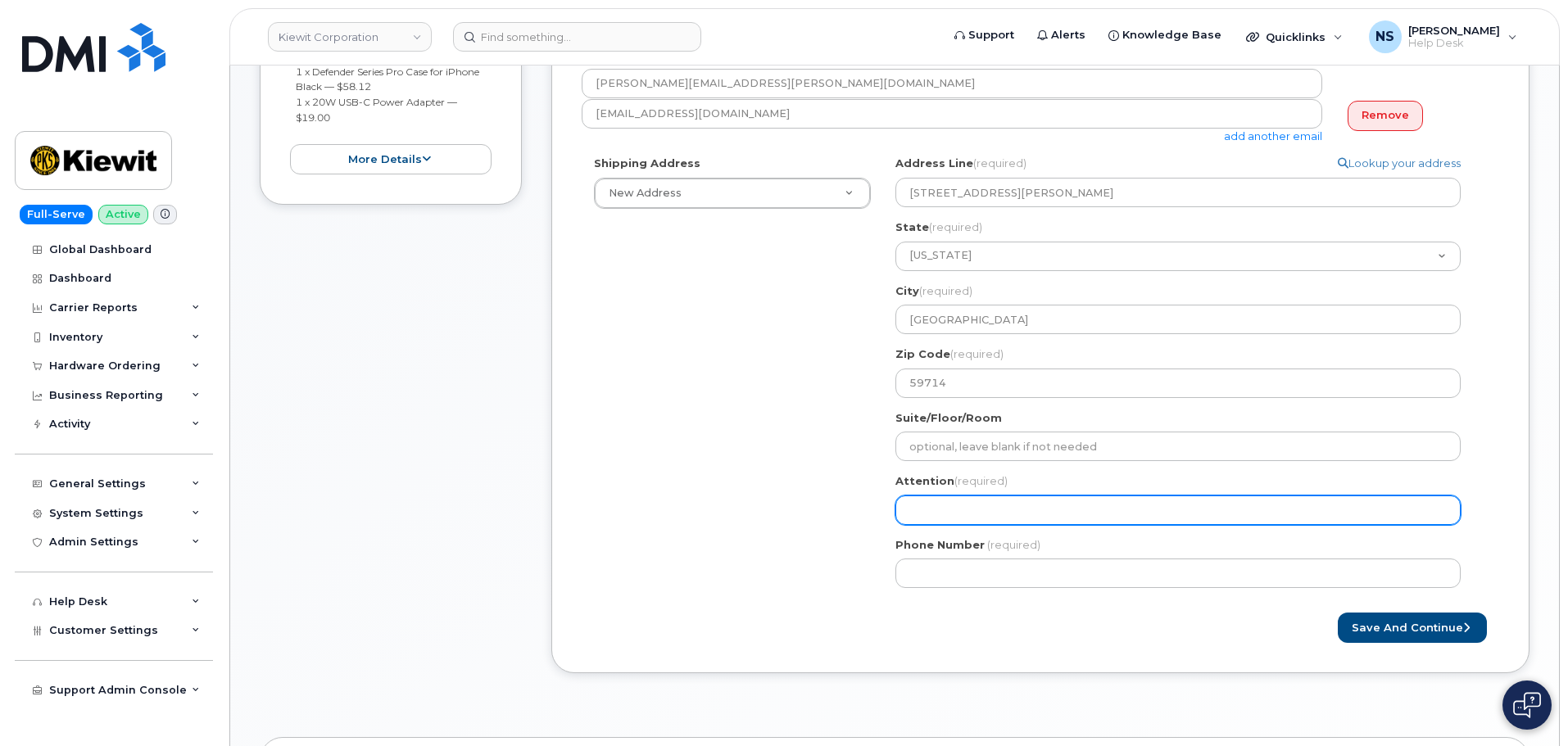
click at [926, 498] on input "Attention (required)" at bounding box center [1177, 509] width 565 height 30
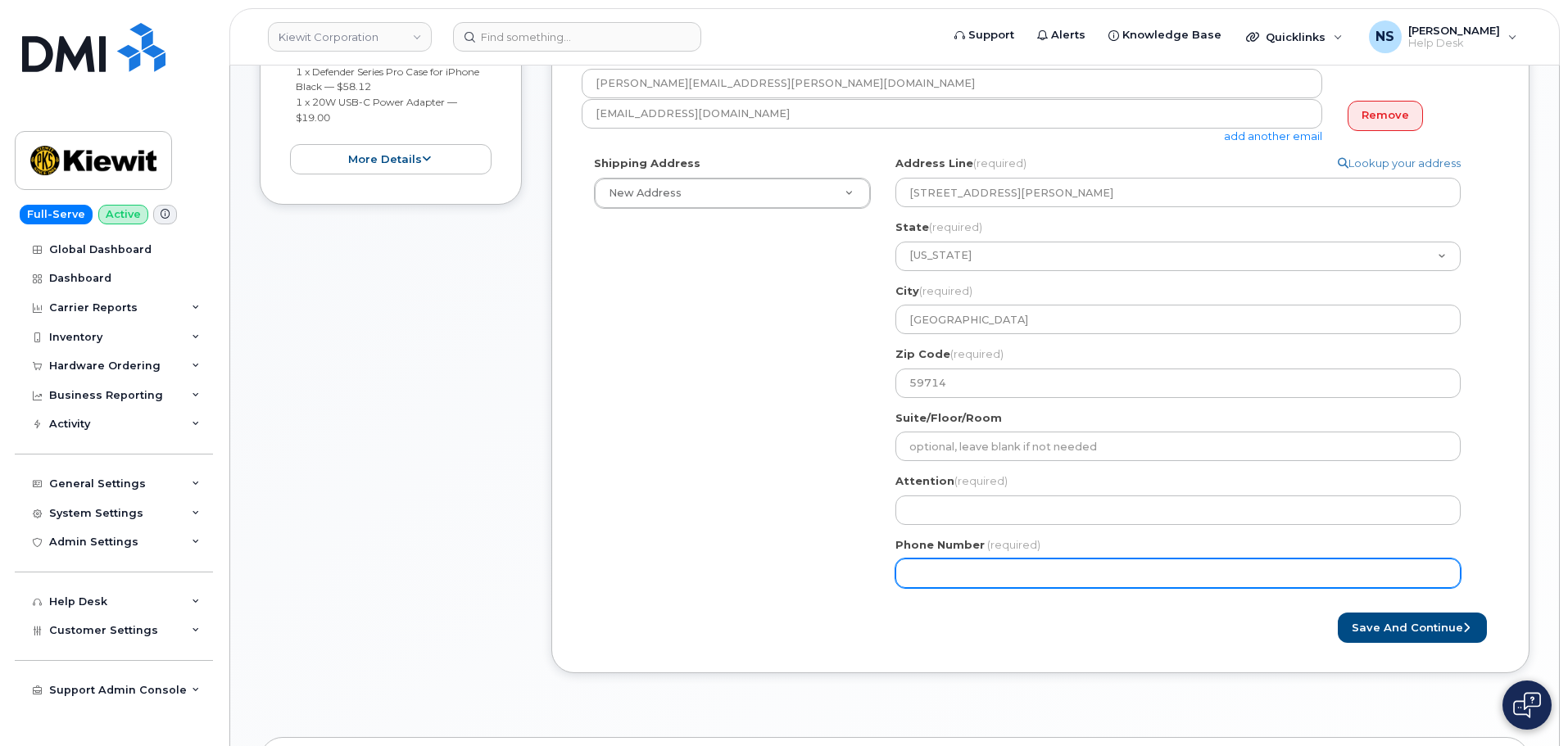
click at [929, 571] on input "Phone Number" at bounding box center [1177, 573] width 565 height 30
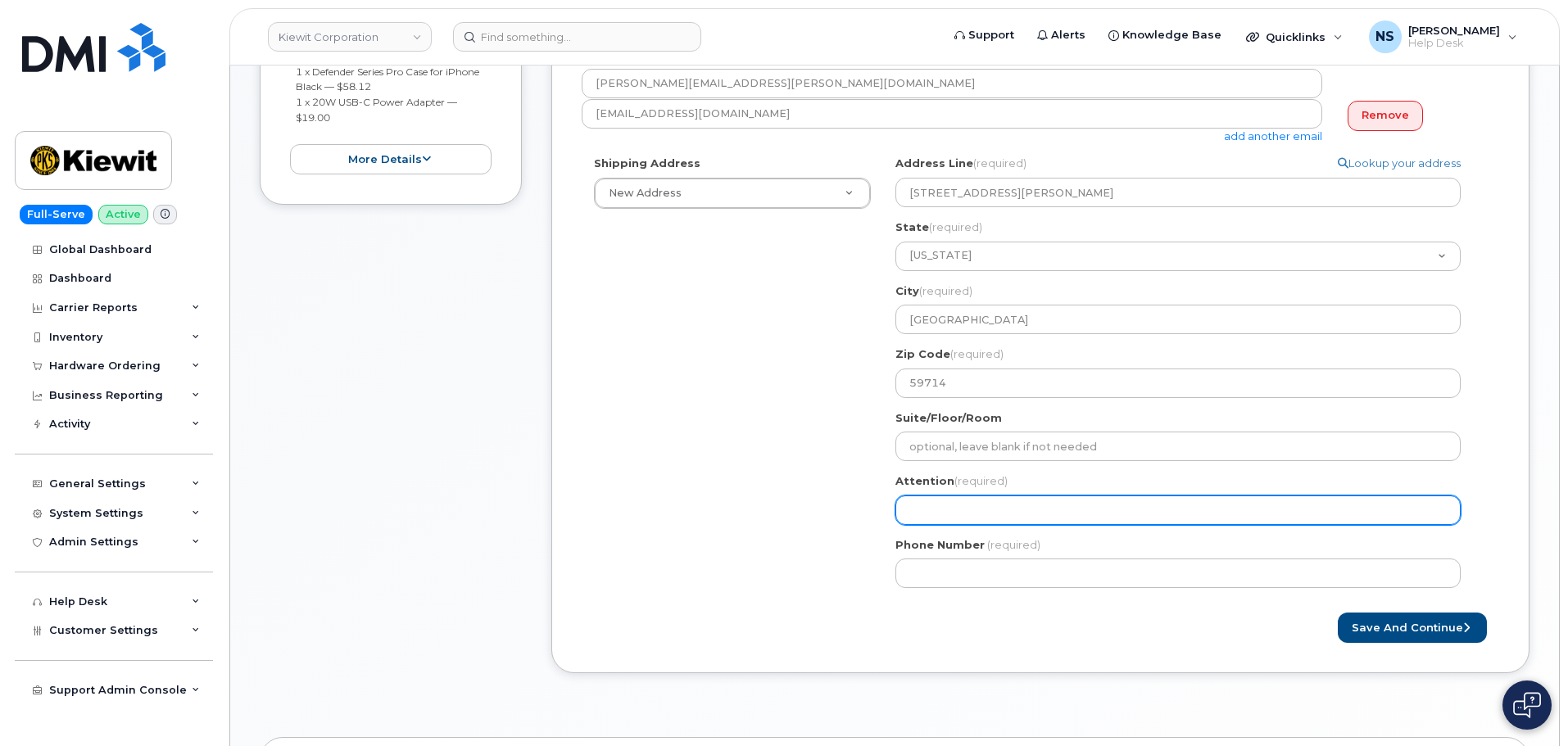
click at [960, 505] on input "Attention (required)" at bounding box center [1177, 509] width 565 height 30
select select
type input "J"
select select
type input "JK"
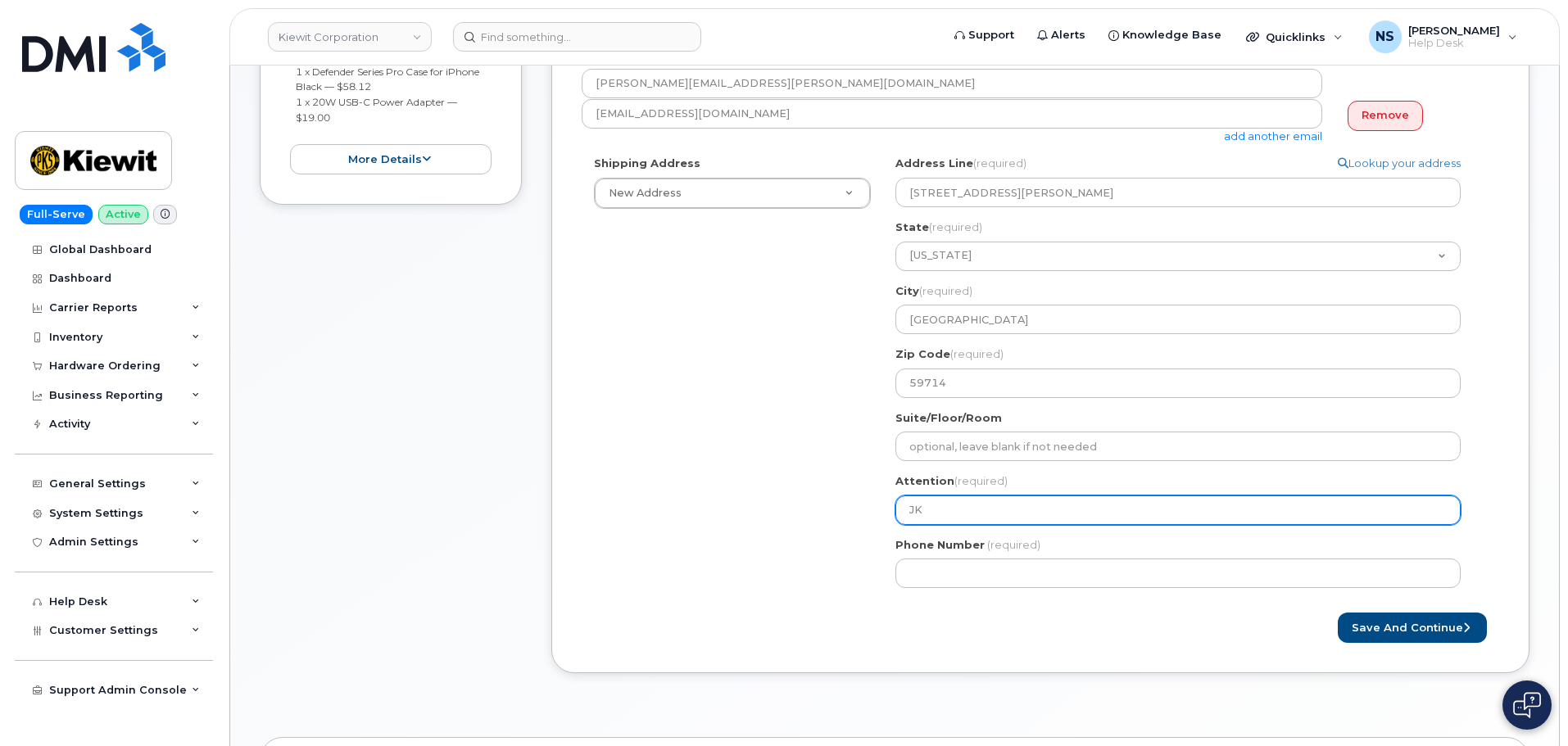
select select
type input "JKa"
select select
type input "JK"
select select
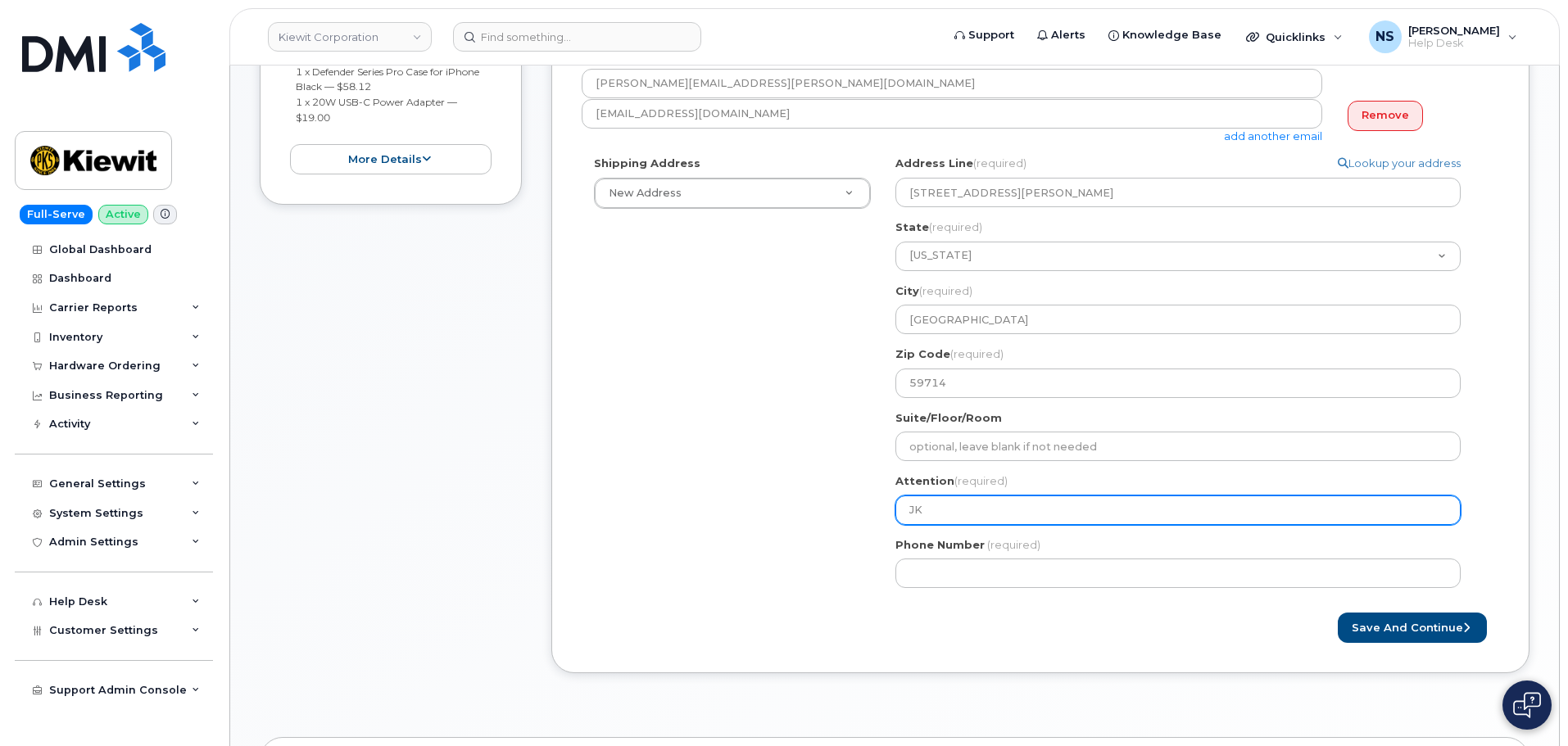
type input "J"
select select
type input "Ja"
select select
type input "Jam"
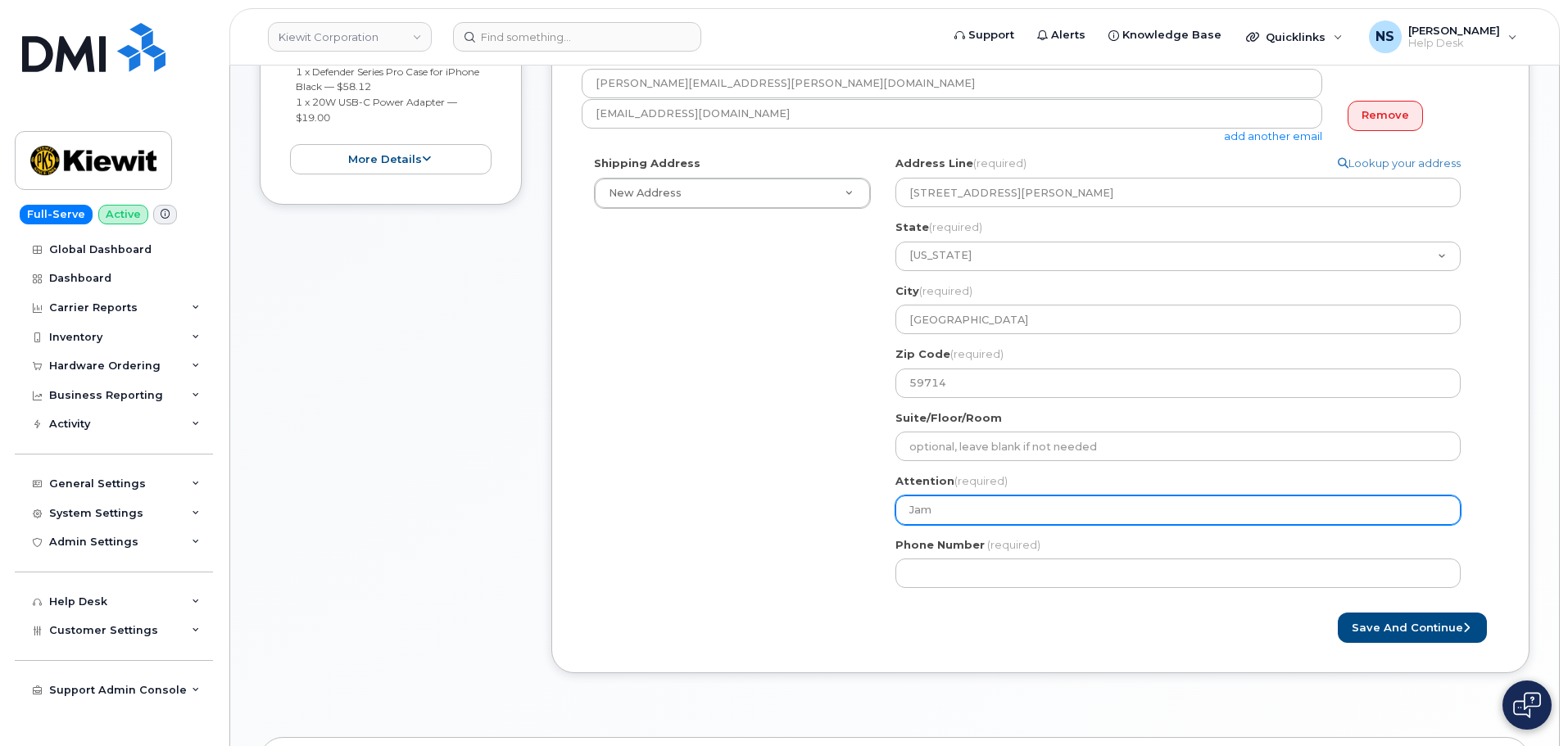
select select
type input "Jami"
select select
type input "Jamie"
select select
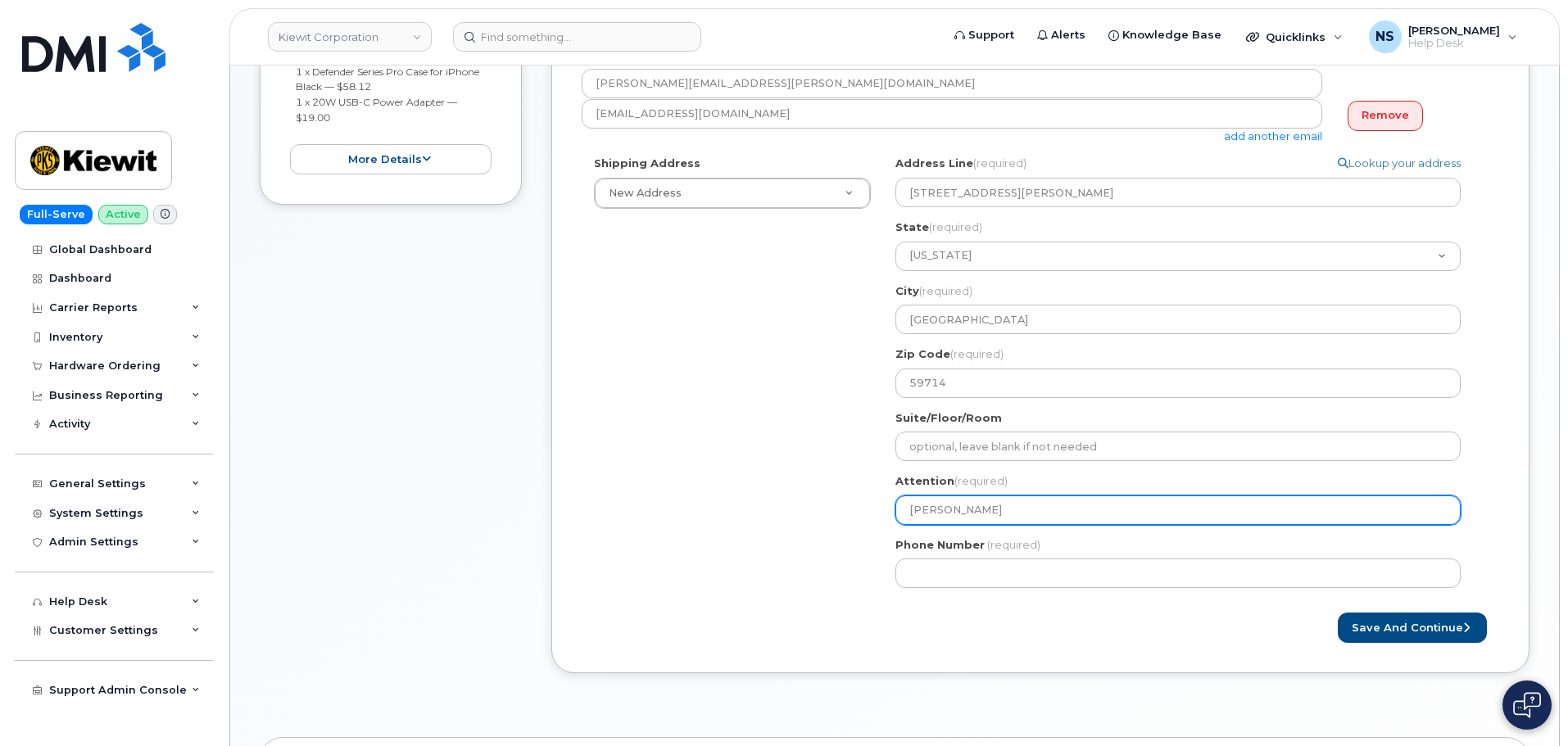
type input "Jamie S"
select select
type input "Jamie Sm"
select select
type input "Jamie Smi"
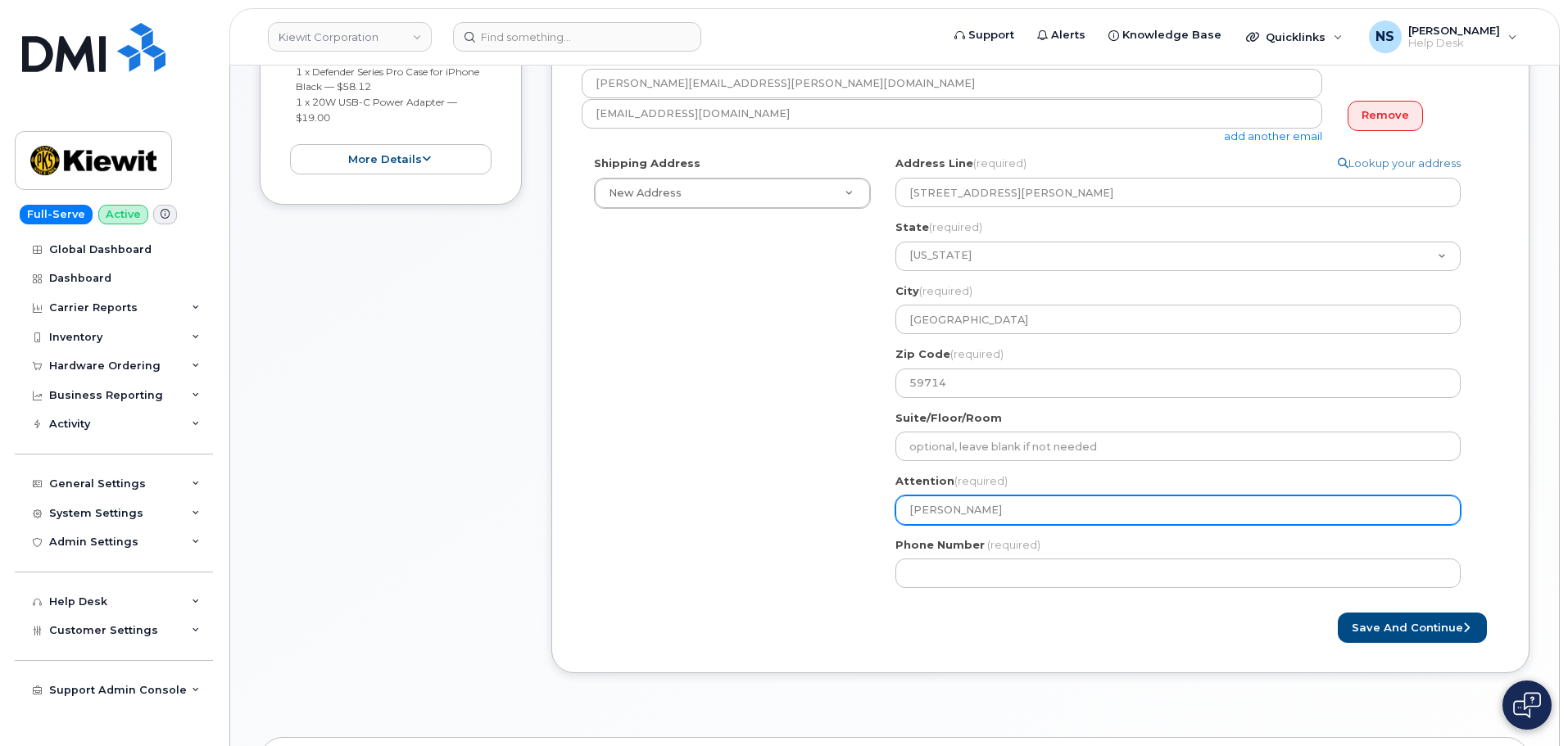
select select
type input "Jamie Smit"
select select
type input "[PERSON_NAME]"
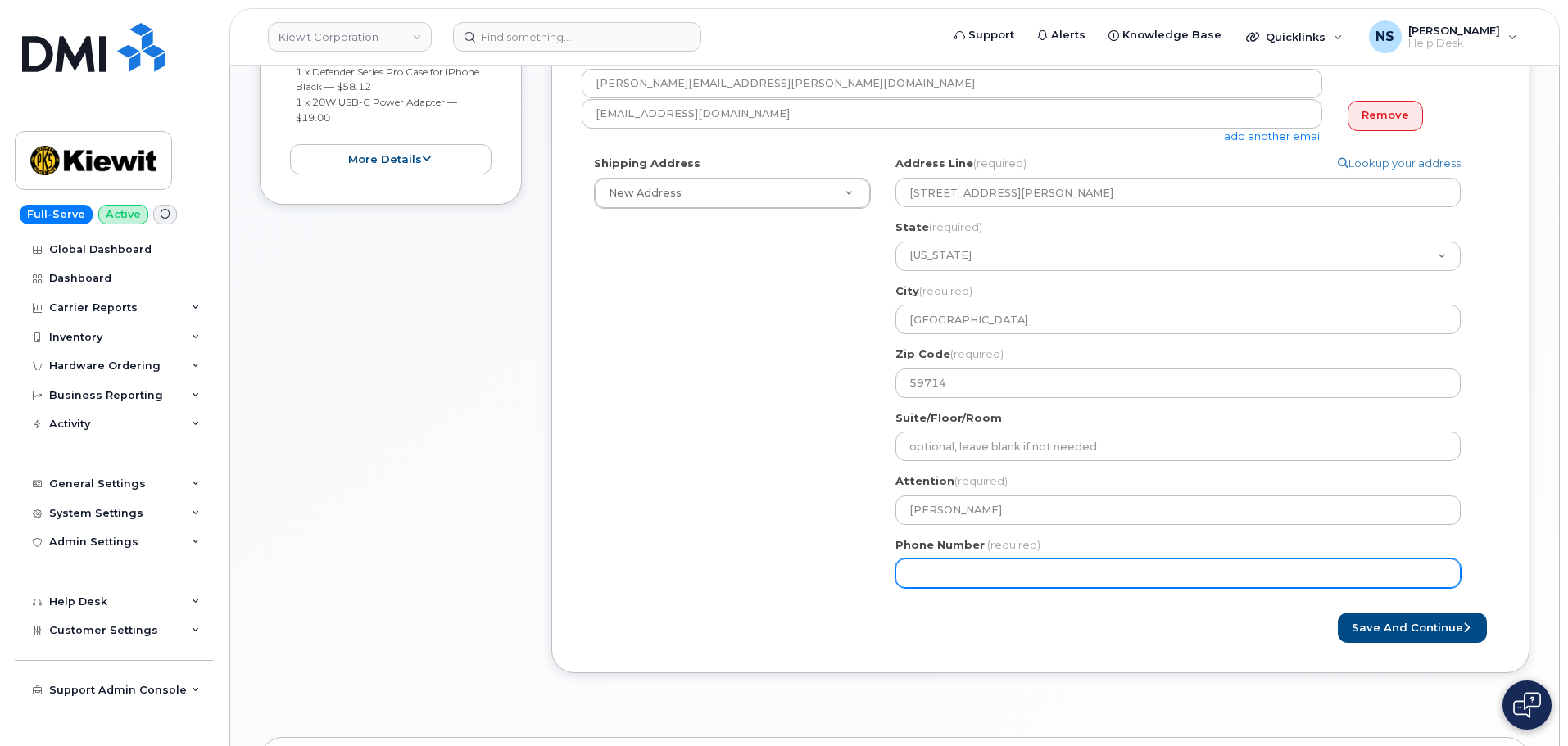
click at [960, 577] on input "Phone Number" at bounding box center [1177, 573] width 565 height 30
paste input "9188645439"
select select
type input "9188645439"
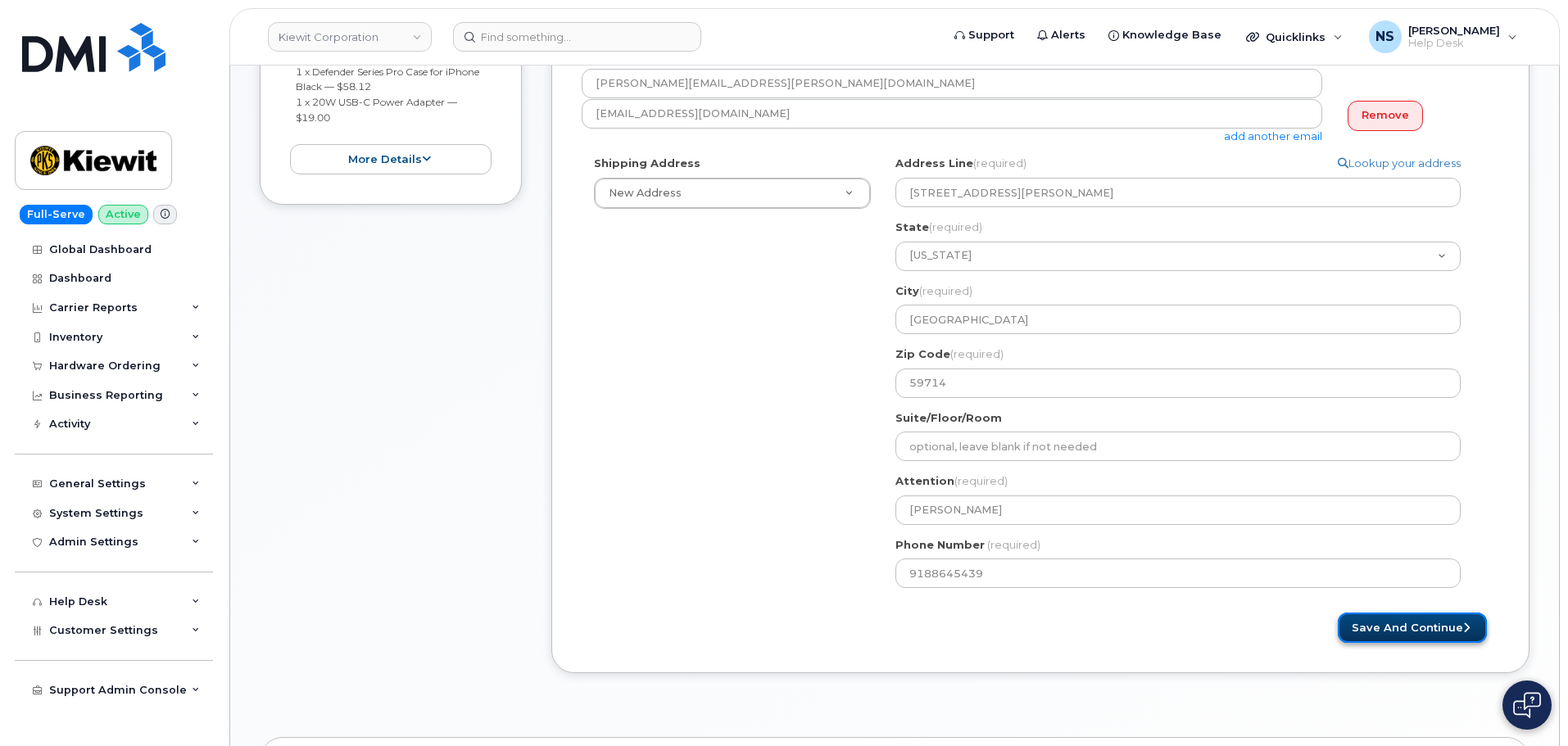
click at [1376, 614] on button "Save and Continue" at bounding box center [1412, 628] width 149 height 30
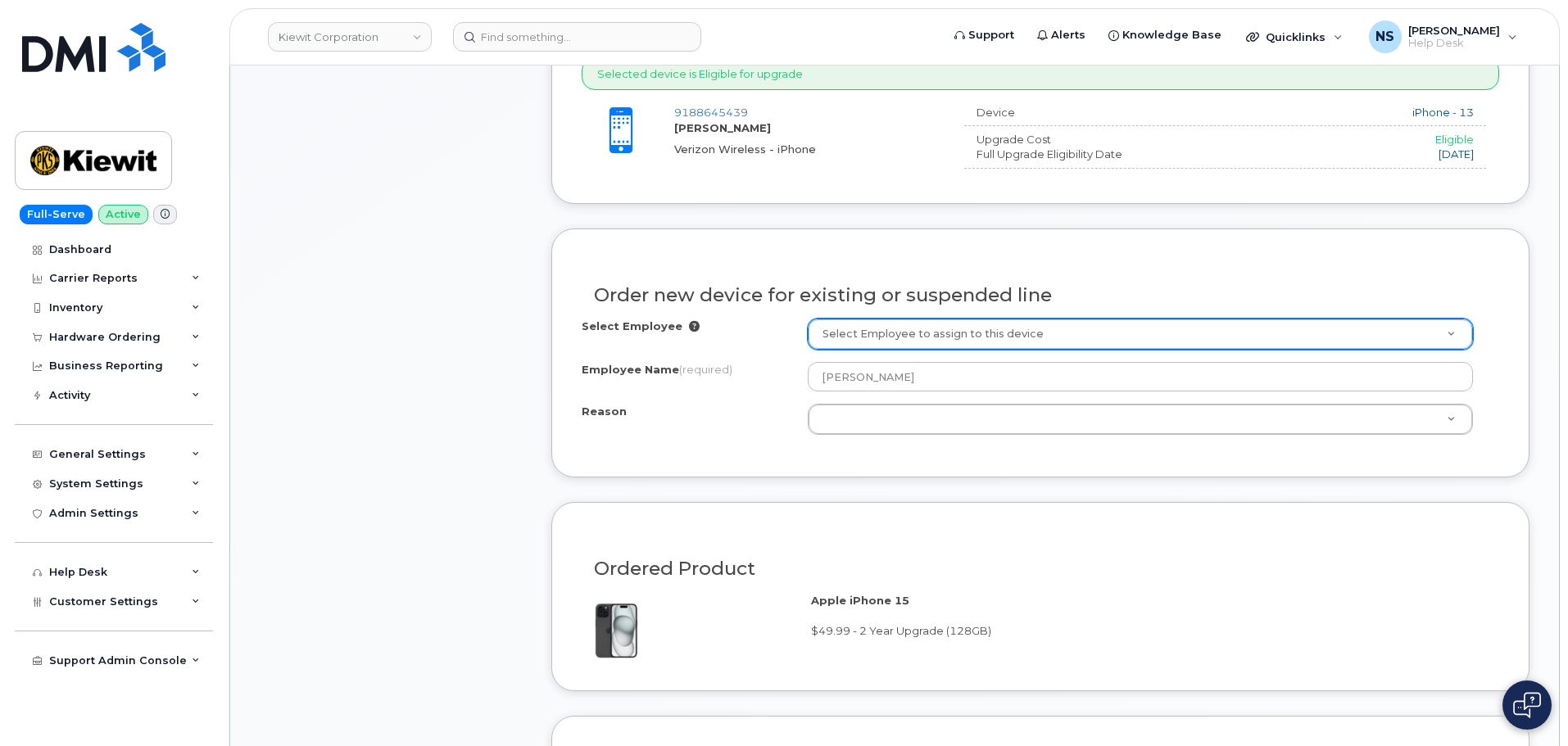
scroll to position [737, 0]
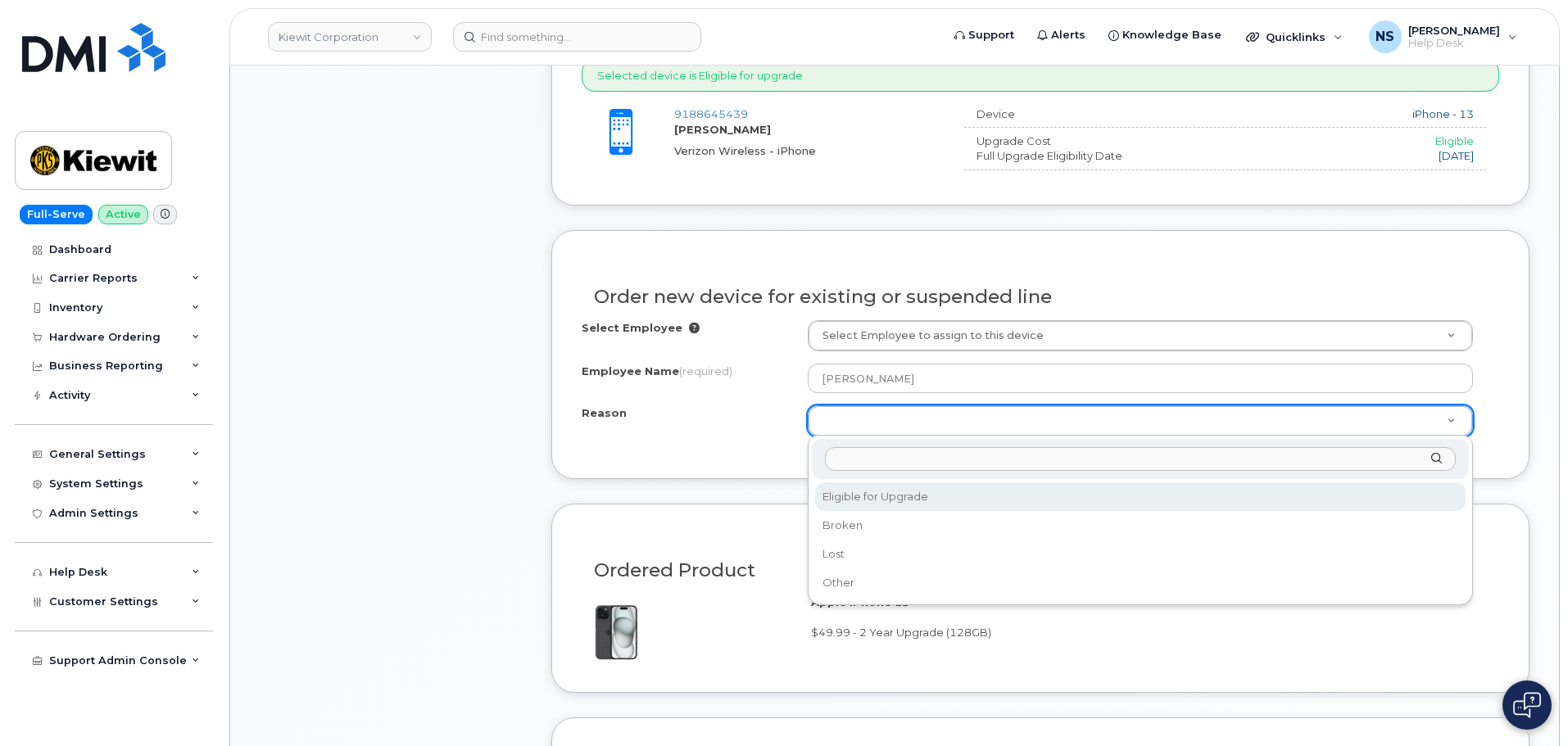
select select "eligible_for_upgrade"
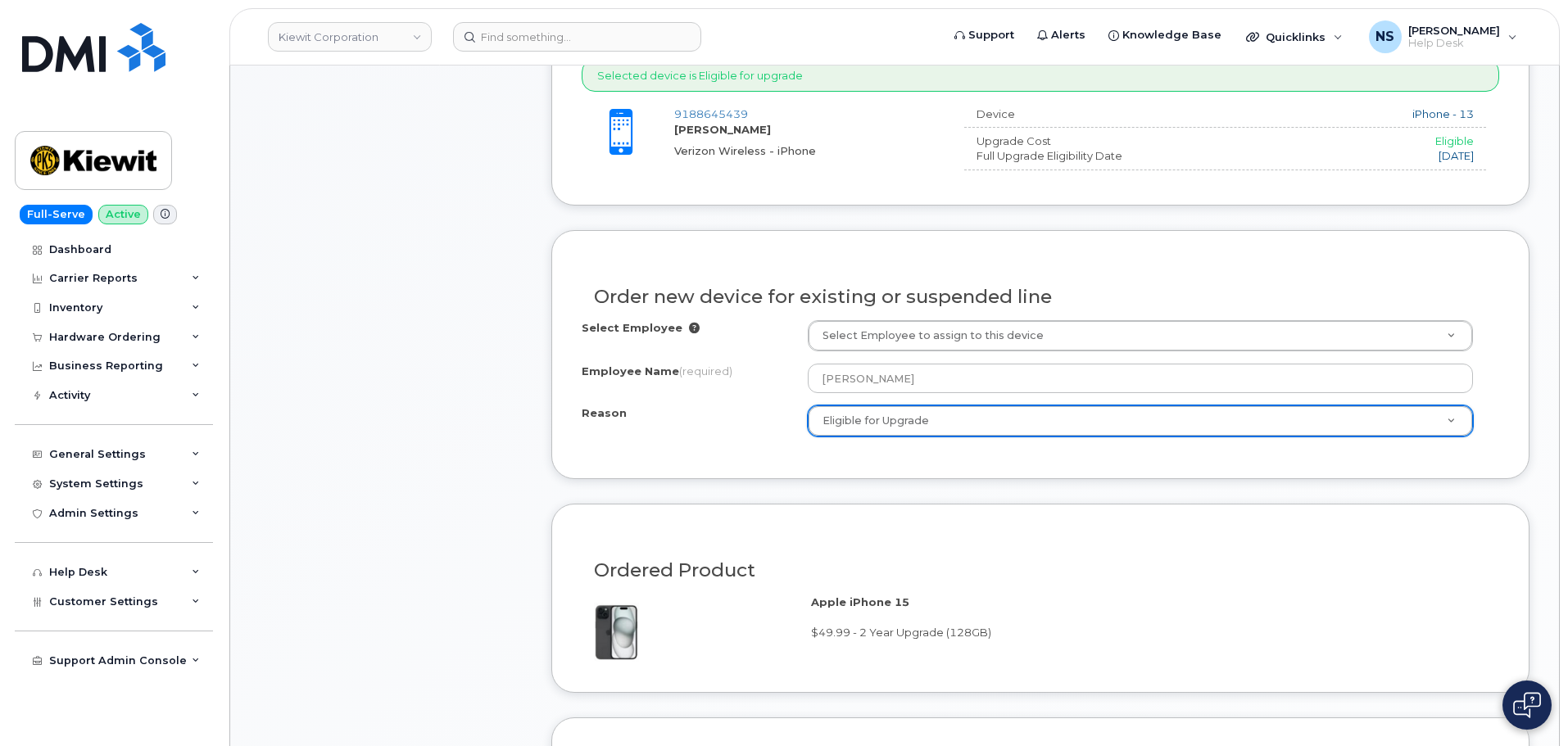
click at [709, 468] on div "Order new device for existing or suspended line Select Employee Select Employee…" at bounding box center [1040, 354] width 978 height 249
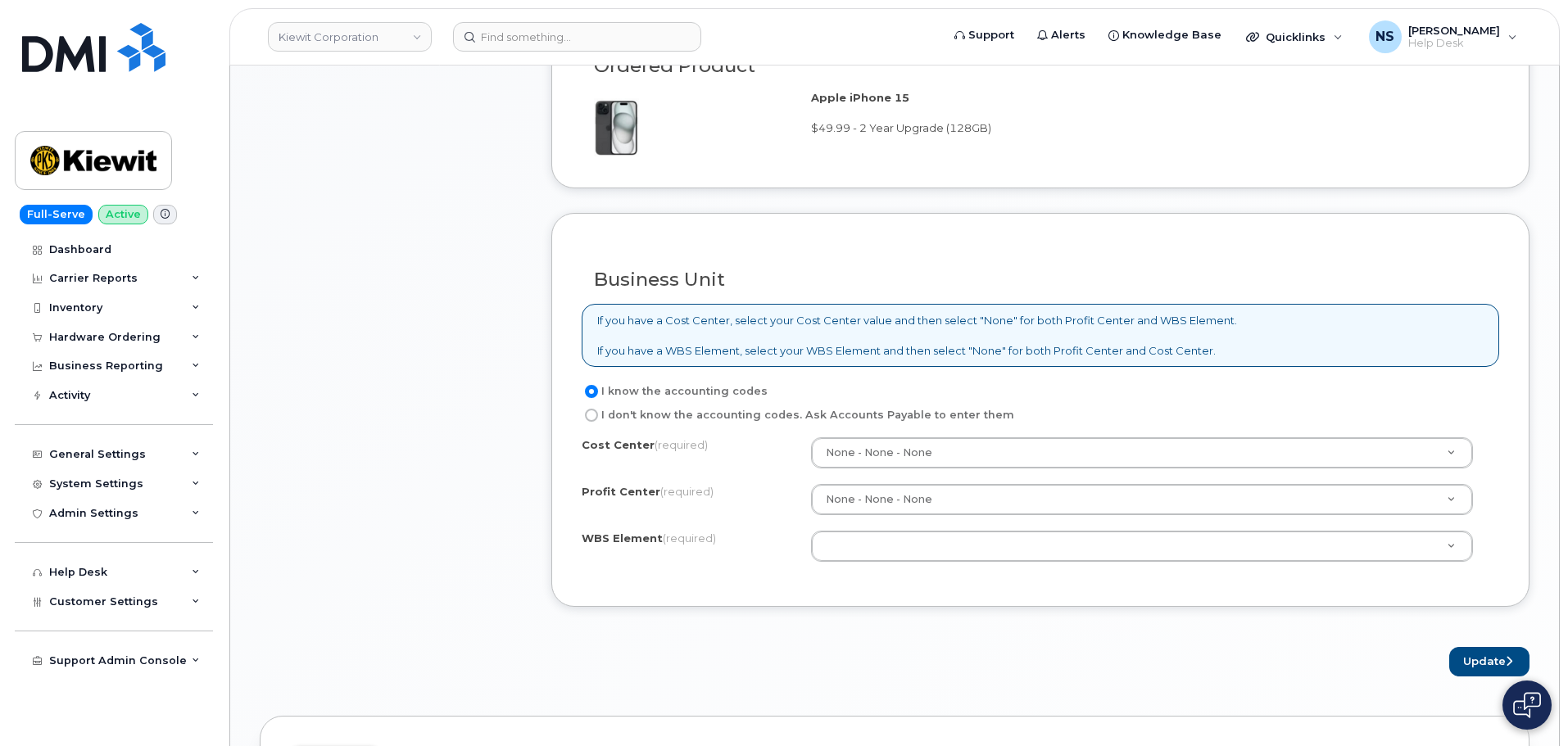
scroll to position [1310, 0]
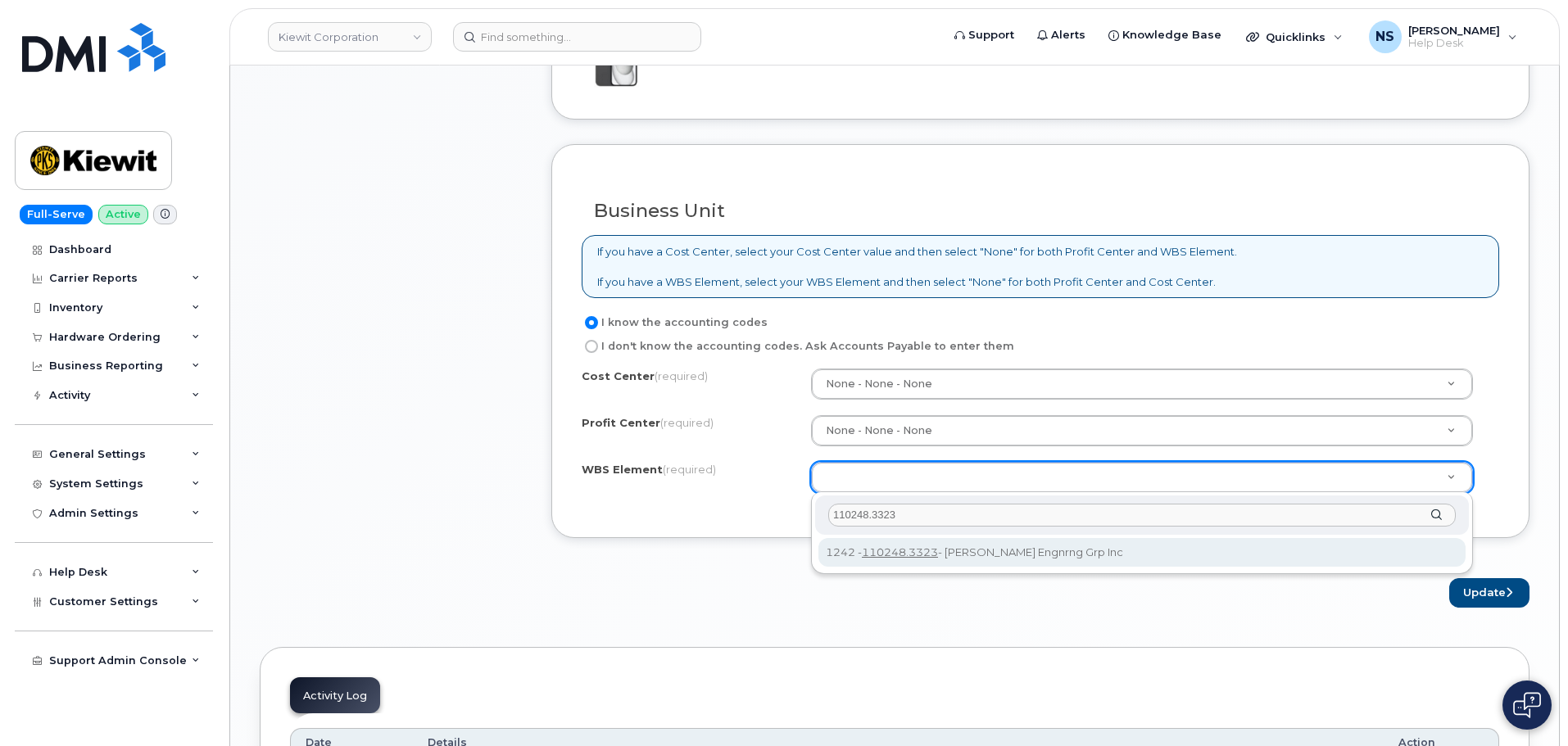
type input "110248.3323"
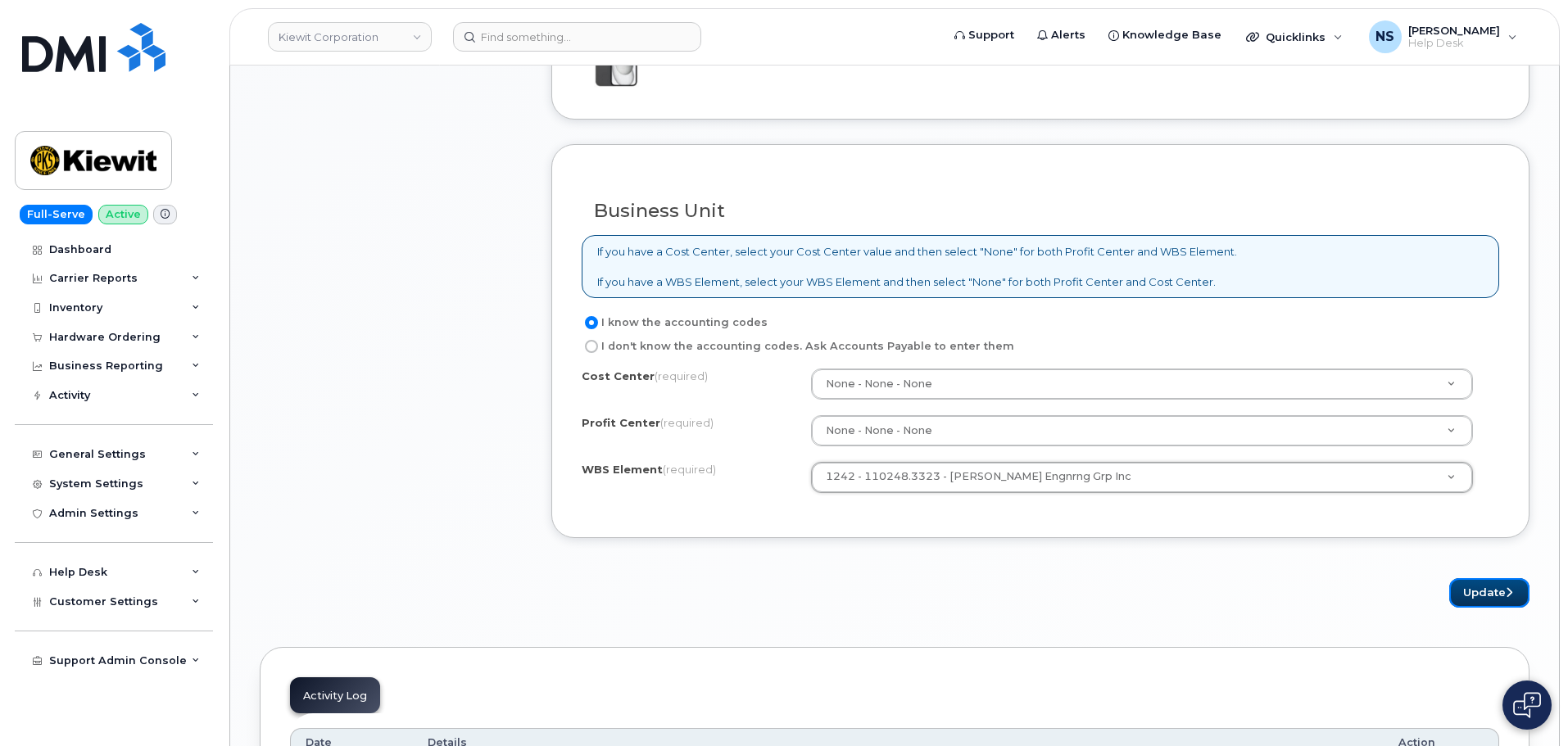
click at [1470, 584] on button "Update" at bounding box center [1489, 593] width 80 height 30
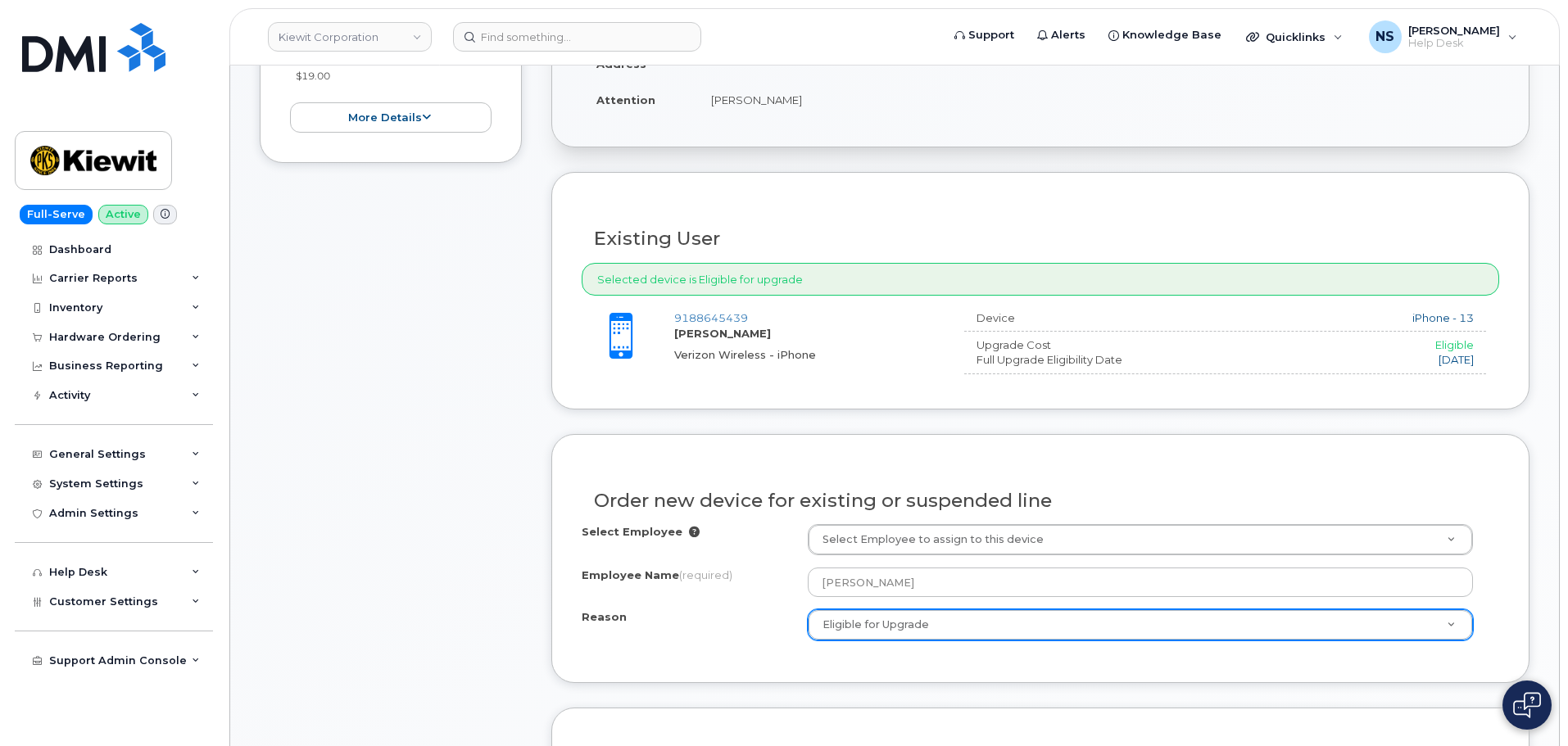
scroll to position [655, 0]
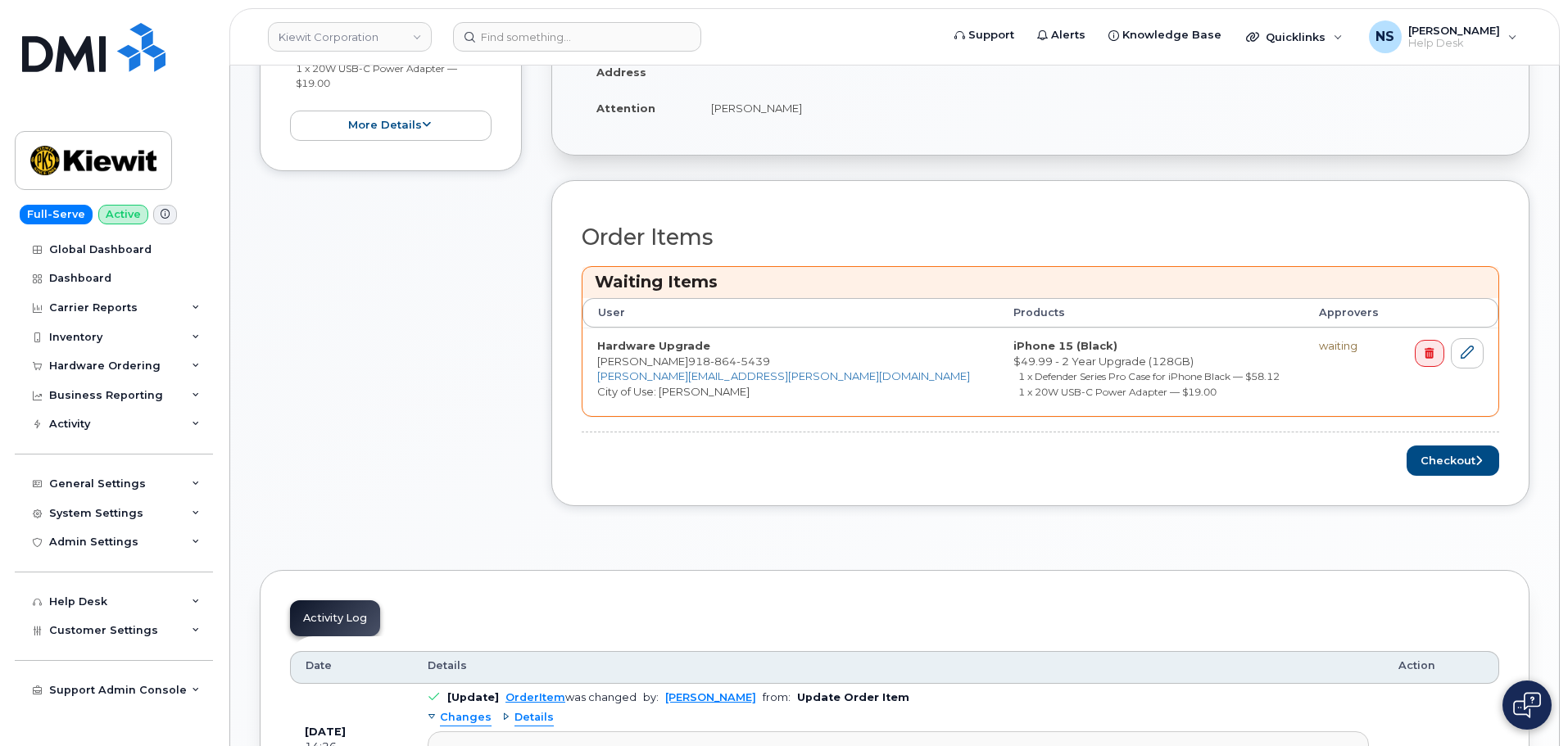
scroll to position [655, 0]
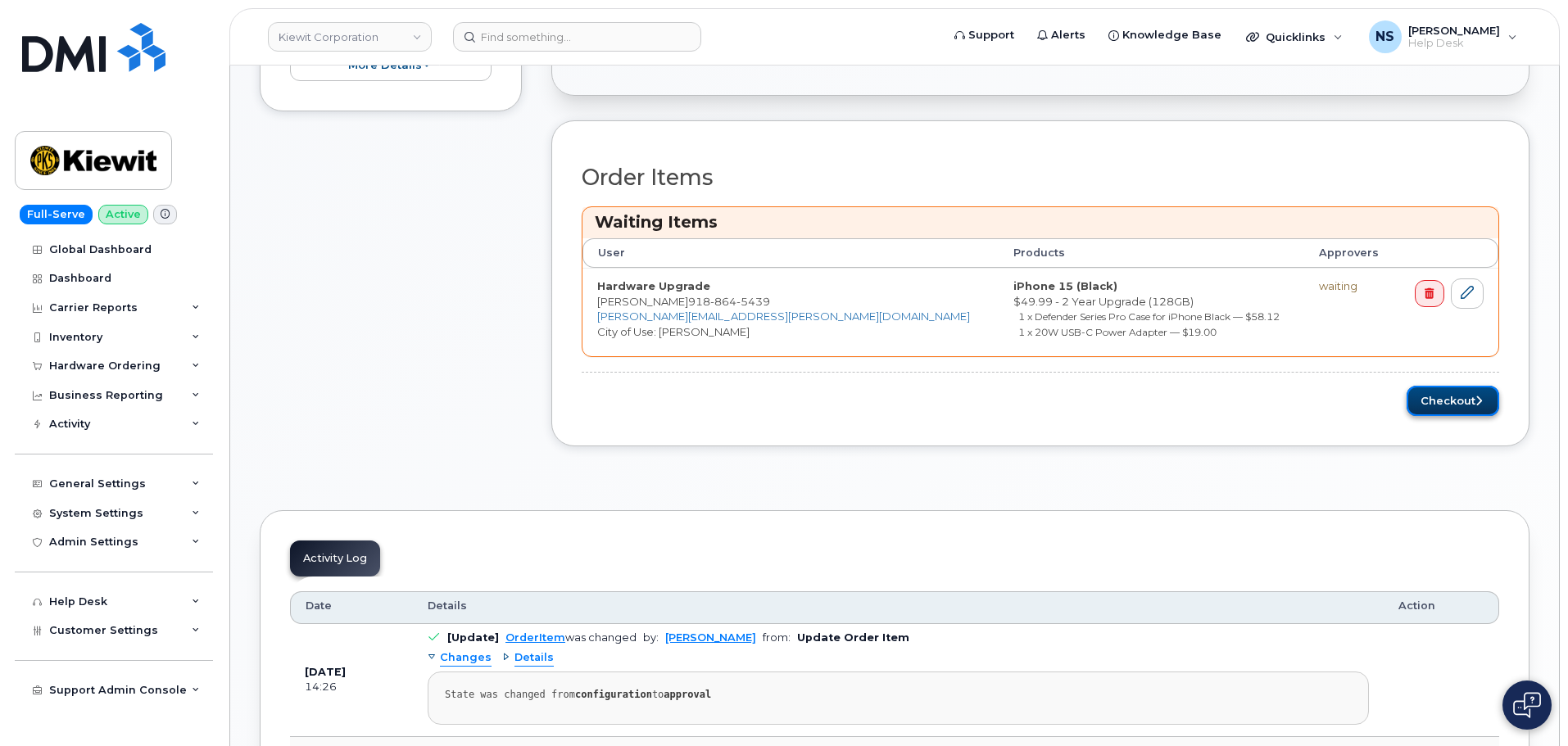
click at [1455, 406] on button "Checkout" at bounding box center [1452, 400] width 92 height 30
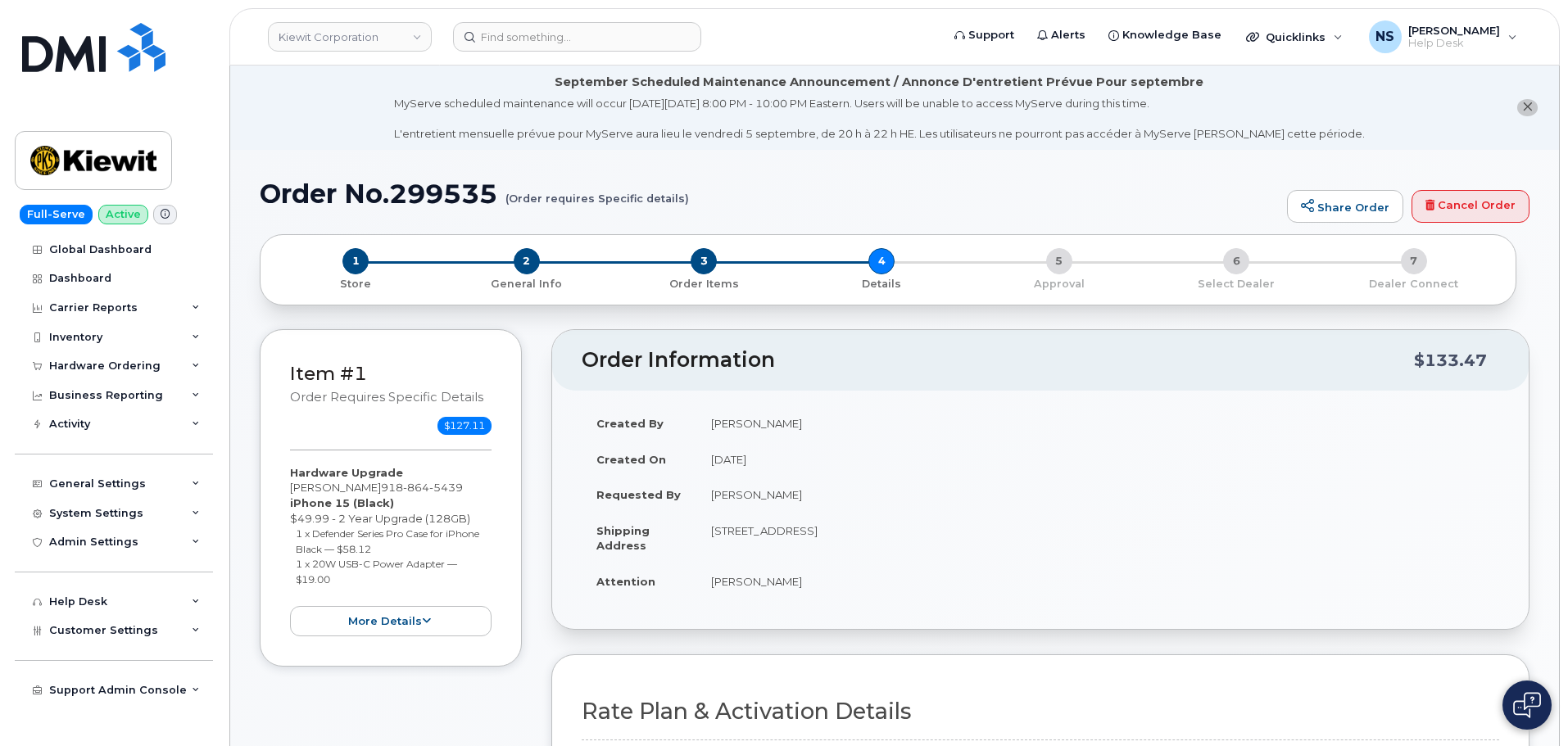
scroll to position [573, 0]
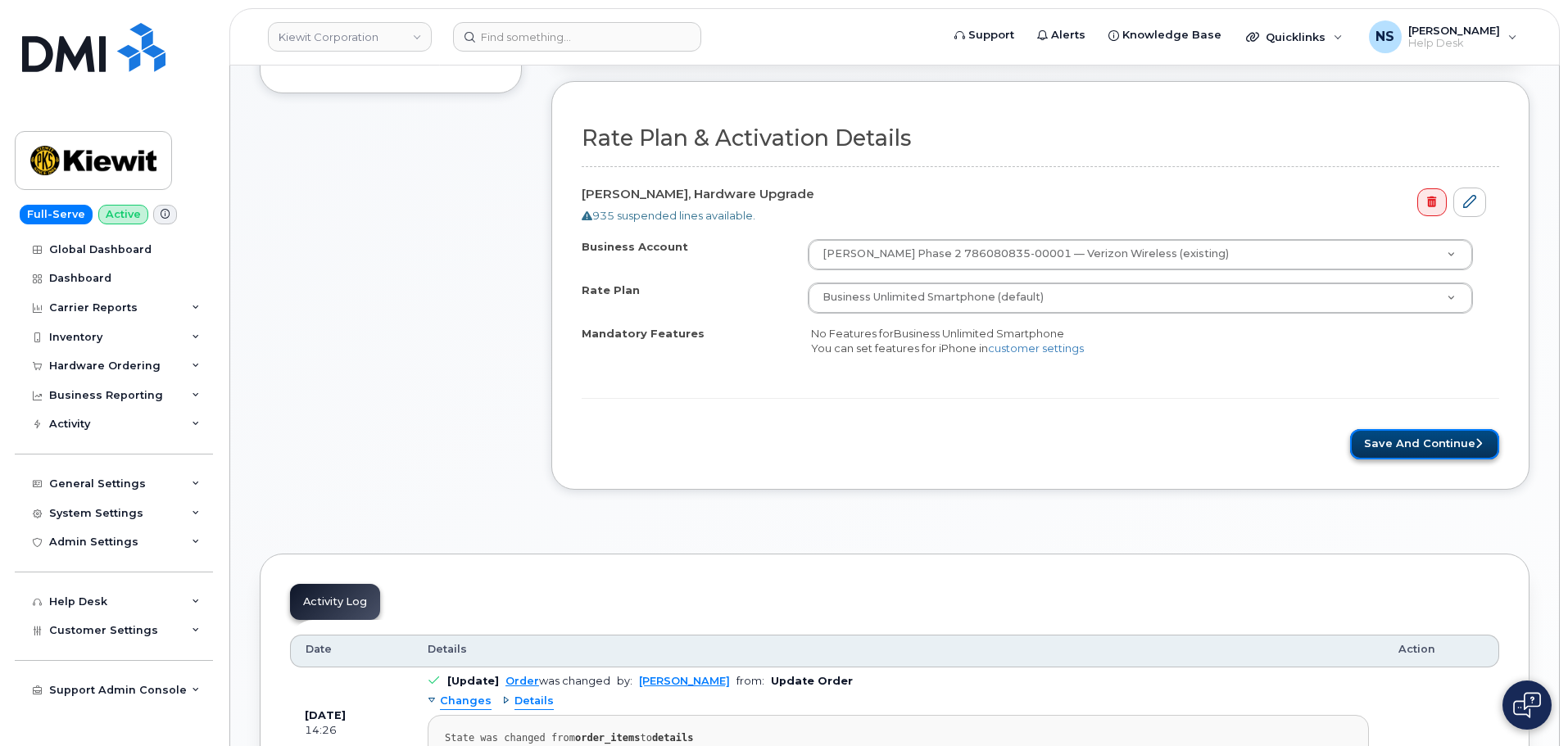
click at [1443, 452] on button "Save and Continue" at bounding box center [1424, 444] width 149 height 30
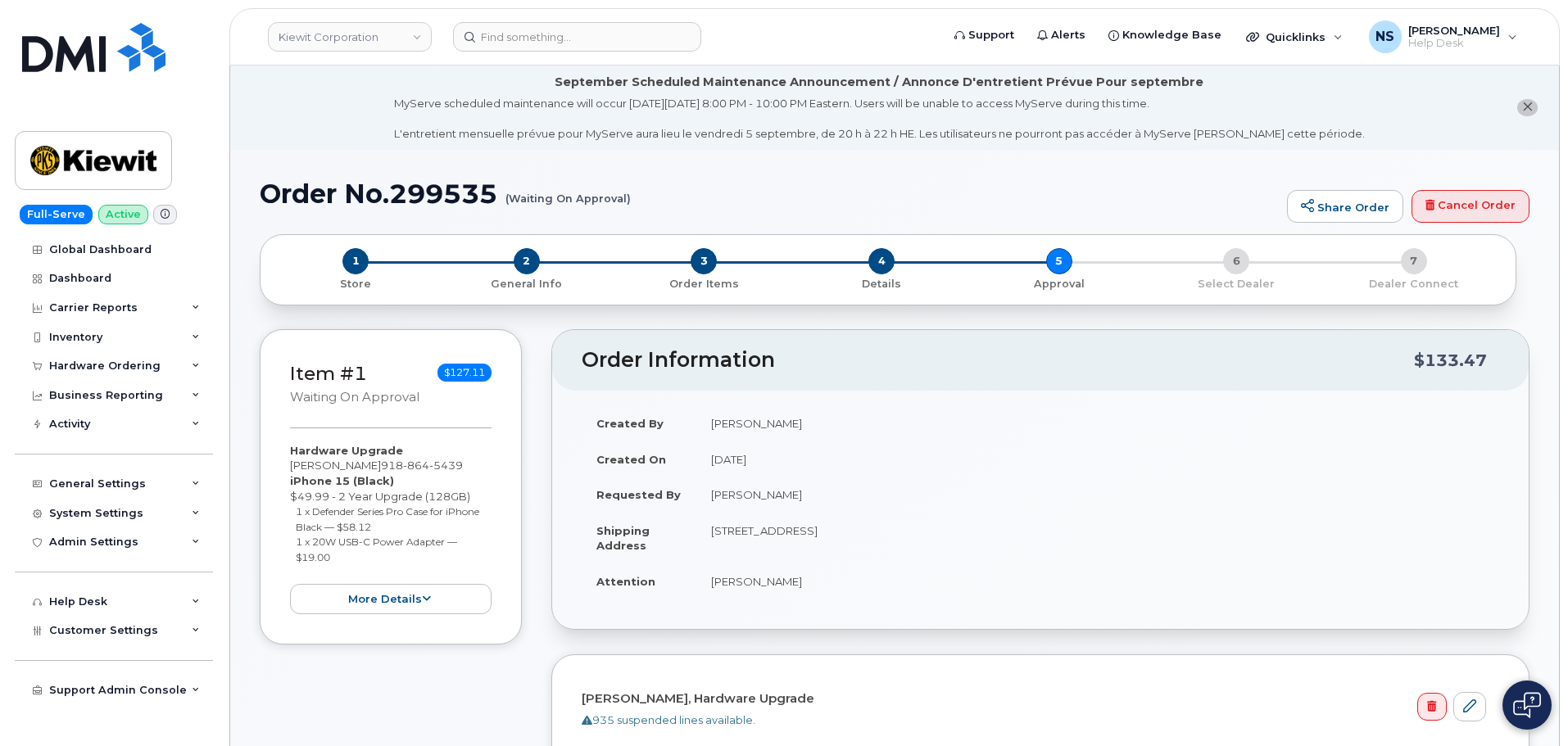
click at [391, 182] on h1 "Order No.299535 (Waiting On Approval)" at bounding box center [768, 193] width 1019 height 29
drag, startPoint x: 391, startPoint y: 182, endPoint x: 423, endPoint y: 187, distance: 32.4
click at [392, 182] on h1 "Order No.299535 (Waiting On Approval)" at bounding box center [768, 193] width 1019 height 29
copy h1 "299535"
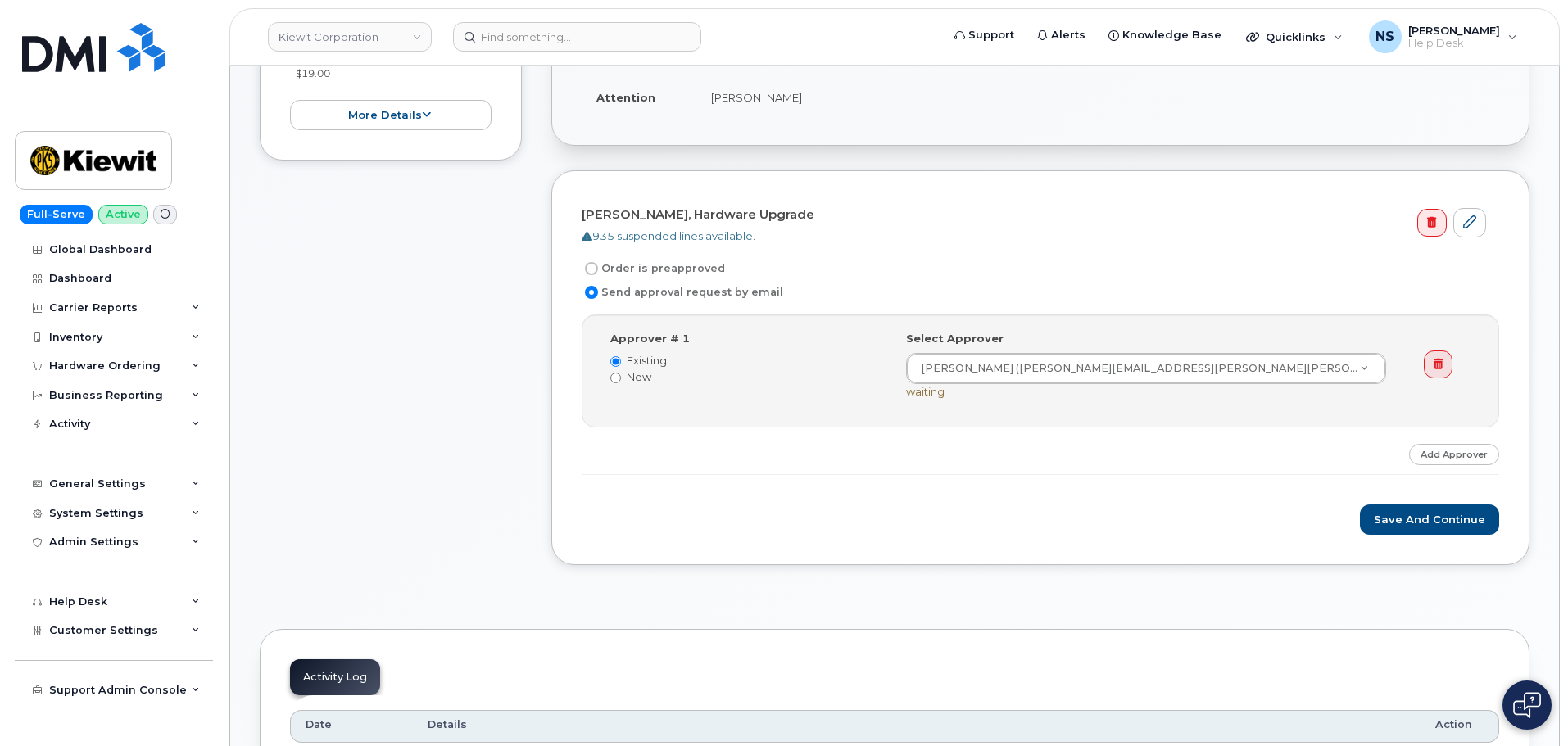
scroll to position [573, 0]
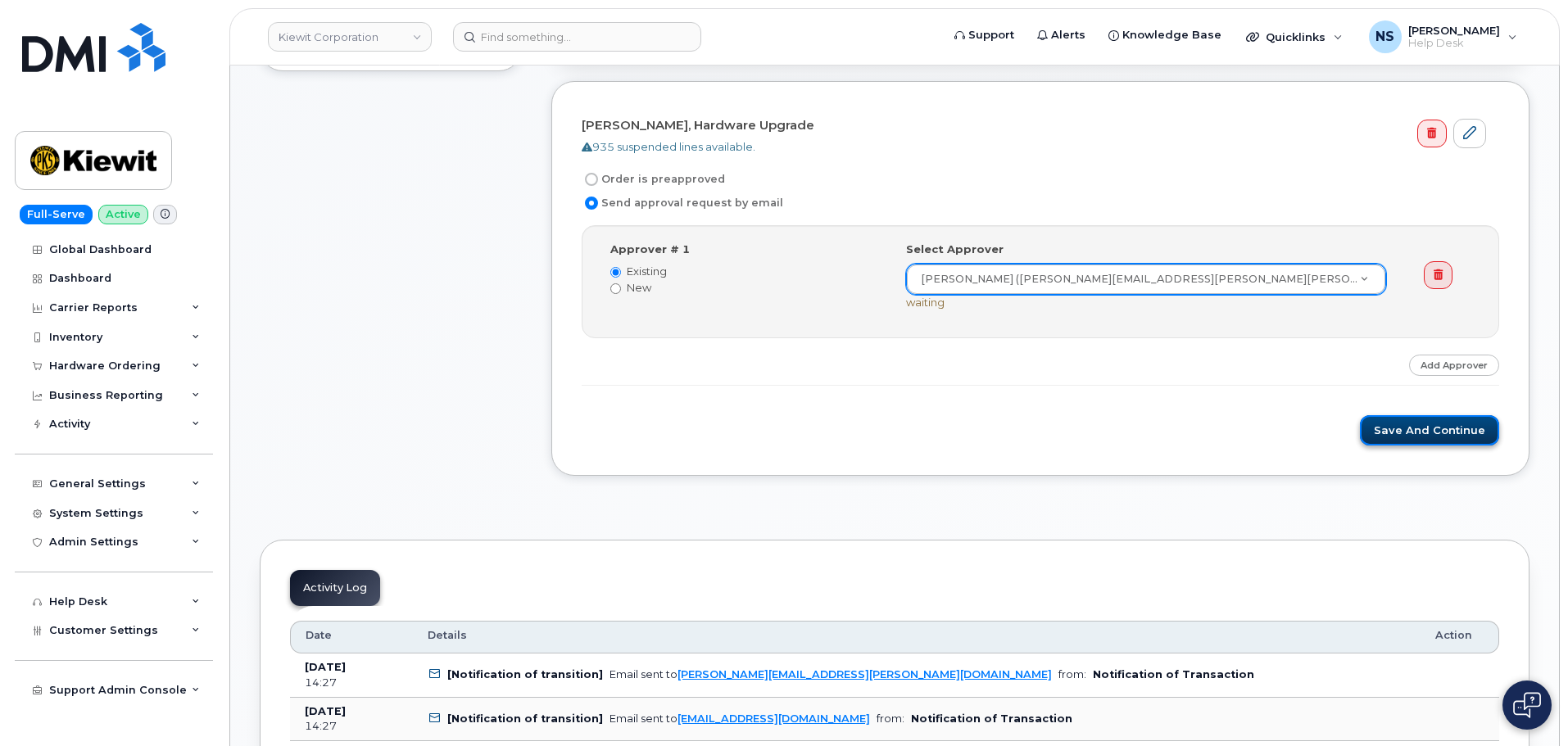
click at [1440, 441] on button "Save and Continue" at bounding box center [1429, 430] width 139 height 30
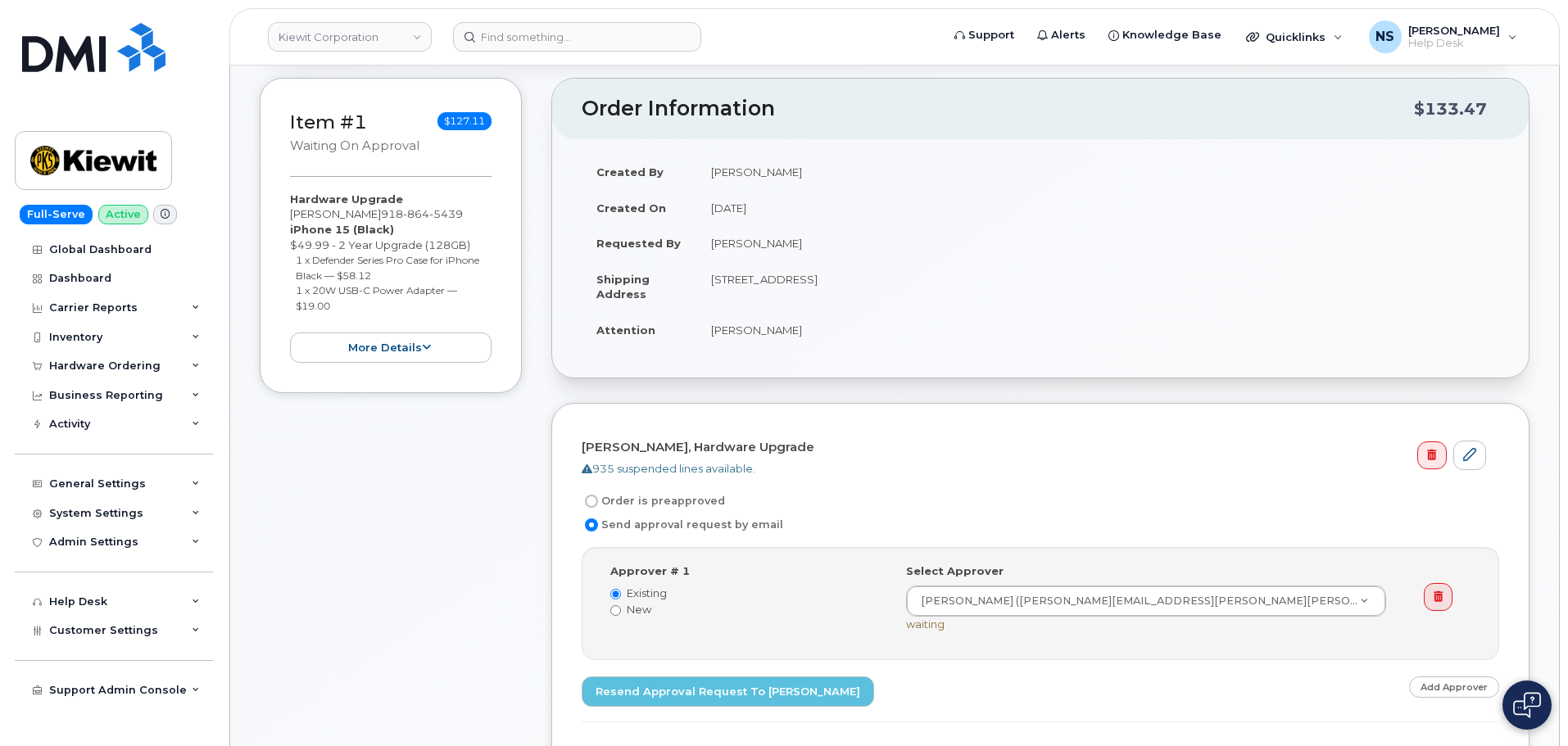
scroll to position [82, 0]
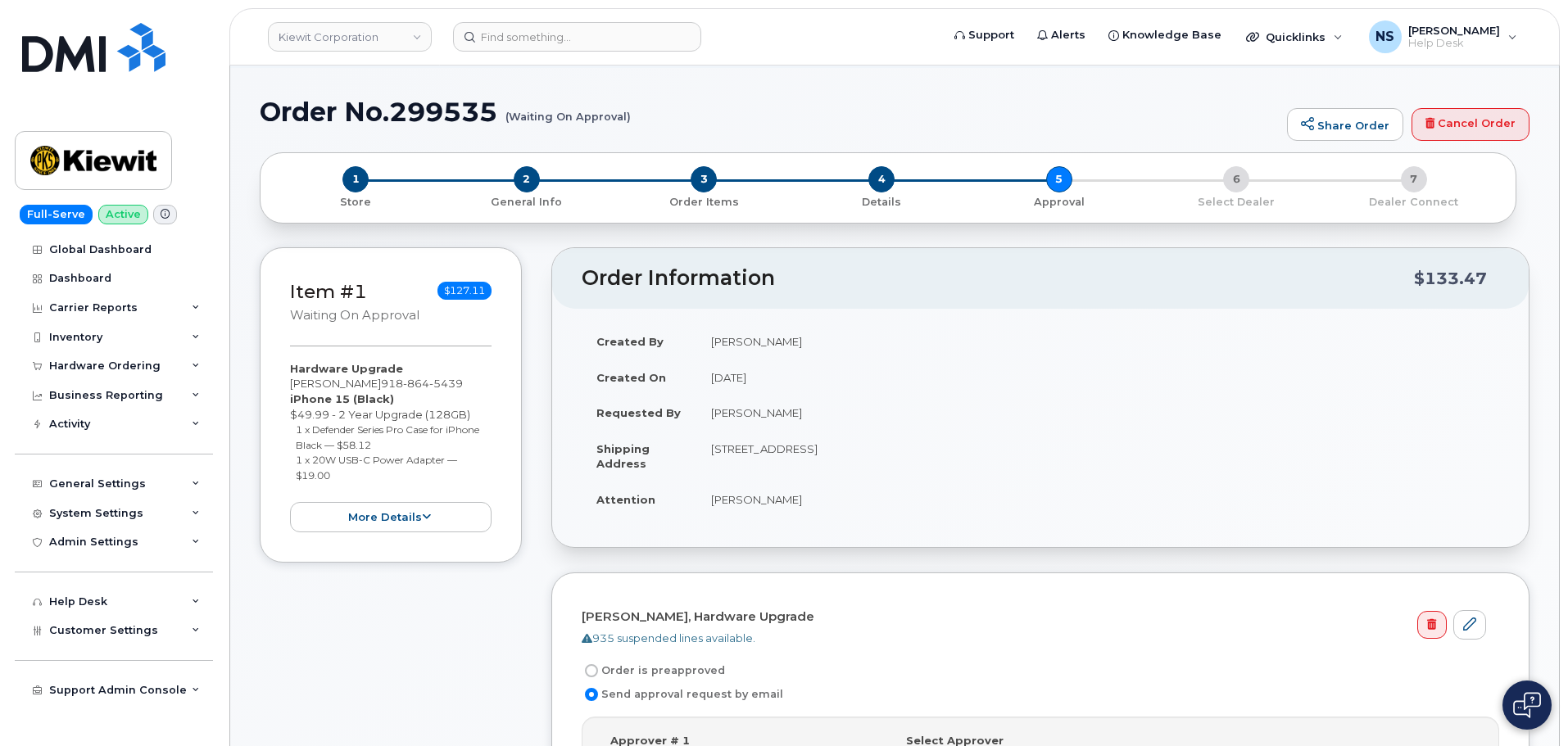
click at [434, 117] on h1 "Order No.299535 (Waiting On Approval)" at bounding box center [768, 112] width 1019 height 29
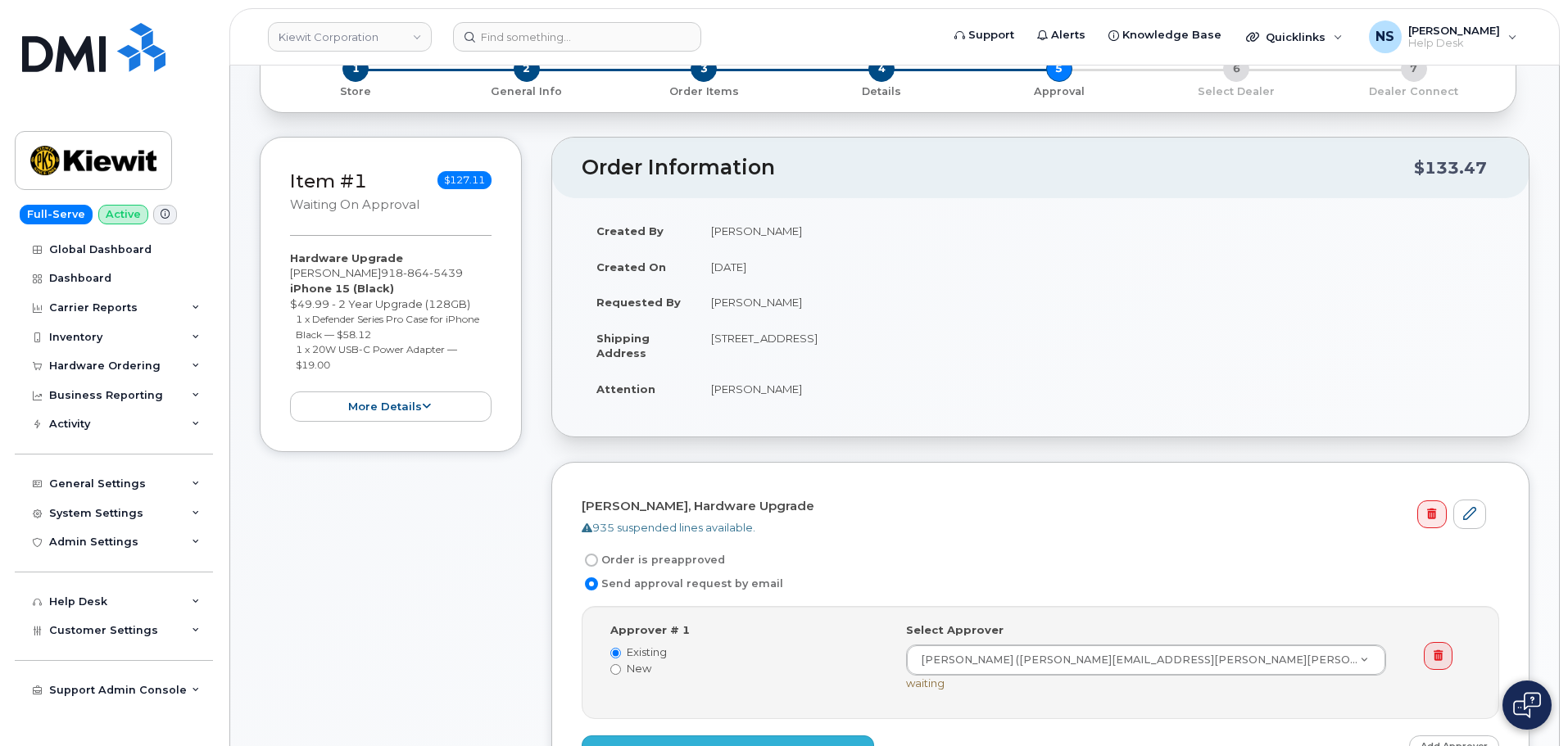
scroll to position [491, 0]
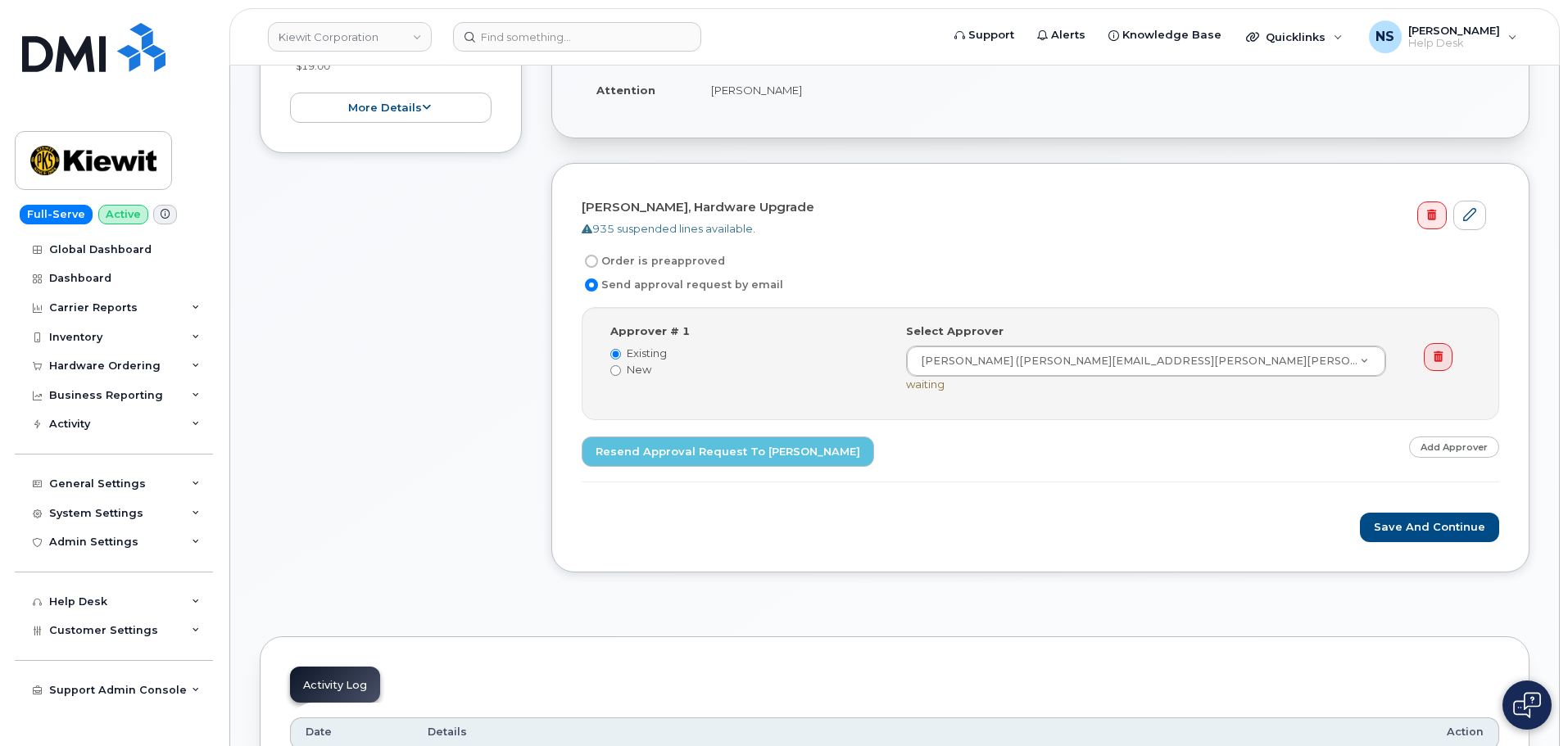
click at [1008, 210] on h4 "[PERSON_NAME], Hardware Upgrade" at bounding box center [1034, 207] width 904 height 14
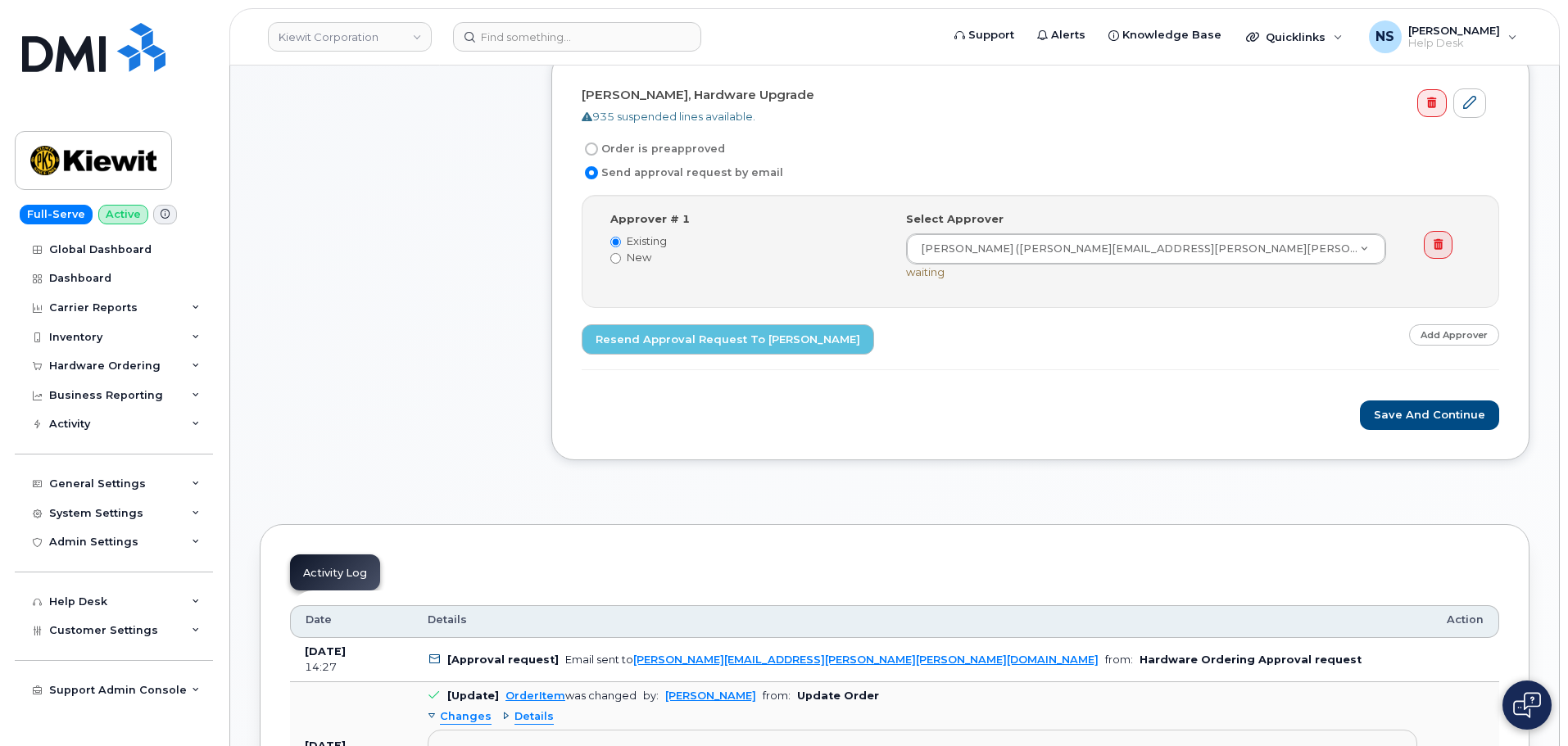
scroll to position [409, 0]
